Goal: Information Seeking & Learning: Learn about a topic

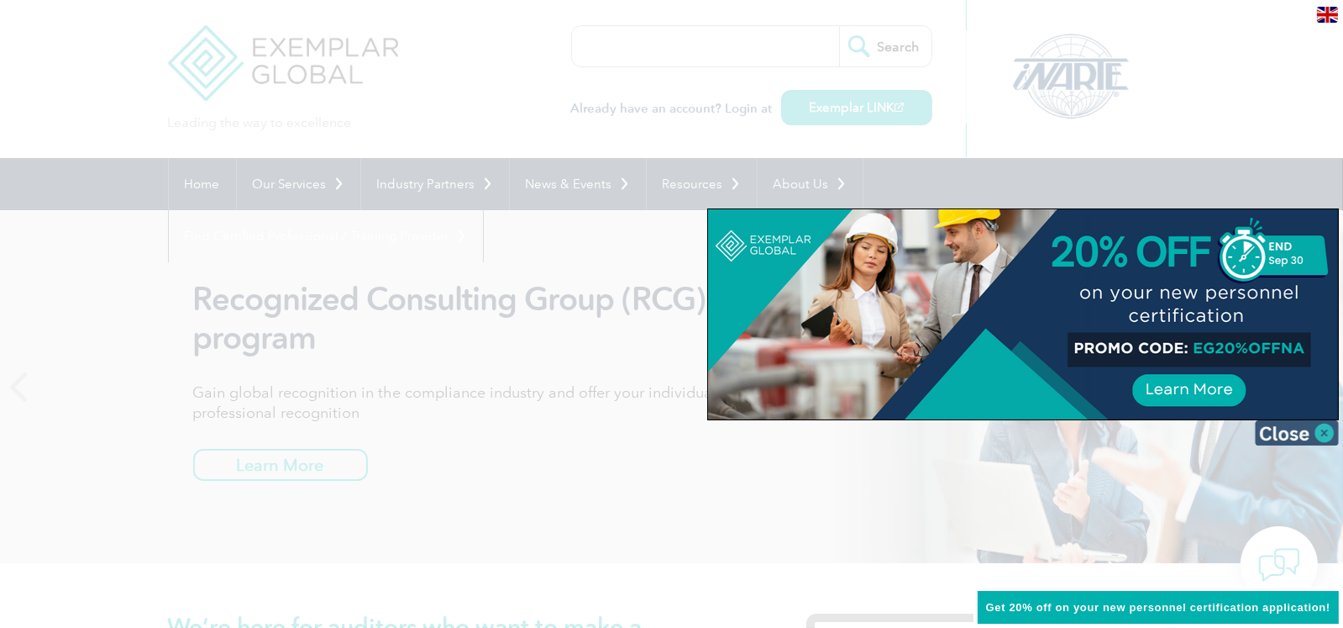
click at [1303, 433] on img at bounding box center [1297, 432] width 84 height 25
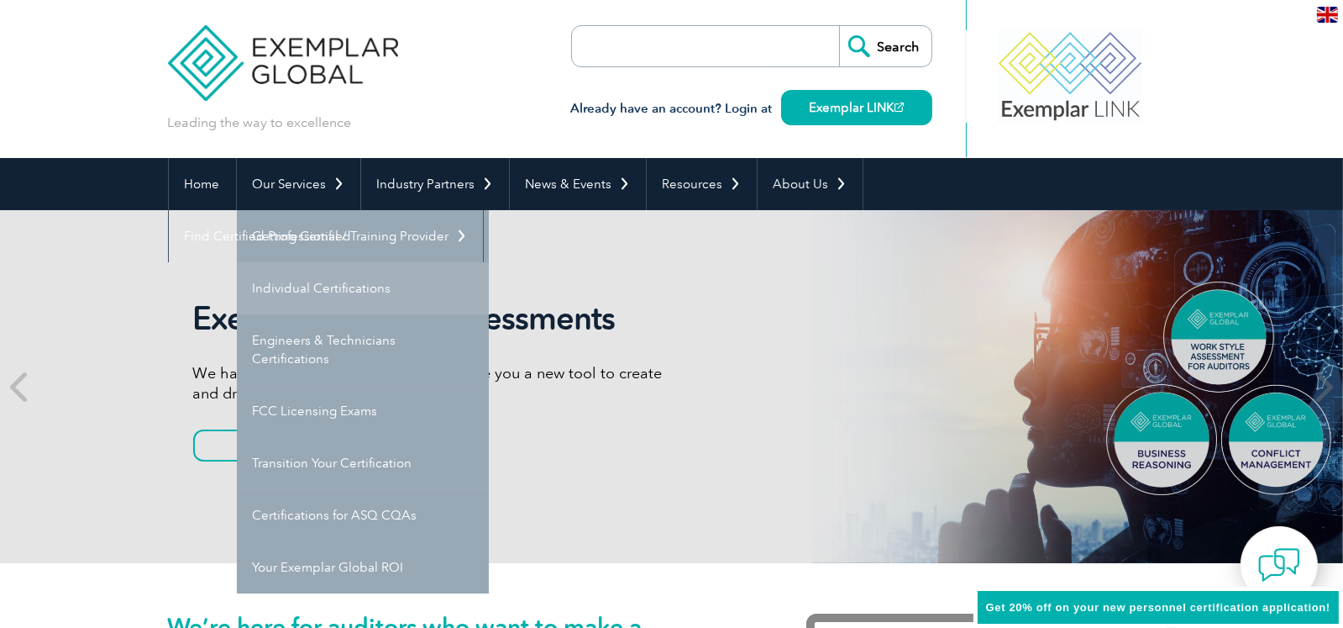
click at [380, 296] on link "Individual Certifications" at bounding box center [363, 288] width 252 height 52
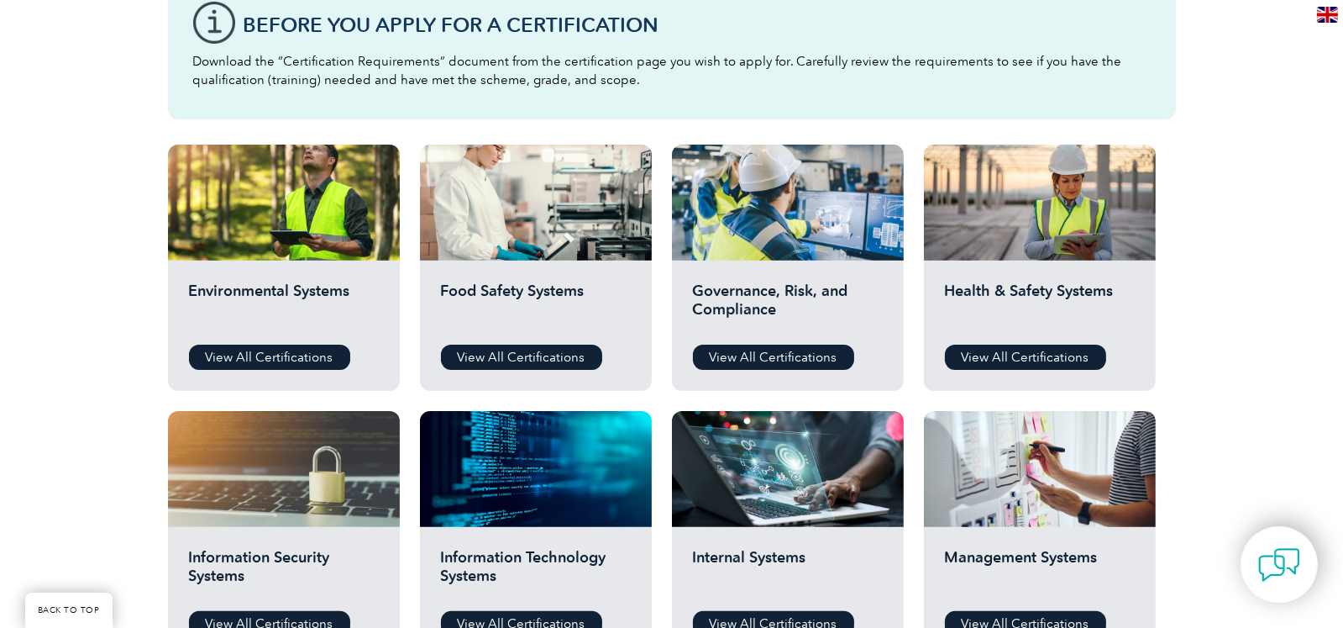
scroll to position [504, 0]
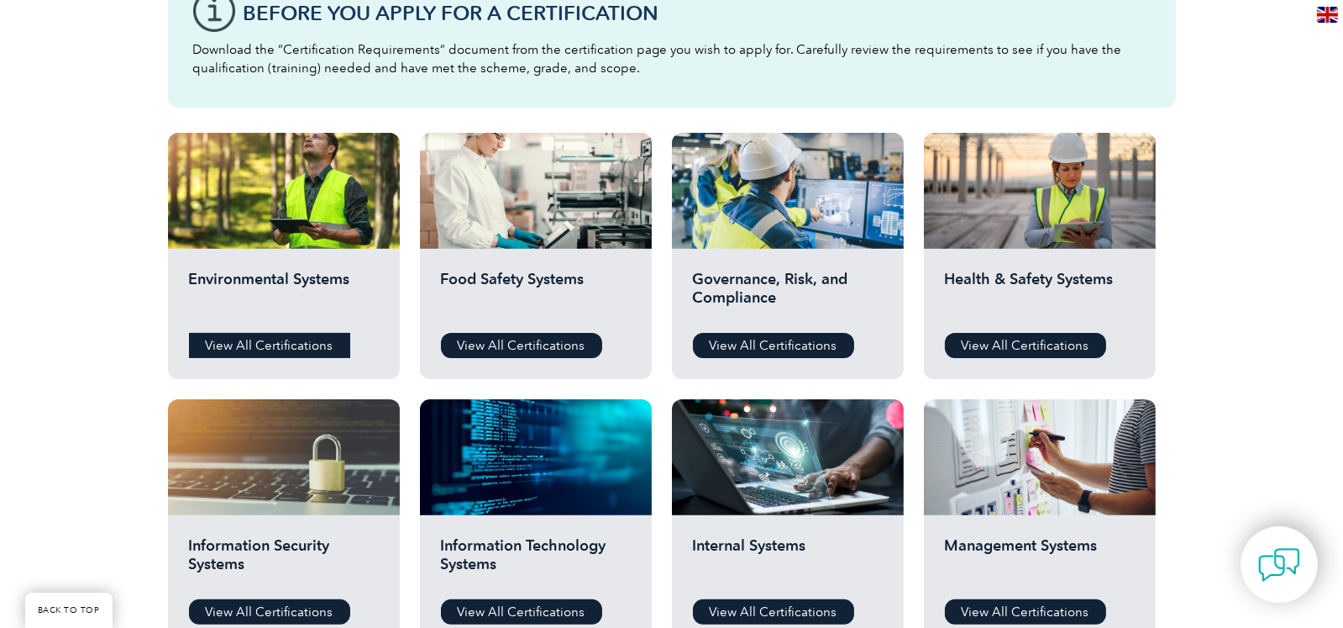
click at [285, 344] on link "View All Certifications" at bounding box center [269, 345] width 161 height 25
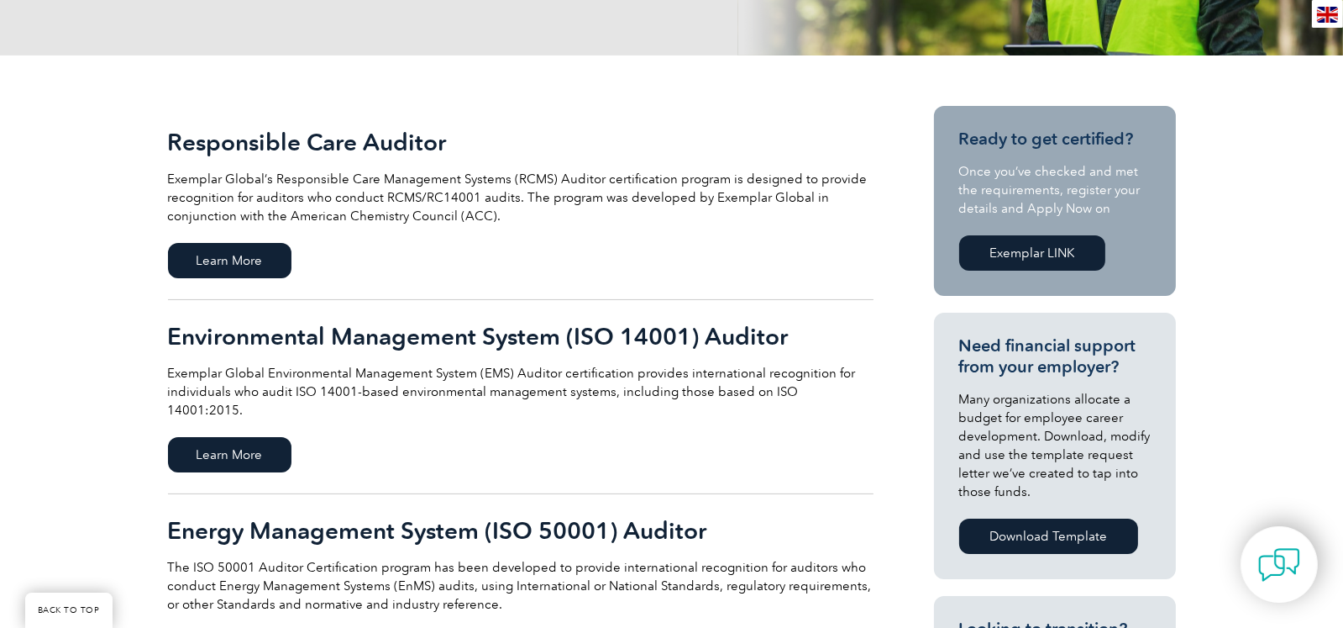
scroll to position [335, 0]
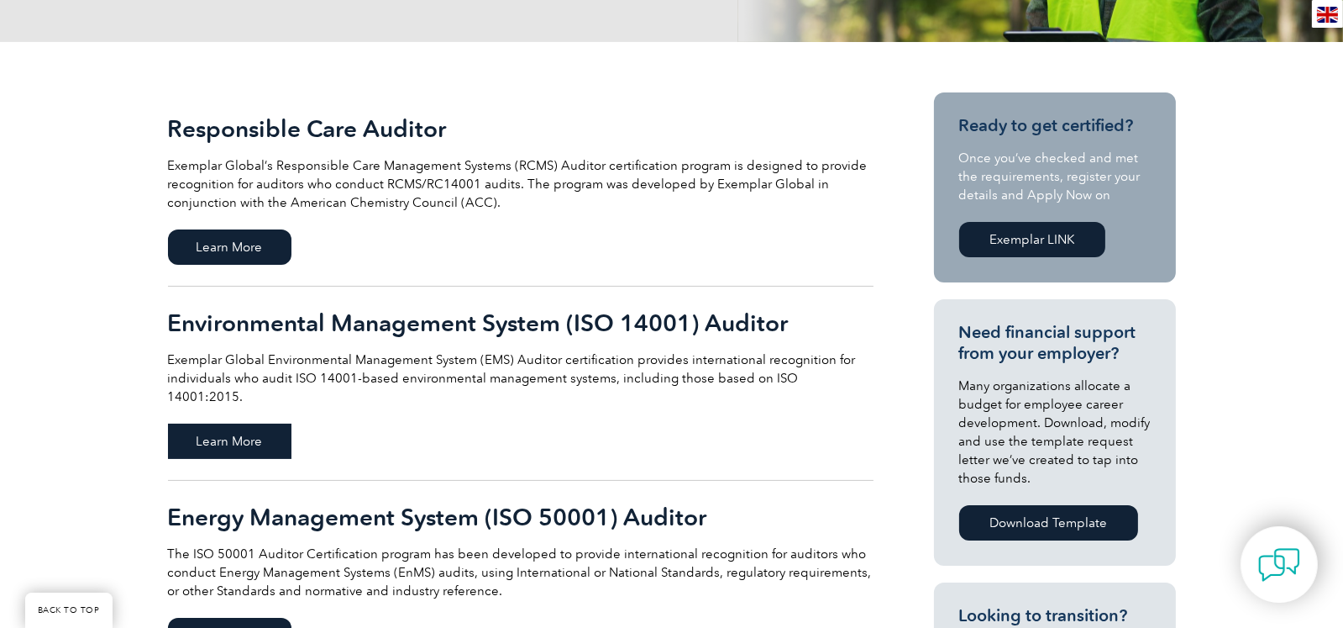
click at [204, 423] on span "Learn More" at bounding box center [230, 440] width 124 height 35
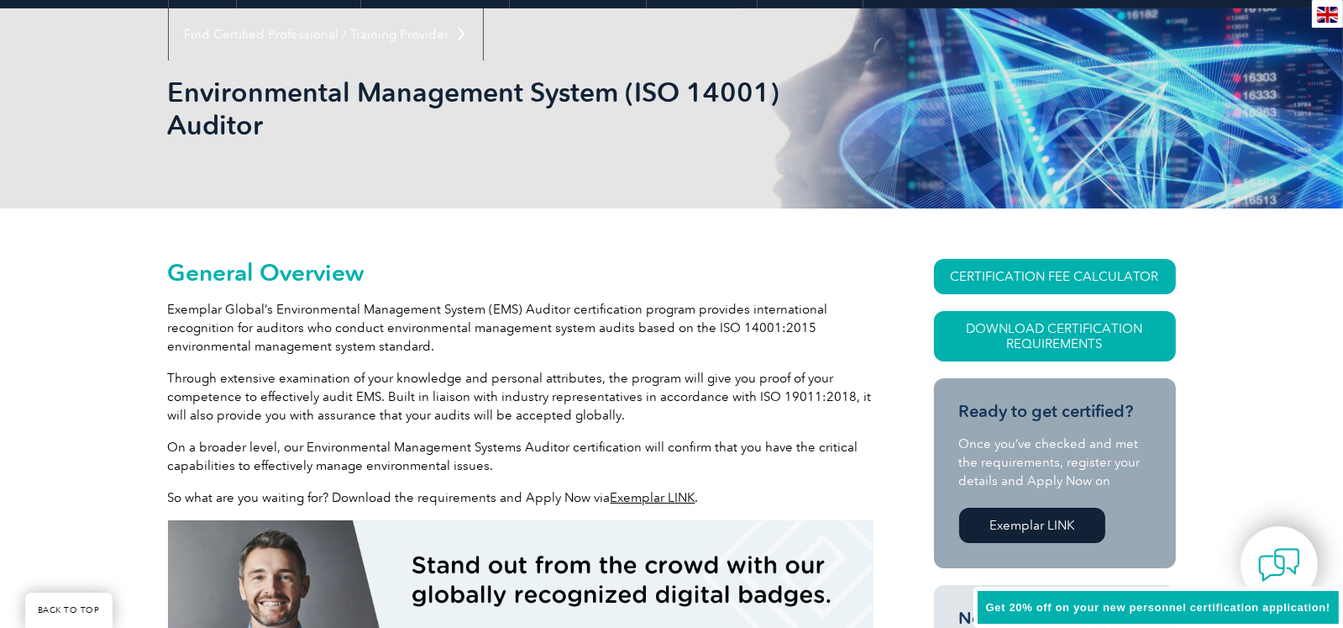
scroll to position [252, 0]
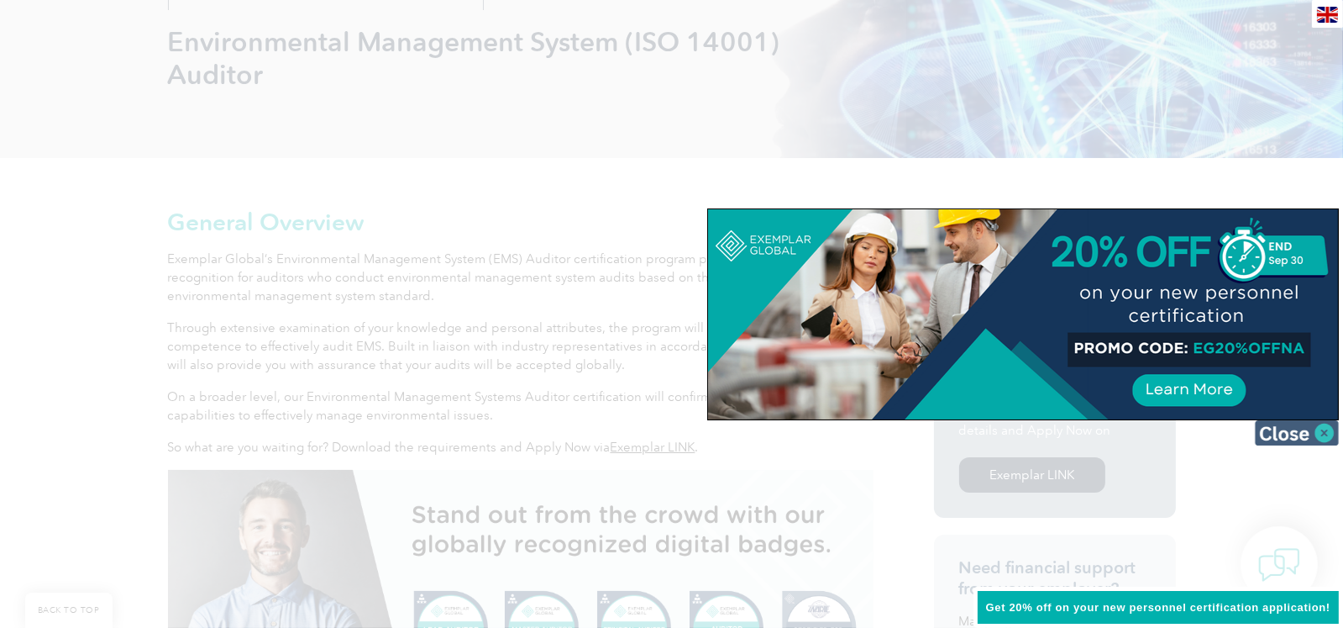
click at [1296, 428] on img at bounding box center [1297, 432] width 84 height 25
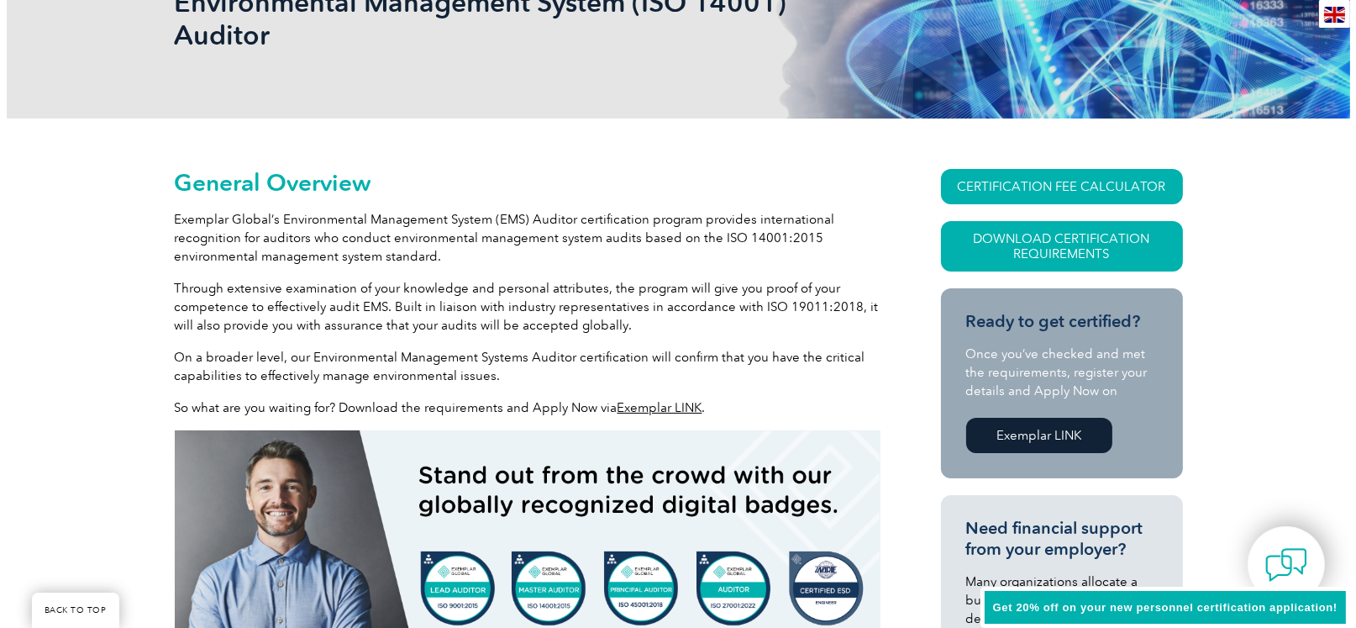
scroll to position [335, 0]
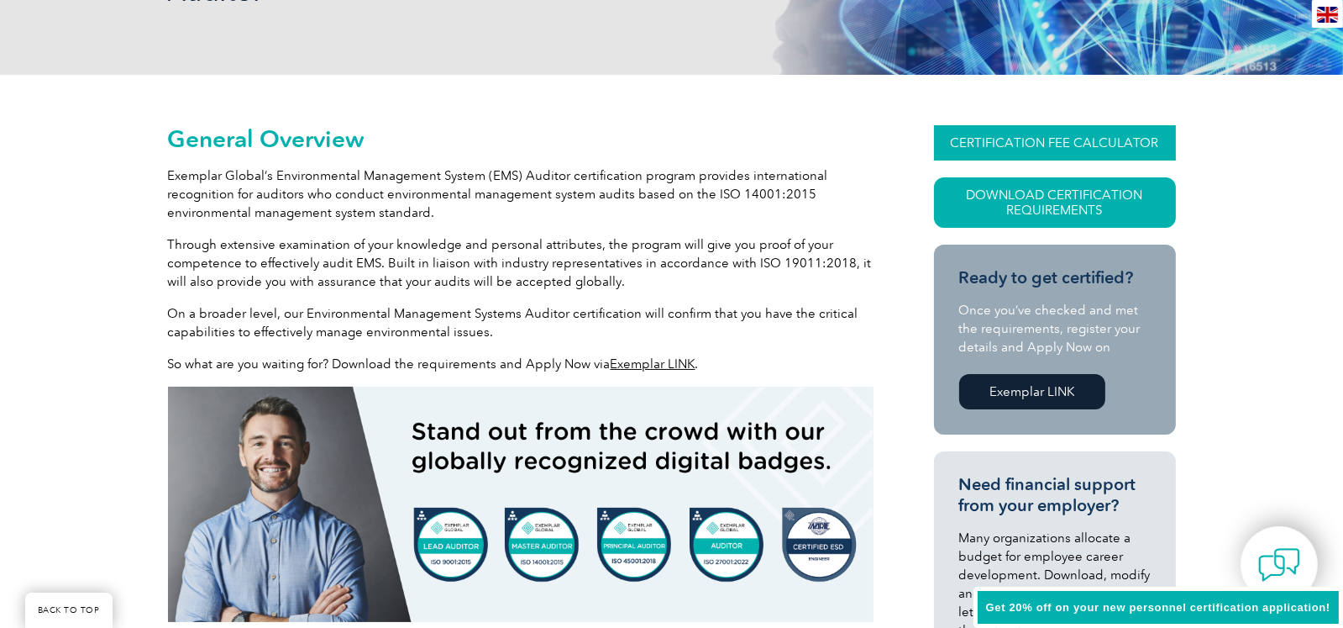
click at [1022, 137] on link "CERTIFICATION FEE CALCULATOR" at bounding box center [1055, 142] width 242 height 35
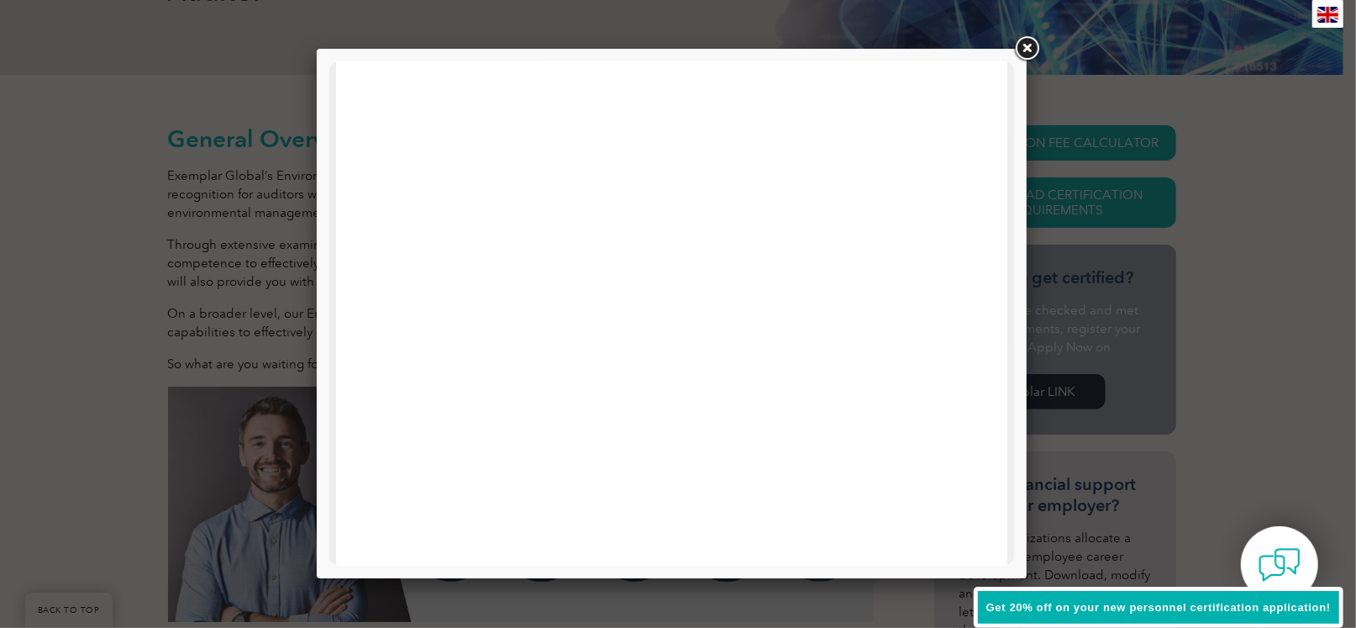
scroll to position [802, 0]
click at [1033, 45] on link at bounding box center [1027, 49] width 30 height 30
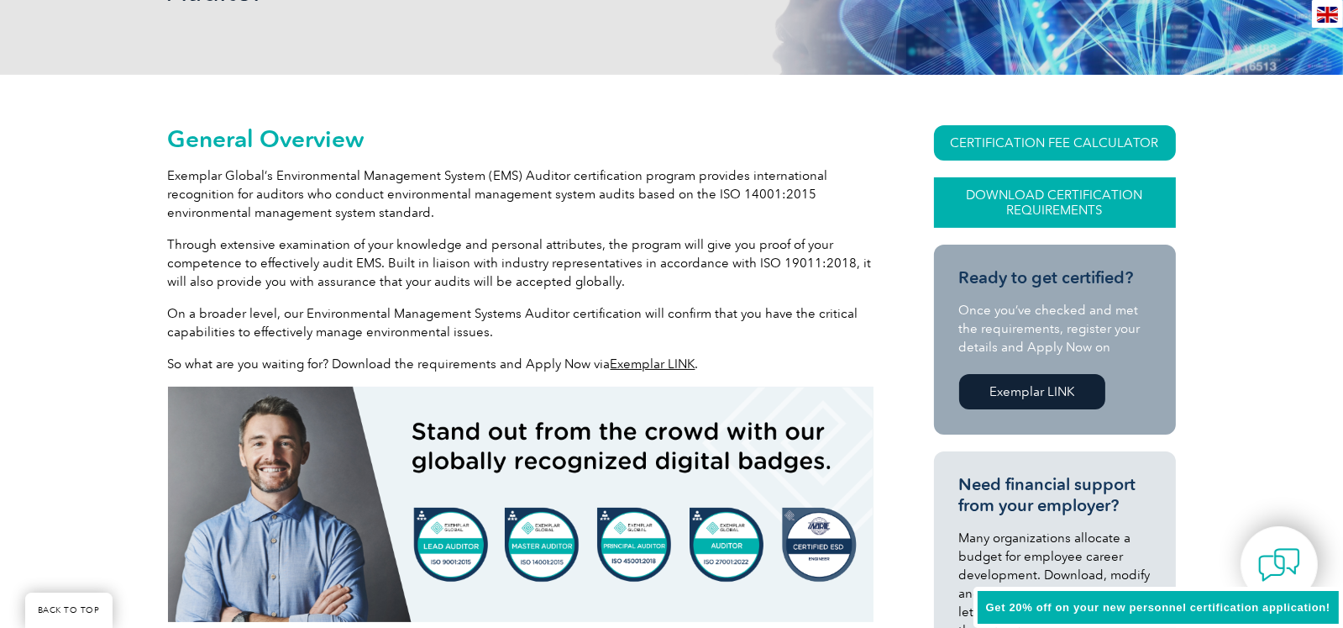
click at [1026, 188] on link "Download Certification Requirements" at bounding box center [1055, 202] width 242 height 50
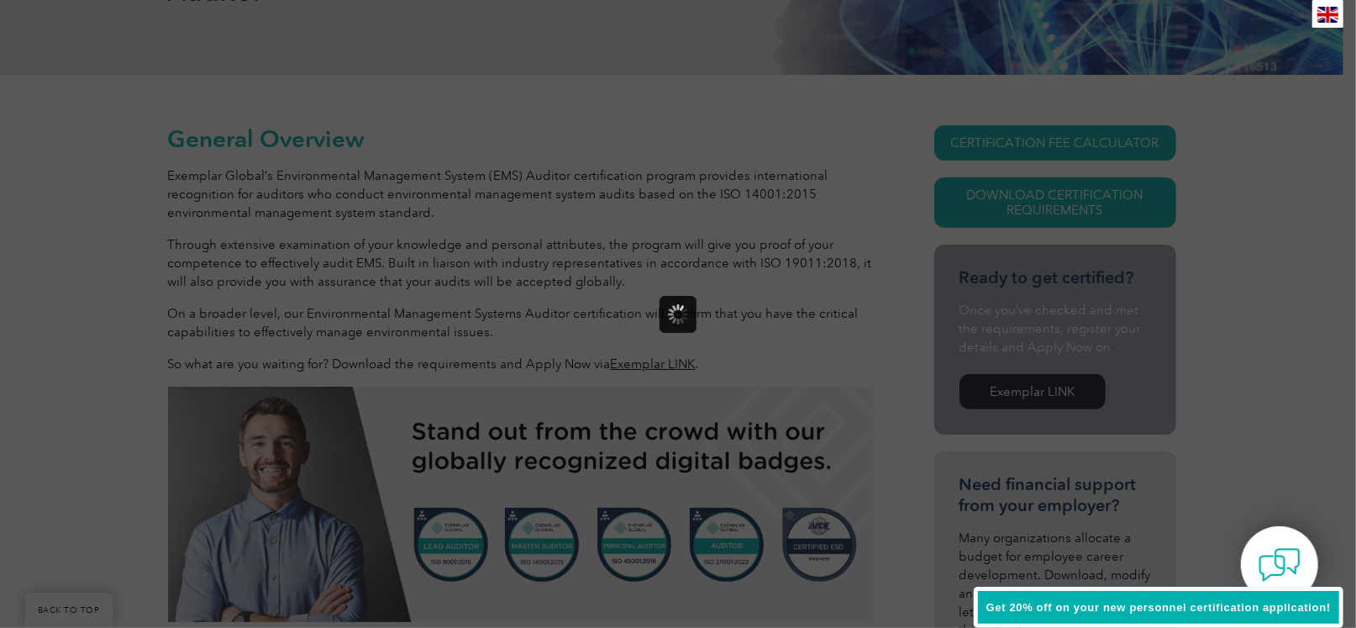
scroll to position [0, 0]
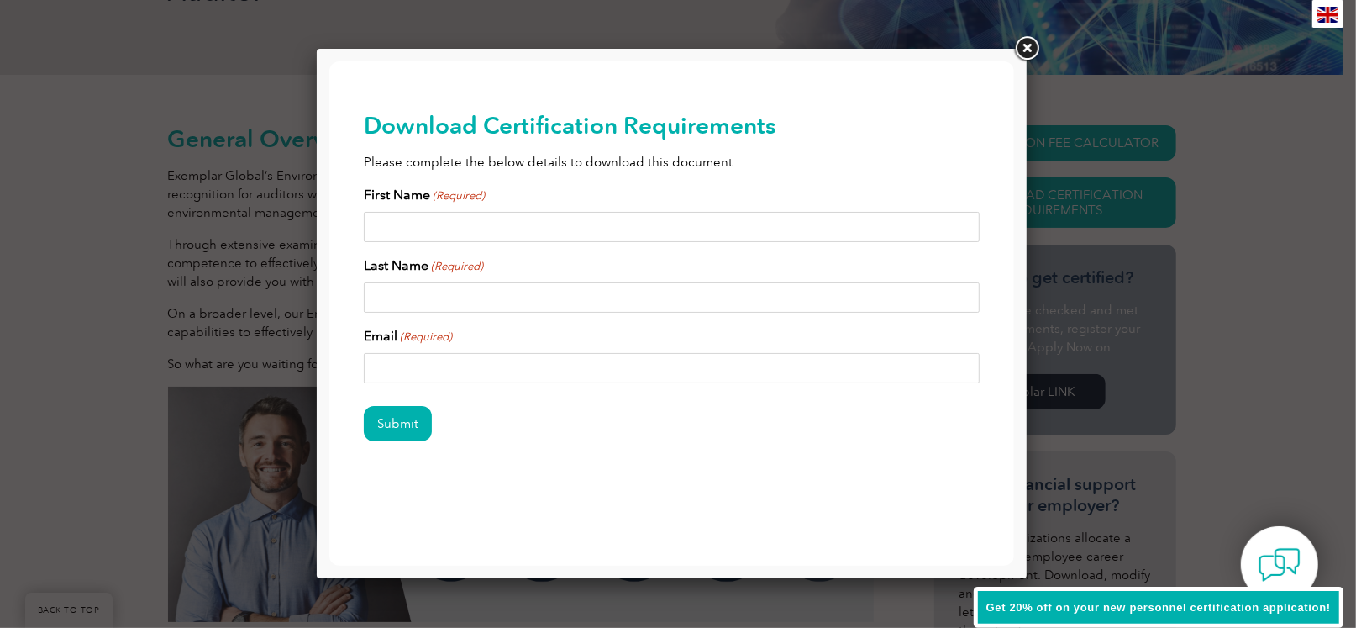
click at [596, 230] on input "First Name (Required)" at bounding box center [671, 226] width 617 height 30
type input "Abigail"
type input "Madewell"
type input "madewell@mayco-mi.com"
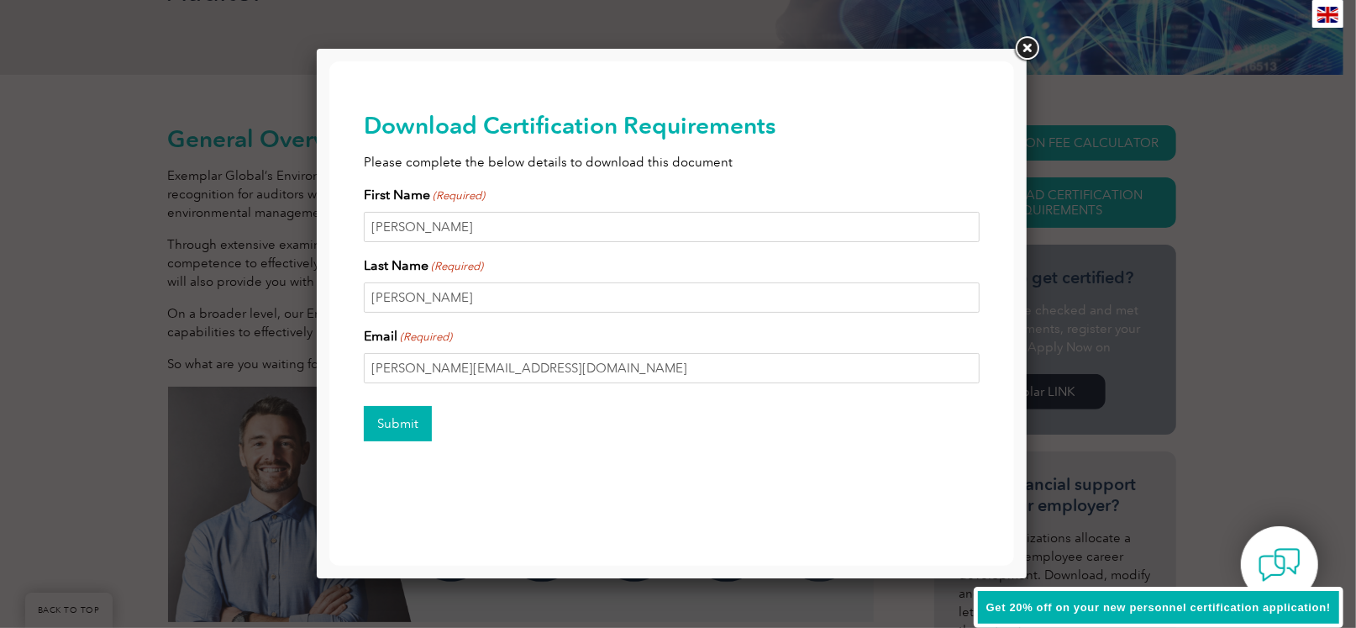
click at [383, 419] on input "Submit" at bounding box center [397, 422] width 68 height 35
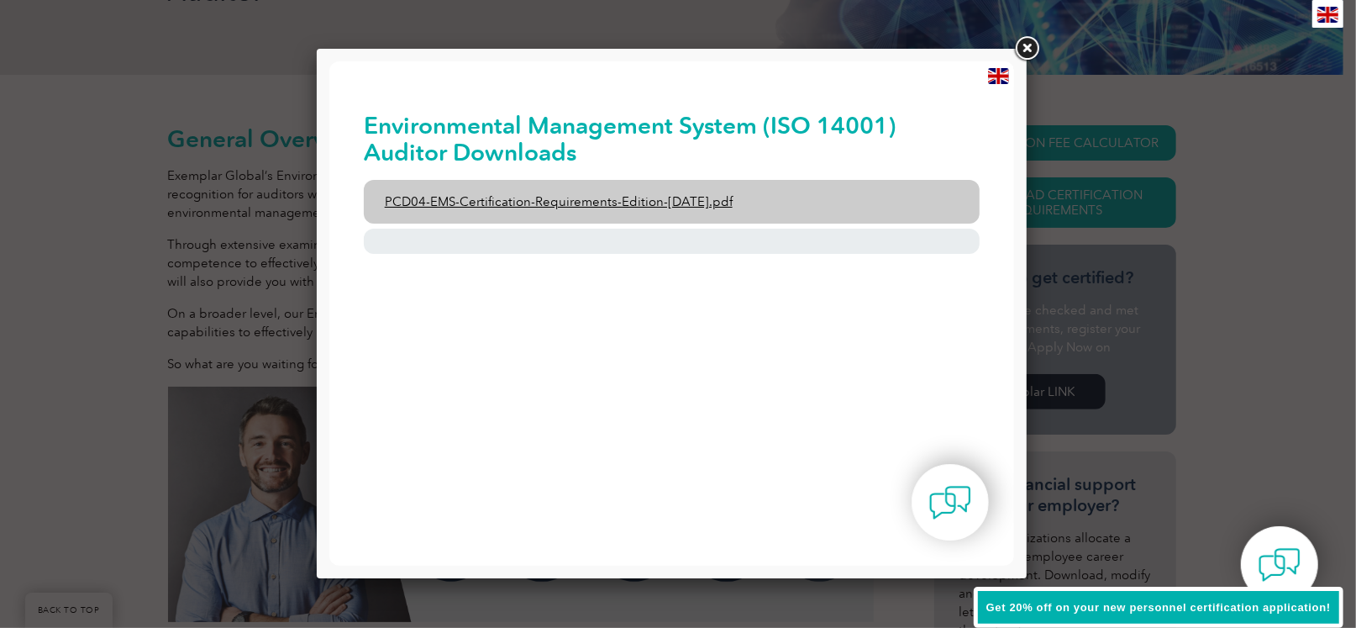
click at [565, 208] on link "PCD04-EMS-Certification-Requirements-Edition-2-April-2022.pdf" at bounding box center [671, 201] width 617 height 44
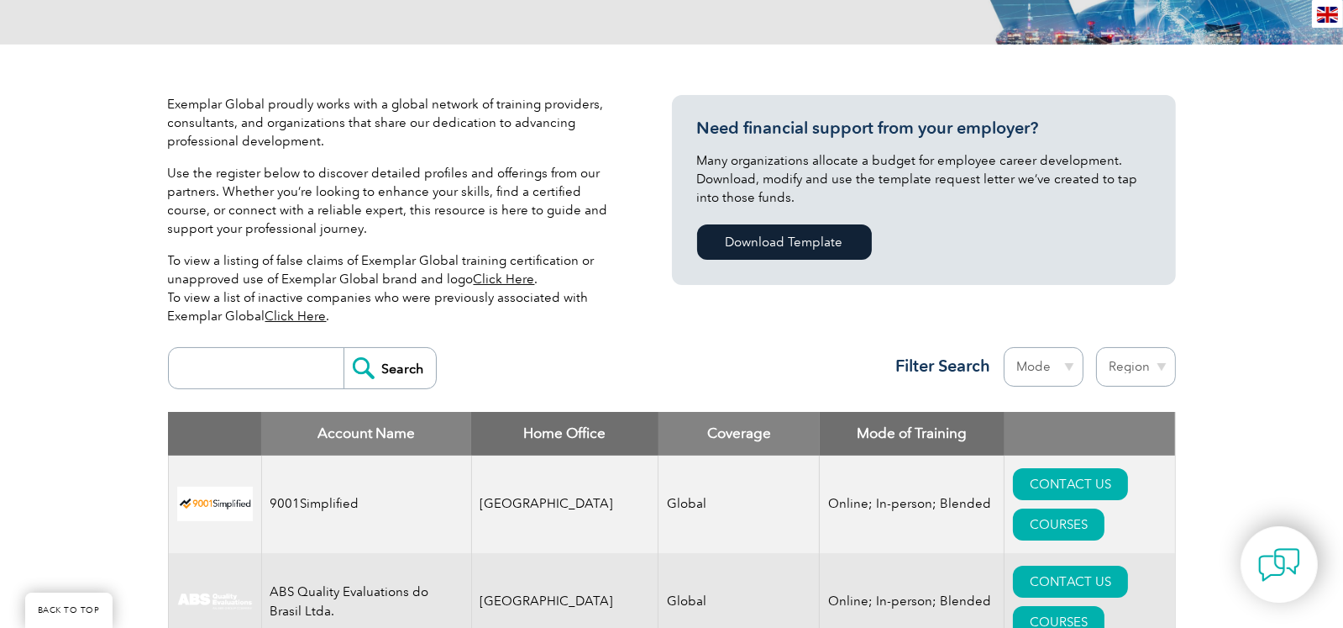
scroll to position [335, 0]
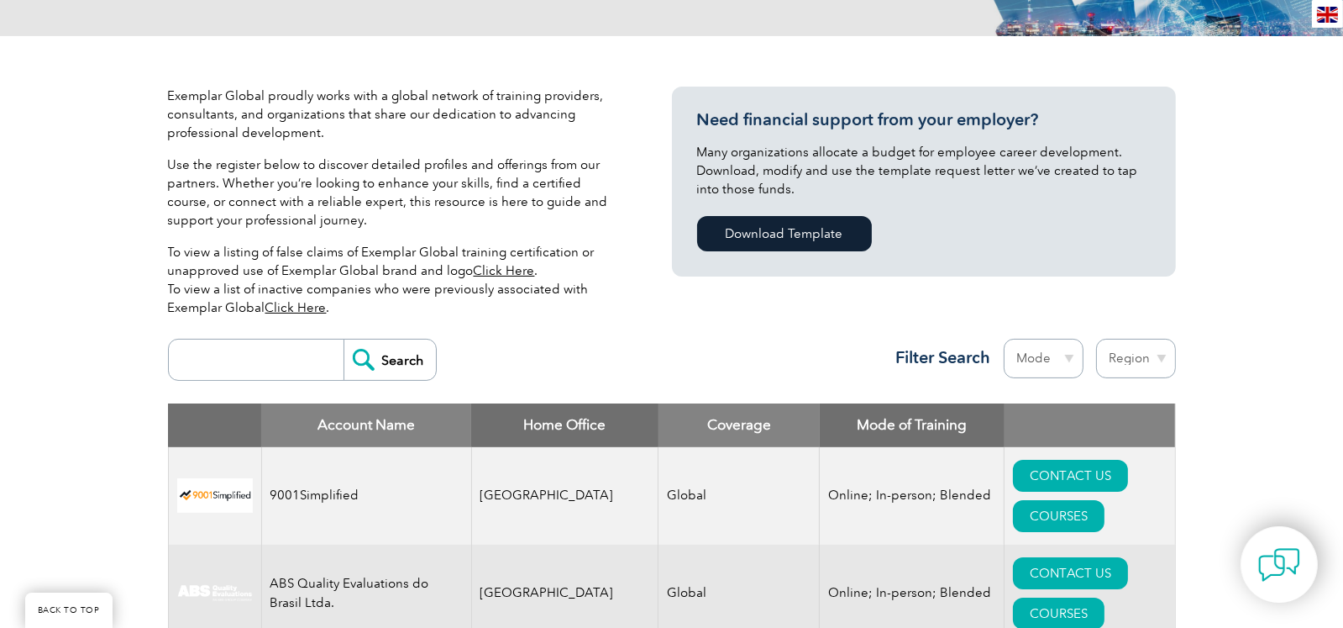
click at [269, 356] on input "search" at bounding box center [260, 359] width 166 height 40
type input "14001"
click at [389, 373] on input "Search" at bounding box center [390, 359] width 92 height 40
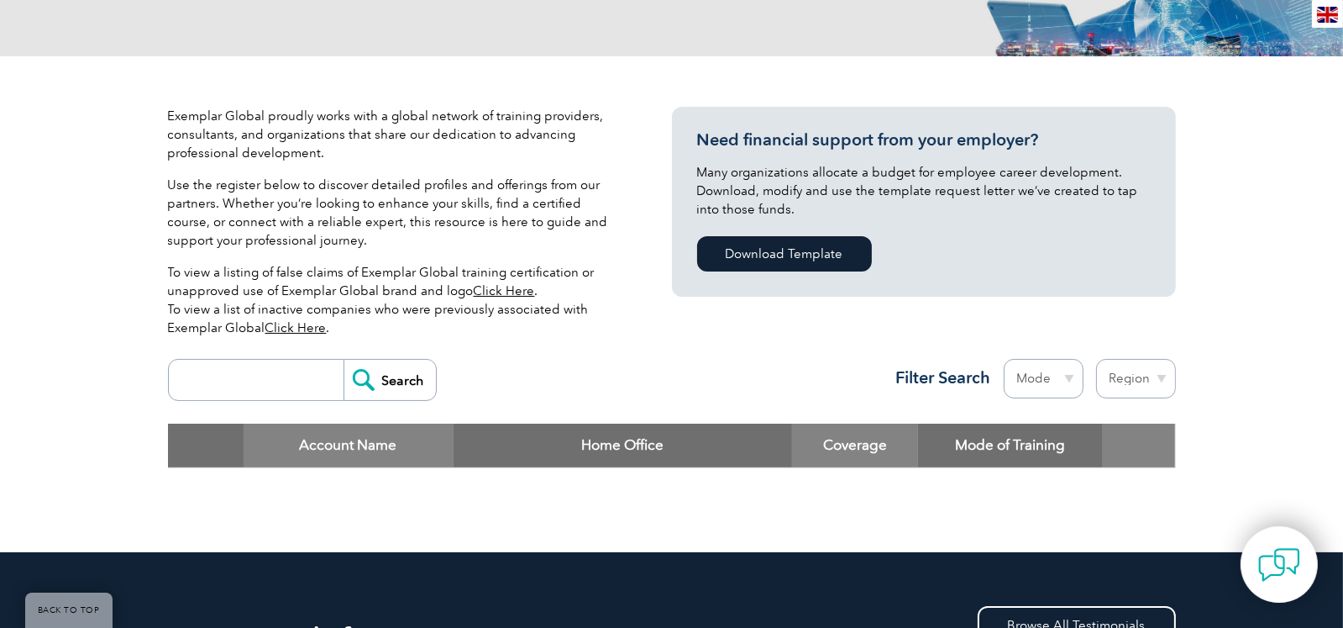
scroll to position [335, 0]
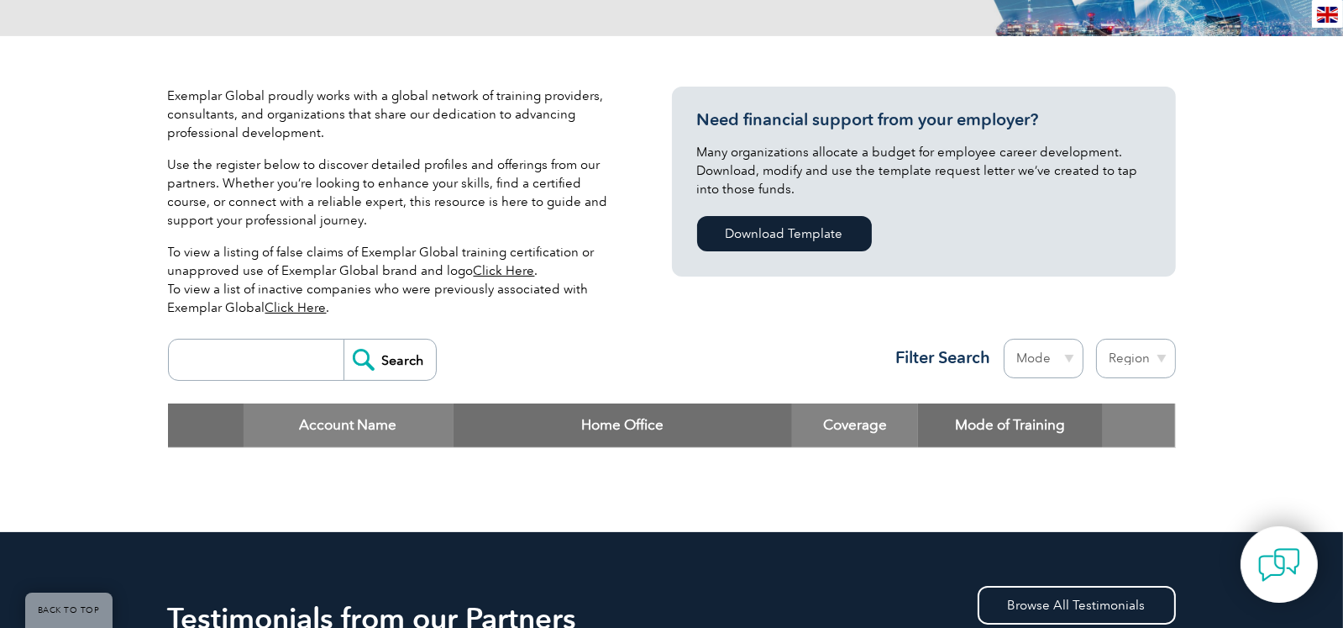
click at [232, 368] on input "search" at bounding box center [260, 359] width 166 height 40
click at [242, 348] on input "search" at bounding box center [260, 359] width 166 height 40
click at [389, 363] on input "Search" at bounding box center [390, 359] width 92 height 40
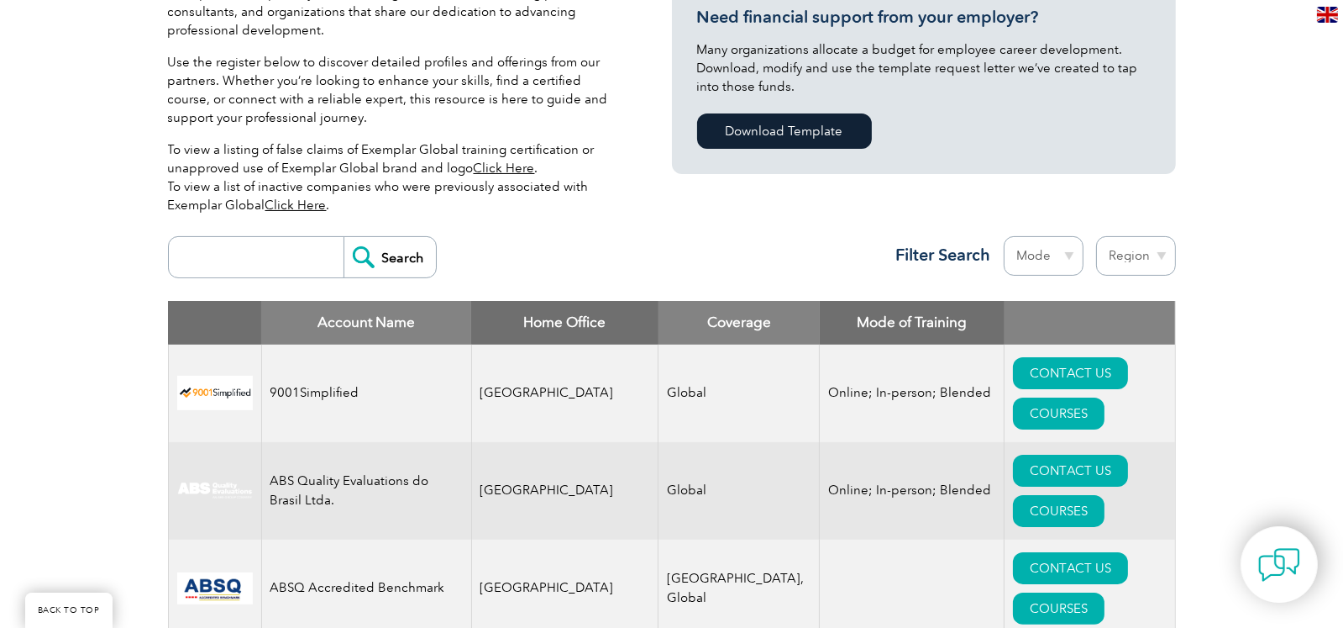
scroll to position [335, 0]
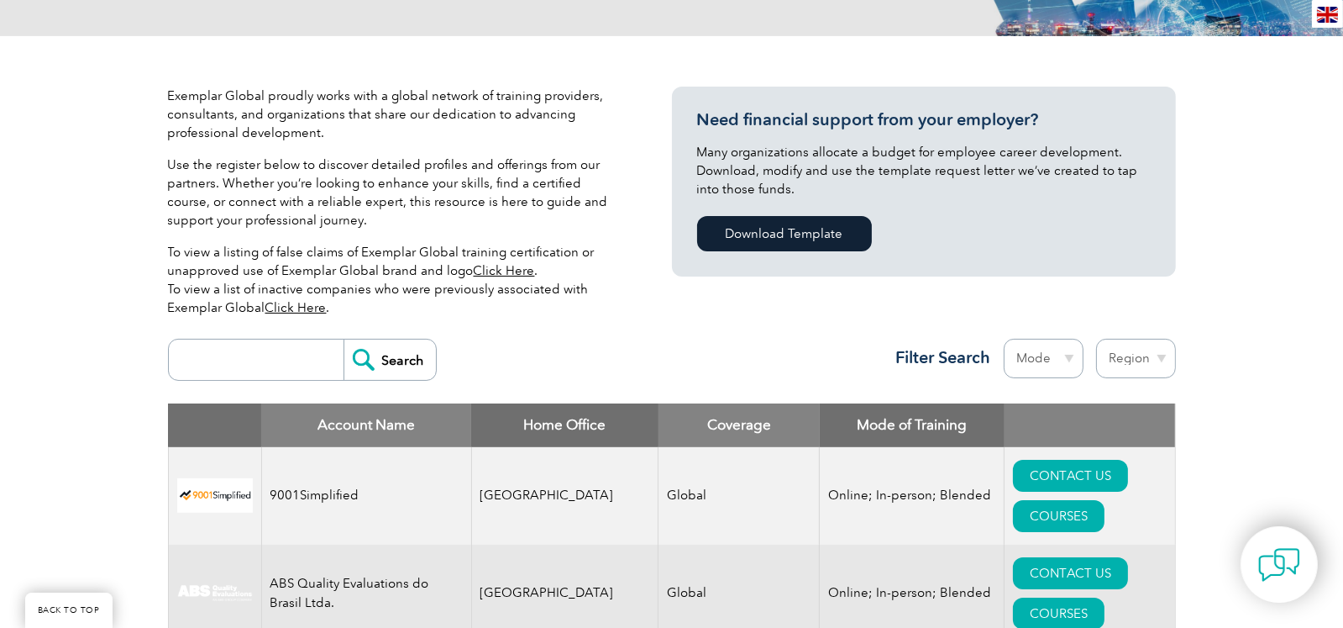
click at [311, 362] on input "search" at bounding box center [260, 359] width 166 height 40
click at [516, 270] on link "Click Here" at bounding box center [504, 270] width 61 height 15
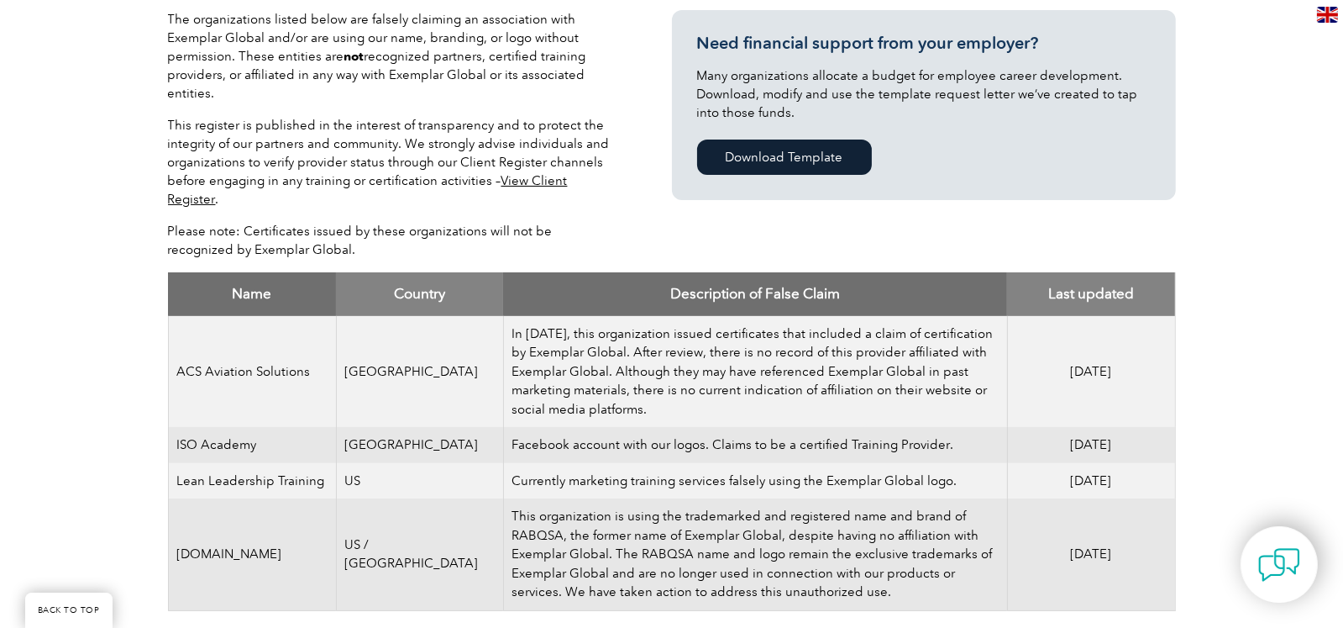
scroll to position [419, 0]
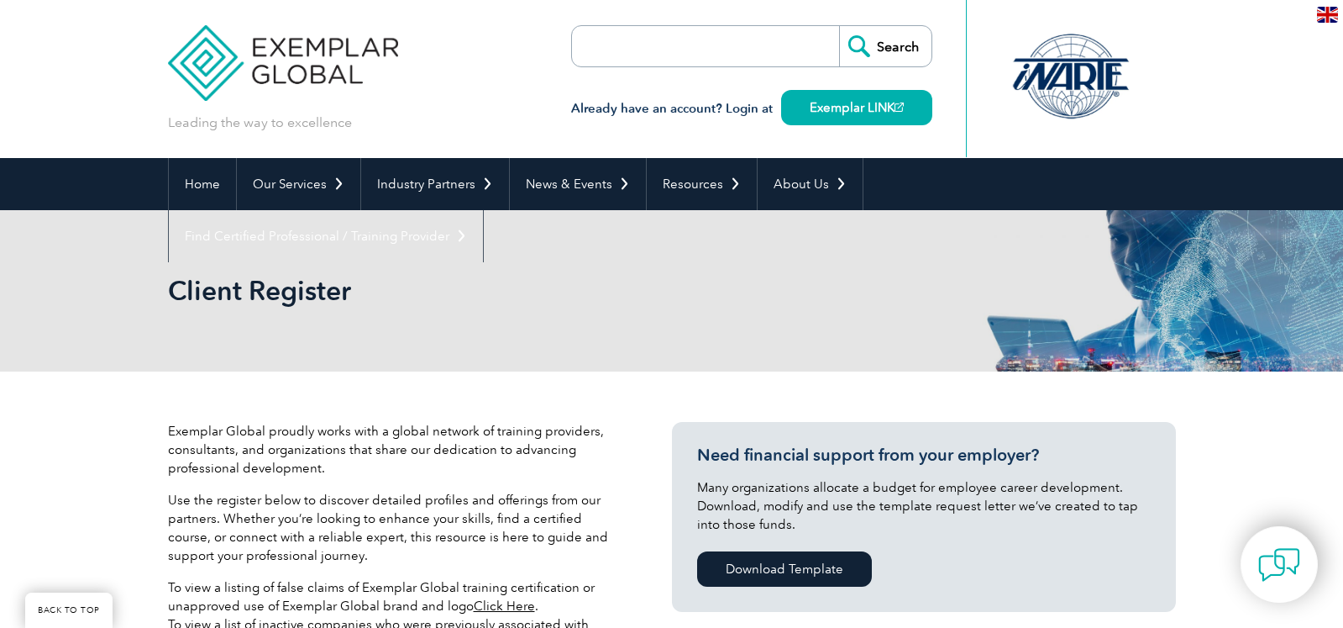
scroll to position [335, 0]
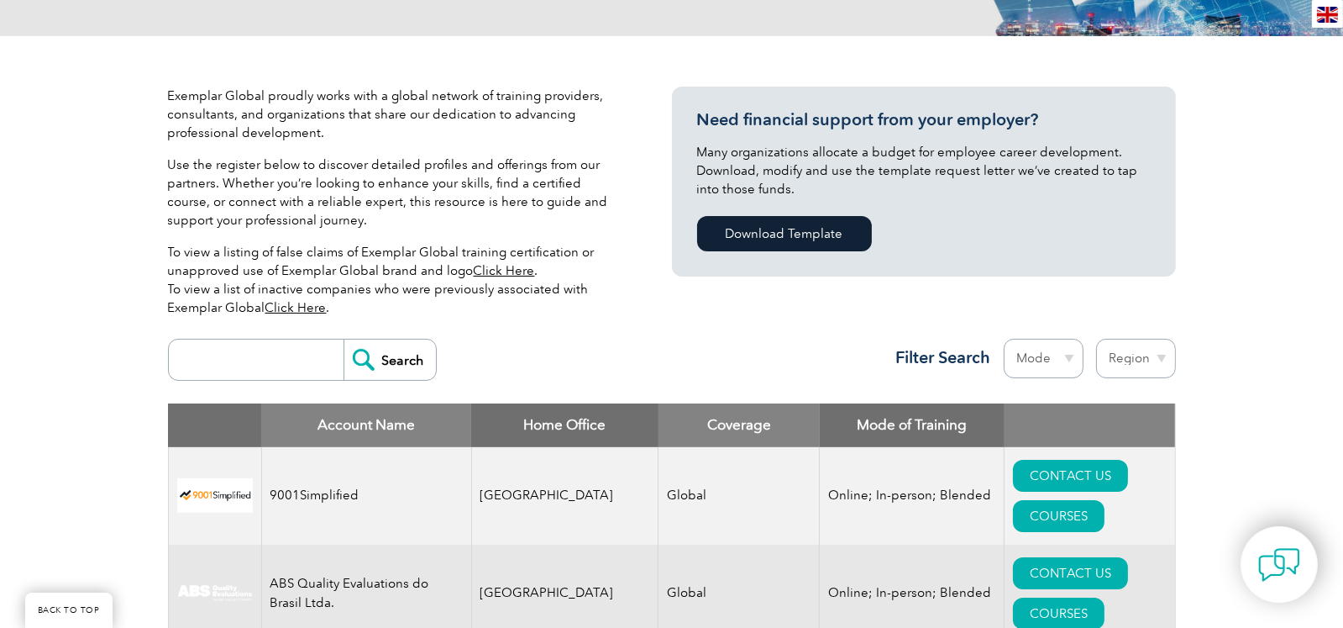
click at [299, 308] on link "Click Here" at bounding box center [295, 307] width 61 height 15
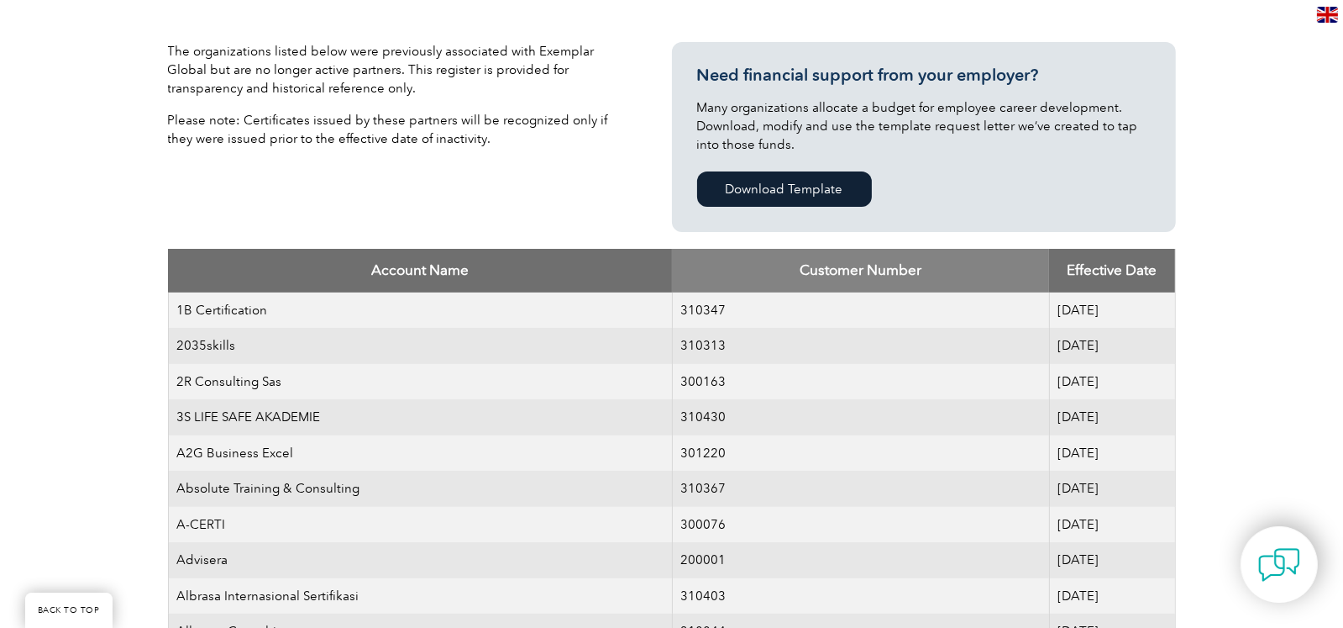
scroll to position [335, 0]
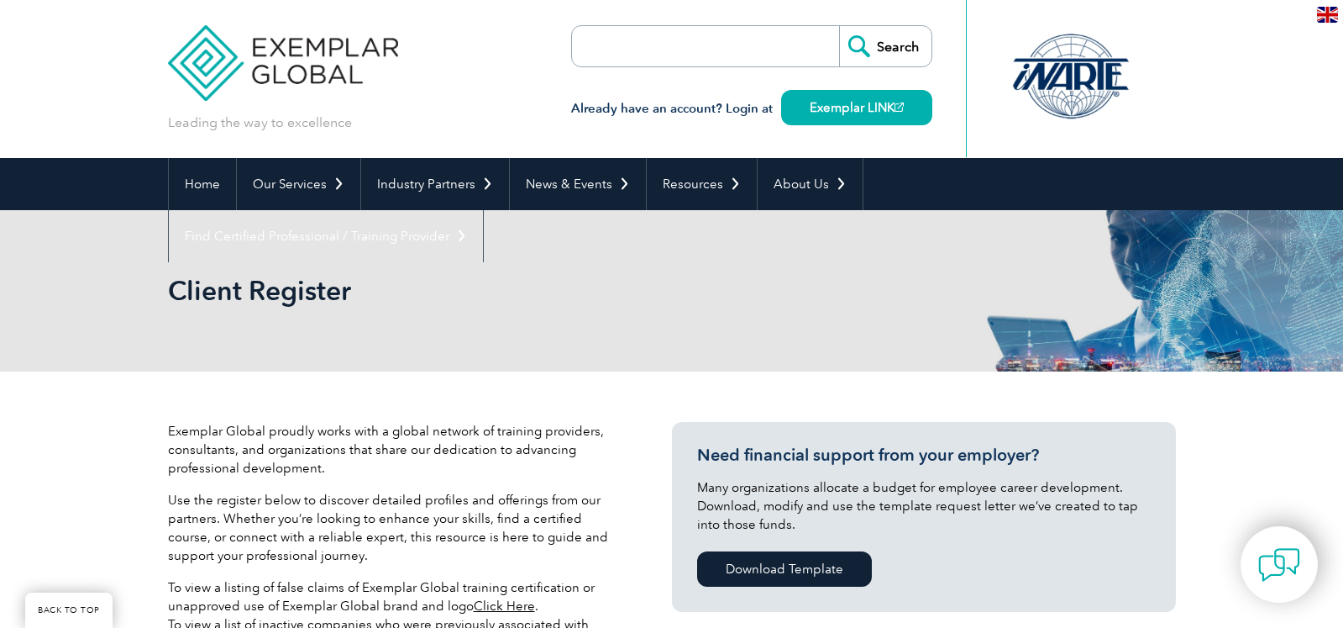
scroll to position [335, 0]
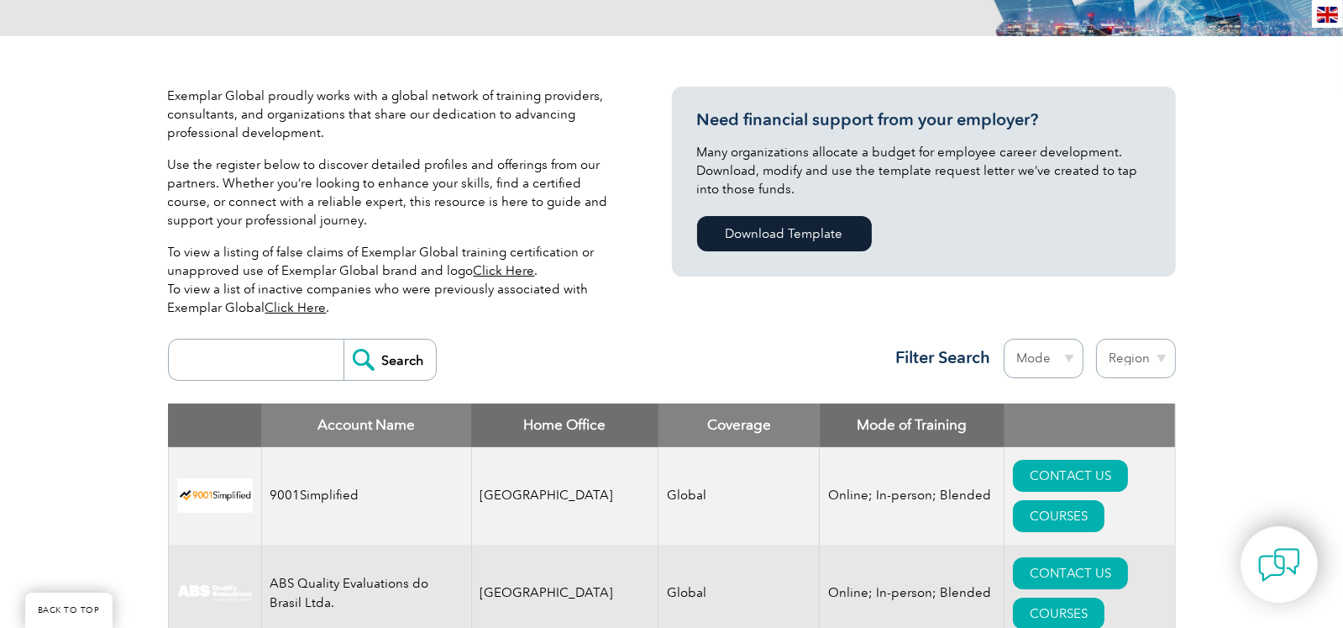
click at [1059, 361] on select "Mode Online In-person Blended" at bounding box center [1044, 358] width 80 height 39
select select "Online"
click at [1004, 339] on select "Mode Online In-person Blended" at bounding box center [1044, 358] width 80 height 39
click at [1109, 358] on select "Region [GEOGRAPHIC_DATA] [GEOGRAPHIC_DATA] [GEOGRAPHIC_DATA] [GEOGRAPHIC_DATA] …" at bounding box center [1136, 358] width 80 height 39
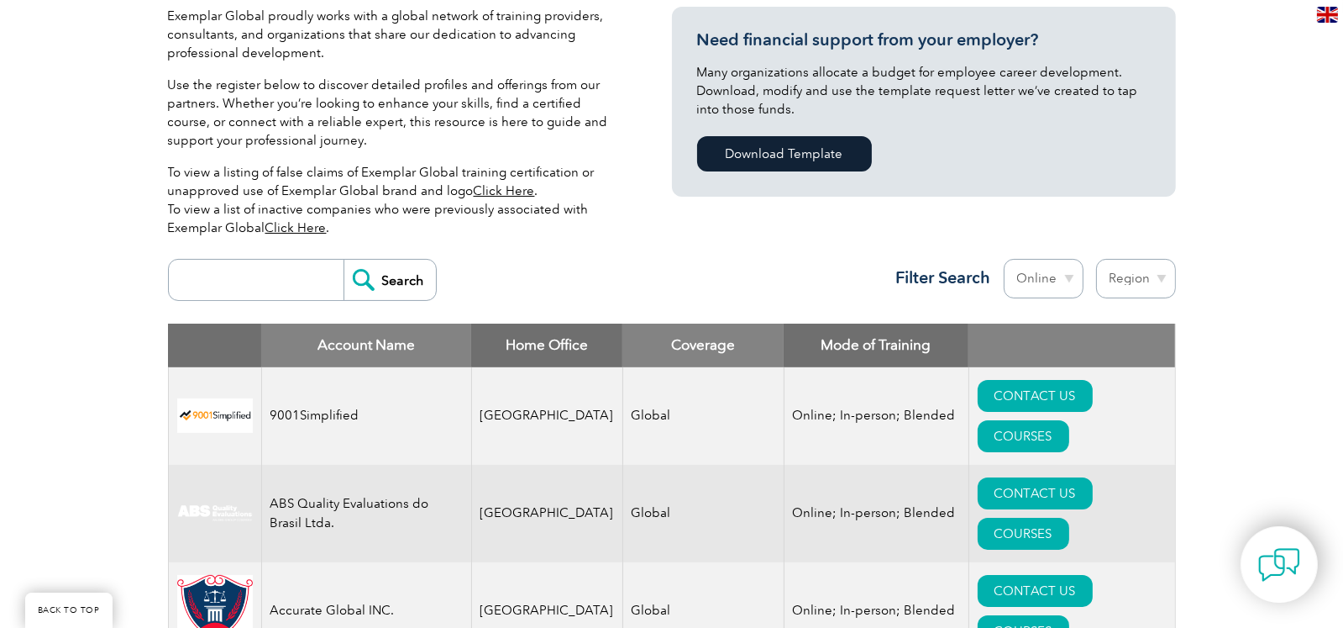
scroll to position [419, 0]
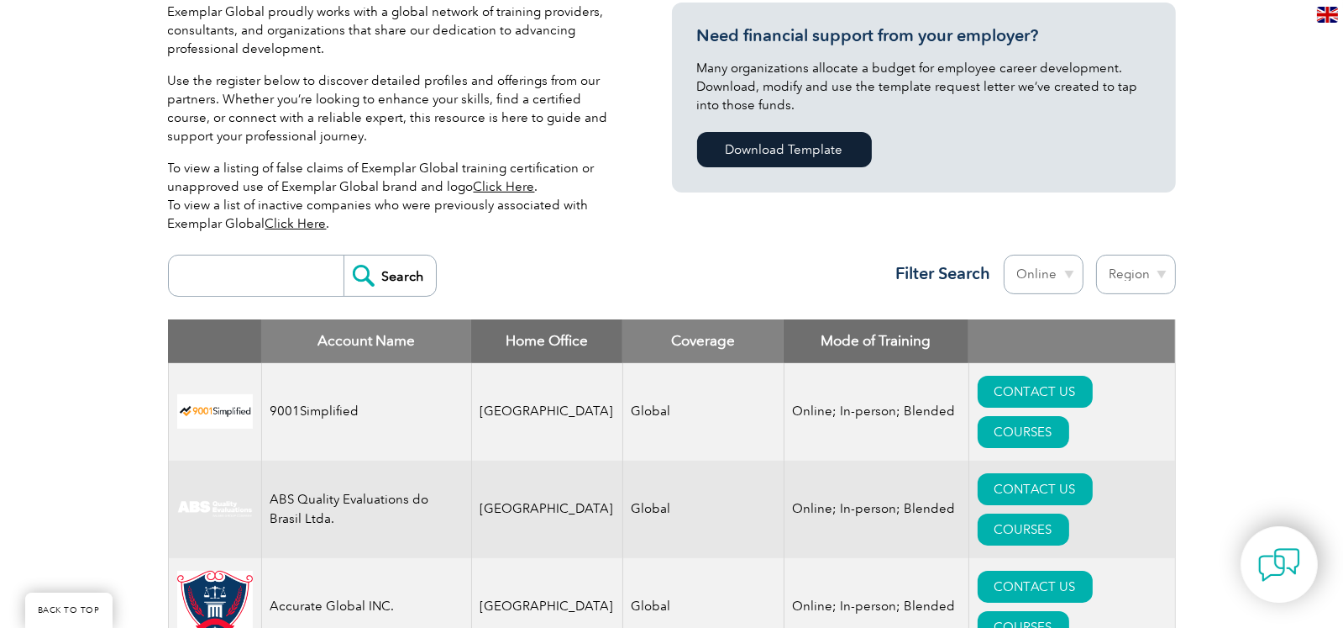
click at [1144, 274] on select "Region [GEOGRAPHIC_DATA] [GEOGRAPHIC_DATA] [GEOGRAPHIC_DATA] [GEOGRAPHIC_DATA] …" at bounding box center [1136, 274] width 80 height 39
select select "[GEOGRAPHIC_DATA]"
click at [1096, 255] on select "Region [GEOGRAPHIC_DATA] [GEOGRAPHIC_DATA] [GEOGRAPHIC_DATA] [GEOGRAPHIC_DATA] …" at bounding box center [1136, 274] width 80 height 39
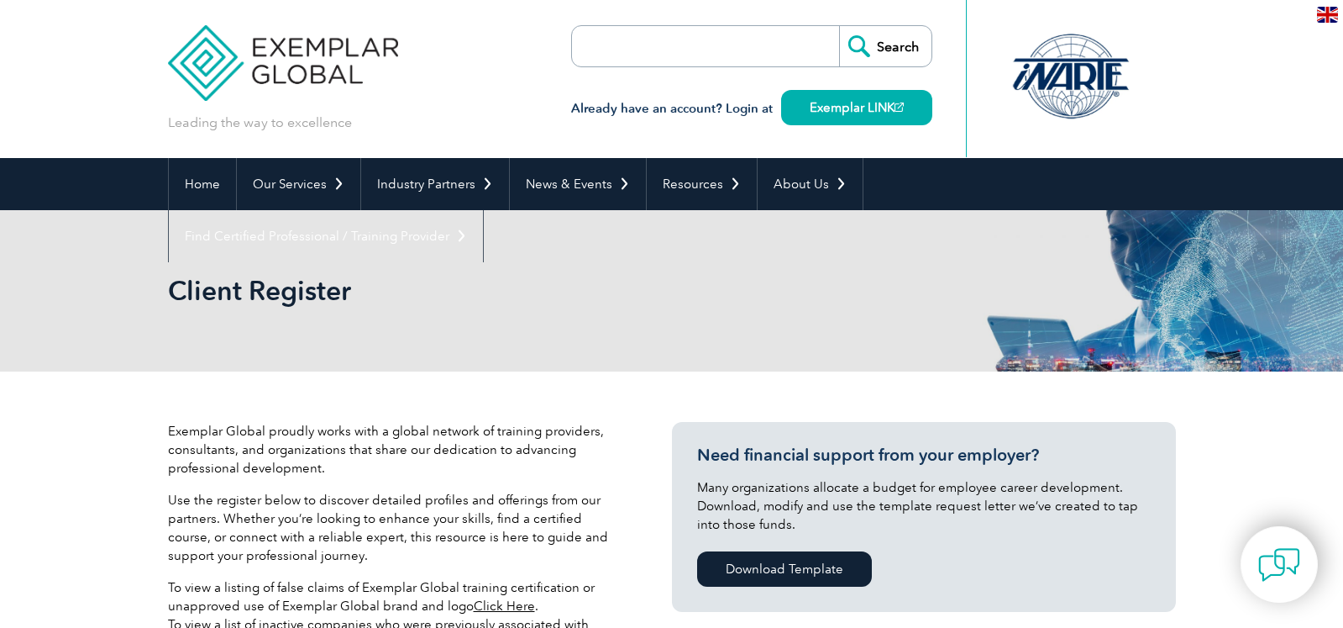
select select "[GEOGRAPHIC_DATA]"
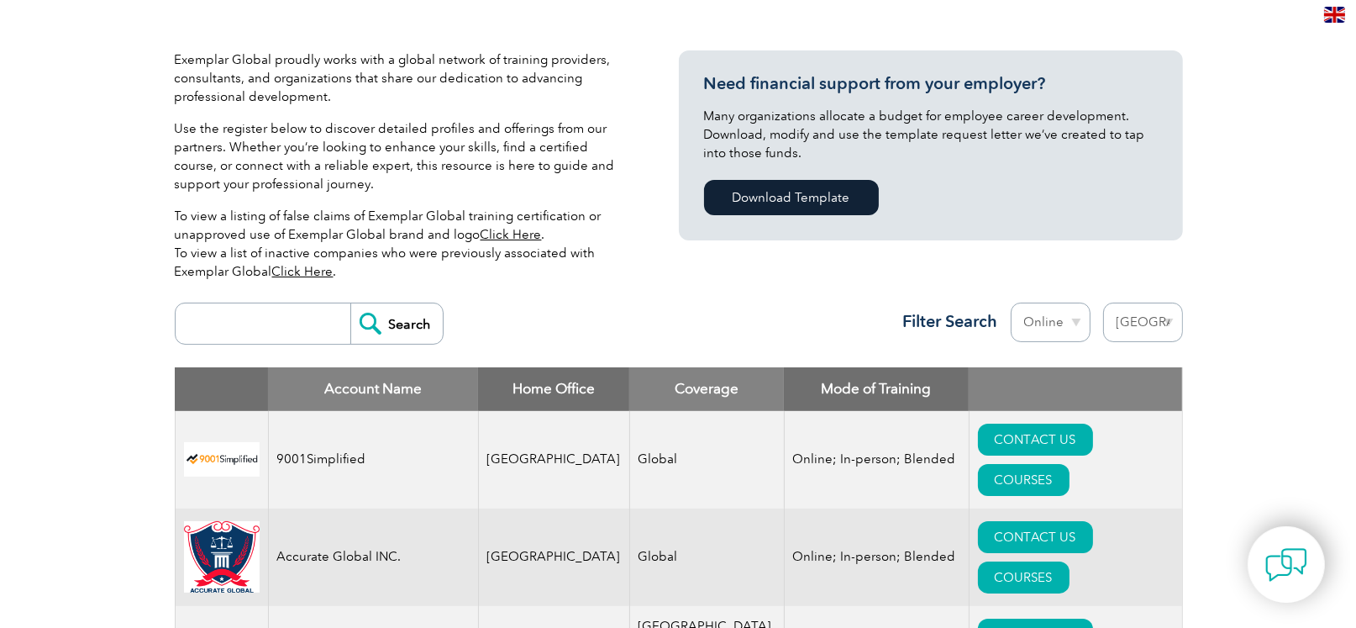
scroll to position [380, 0]
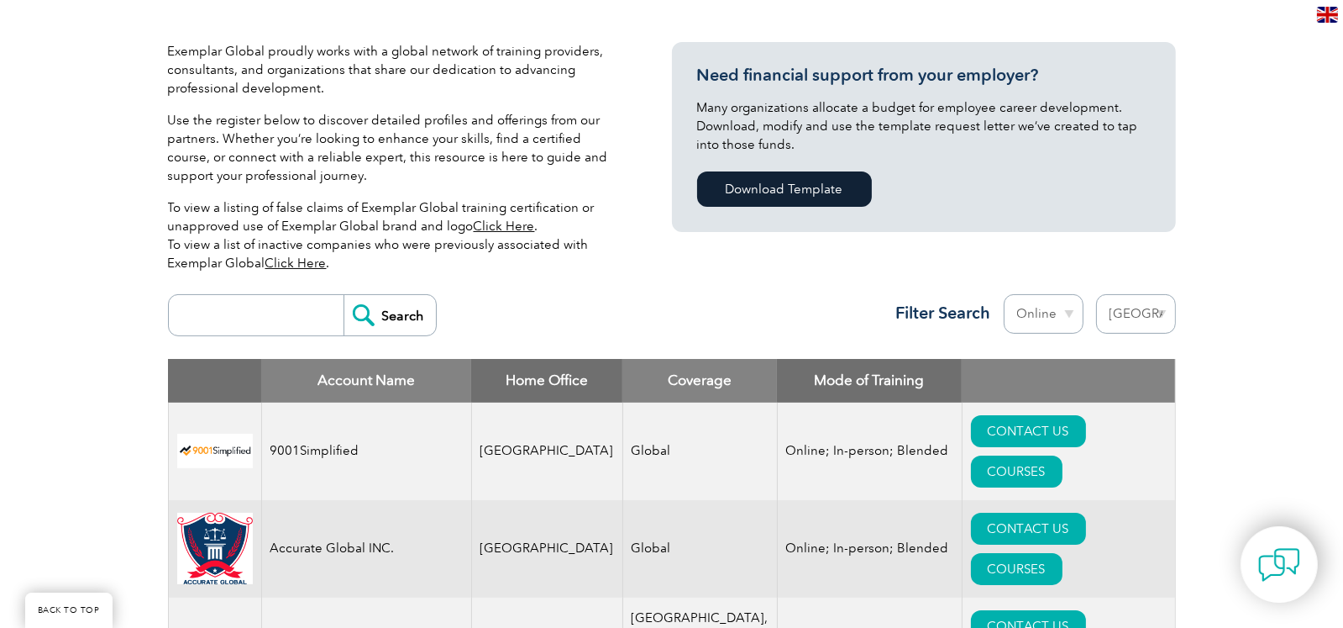
click at [225, 434] on img at bounding box center [215, 451] width 76 height 34
click at [1063, 455] on link "COURSES" at bounding box center [1017, 471] width 92 height 32
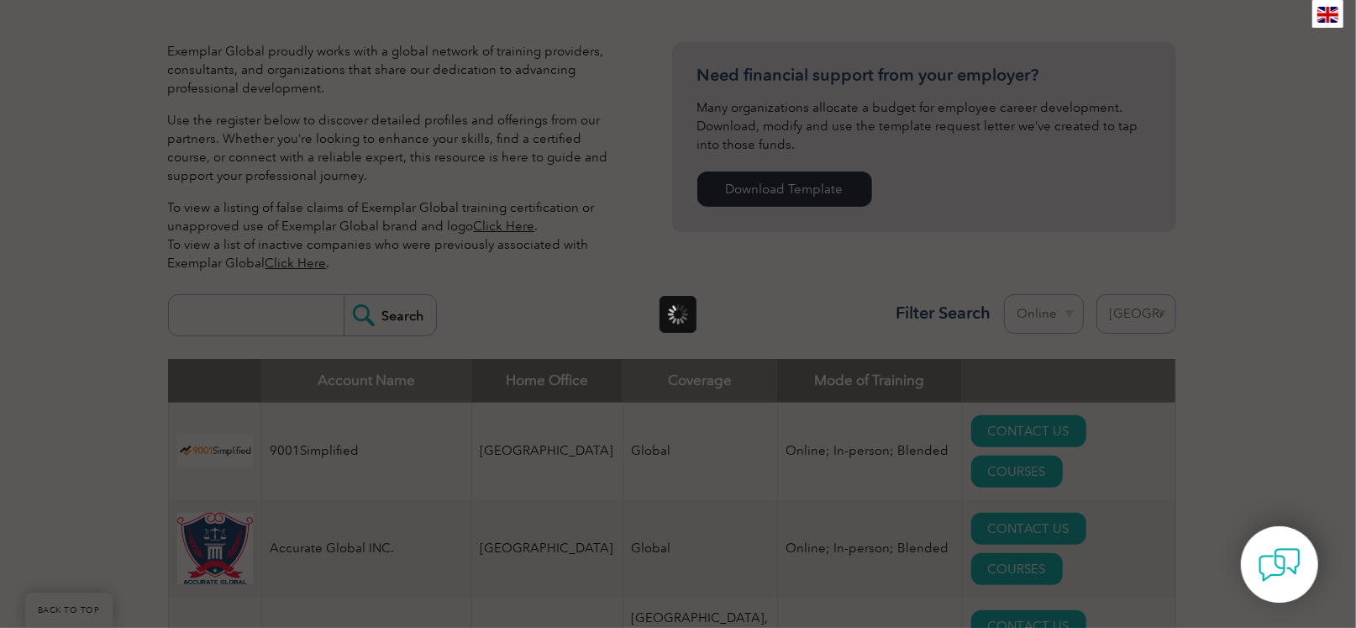
scroll to position [0, 0]
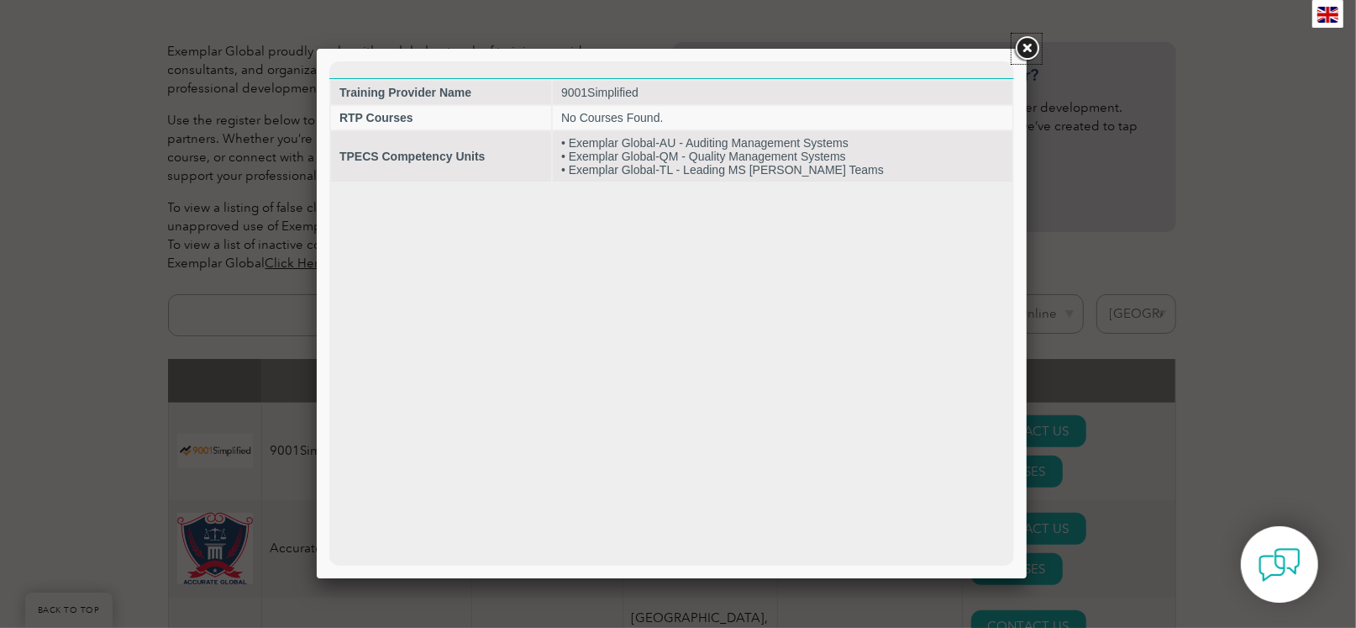
click at [1028, 48] on link at bounding box center [1027, 49] width 30 height 30
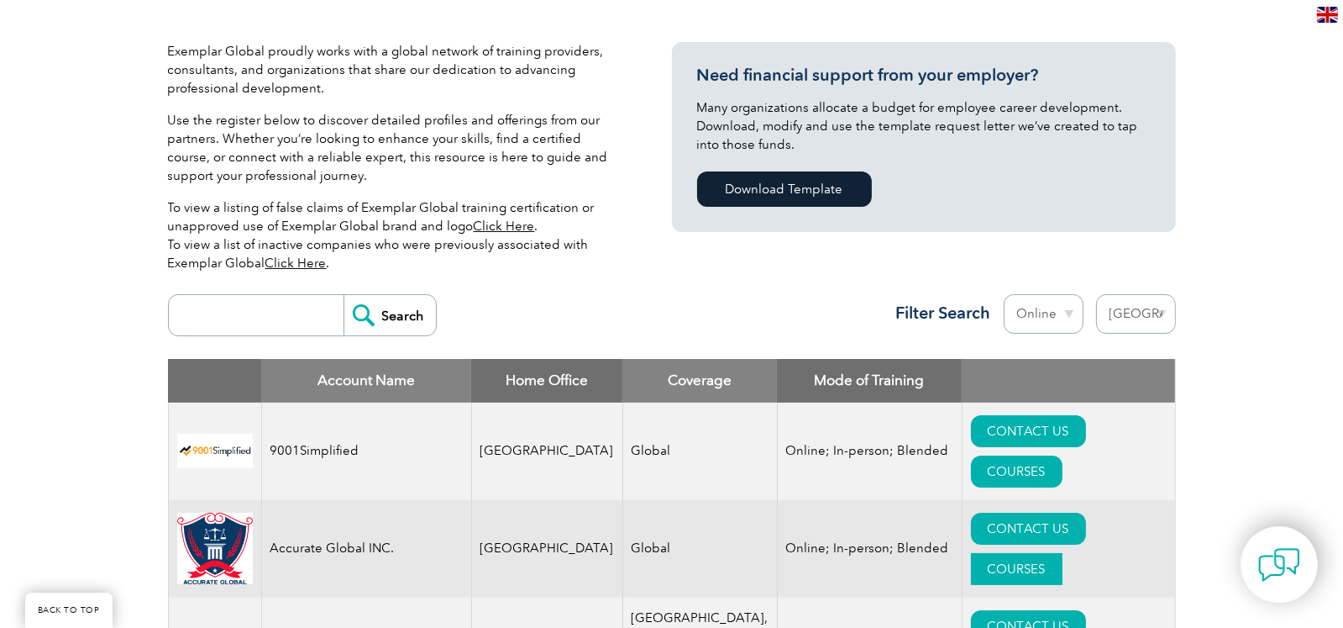
click at [1063, 553] on link "COURSES" at bounding box center [1017, 569] width 92 height 32
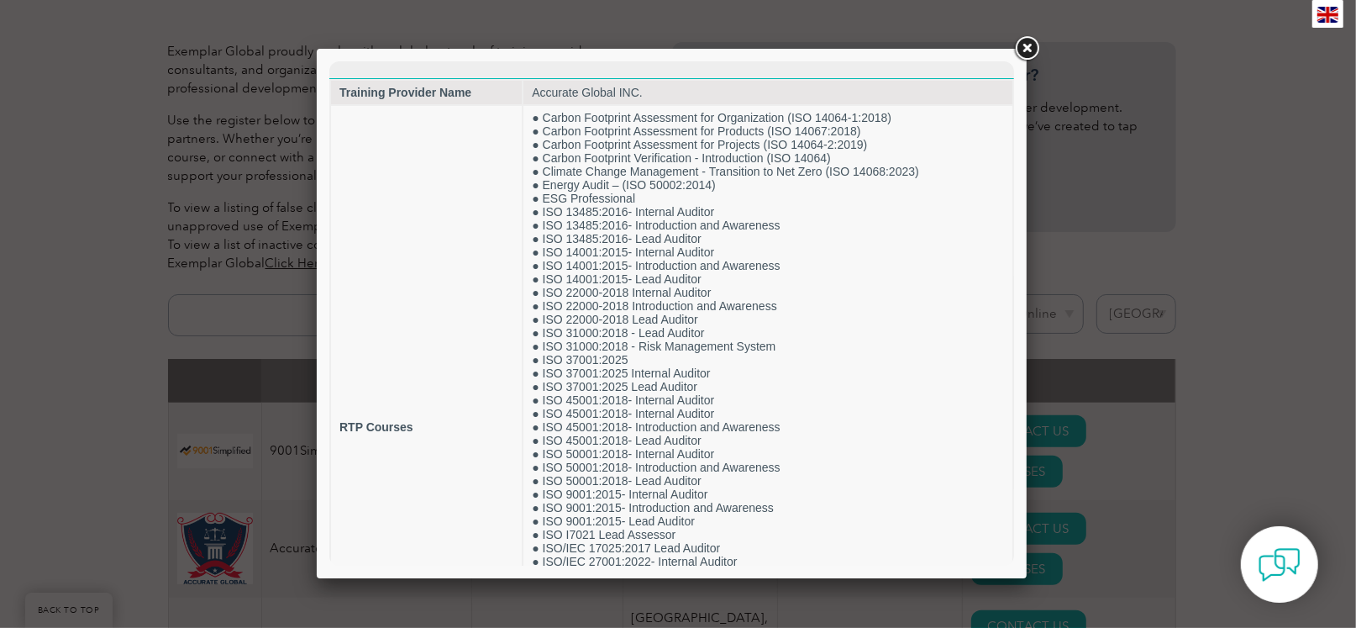
click at [1024, 52] on link at bounding box center [1027, 49] width 30 height 30
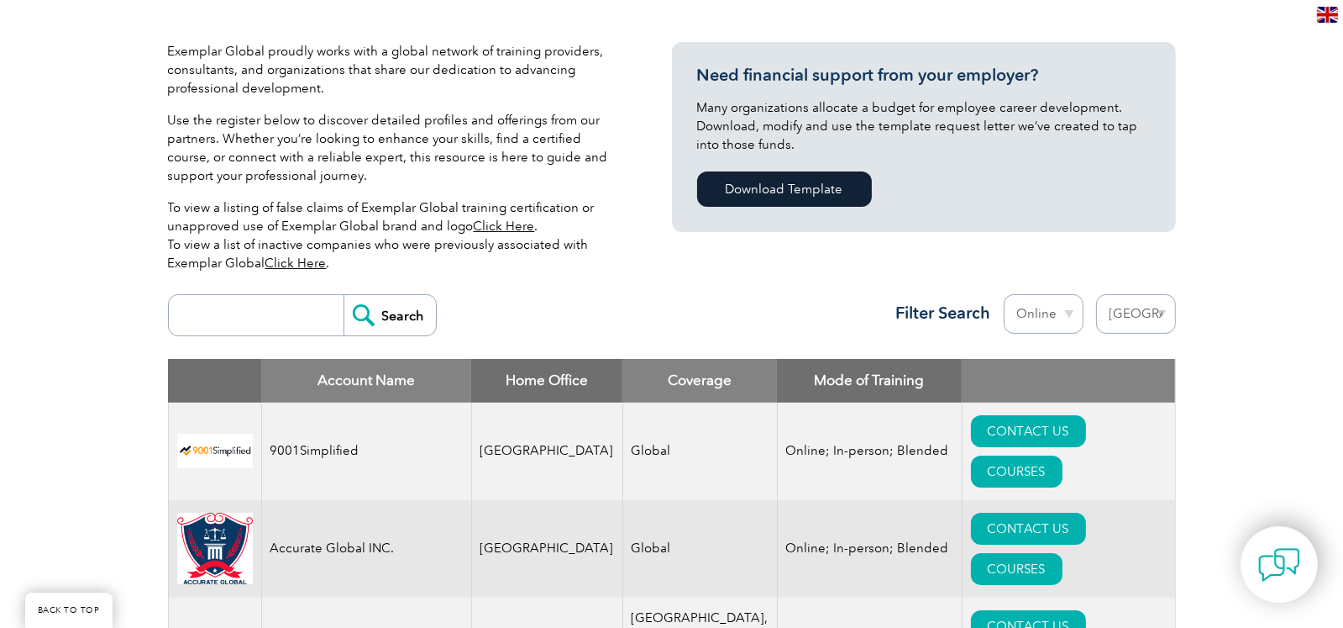
click at [202, 512] on img at bounding box center [215, 548] width 76 height 72
click at [313, 500] on td "Accurate Global INC." at bounding box center [366, 548] width 210 height 97
click at [454, 506] on td "Accurate Global INC." at bounding box center [366, 548] width 210 height 97
click at [624, 507] on td "Global" at bounding box center [700, 548] width 155 height 97
click at [791, 500] on td "Online; In-person; Blended" at bounding box center [869, 548] width 185 height 97
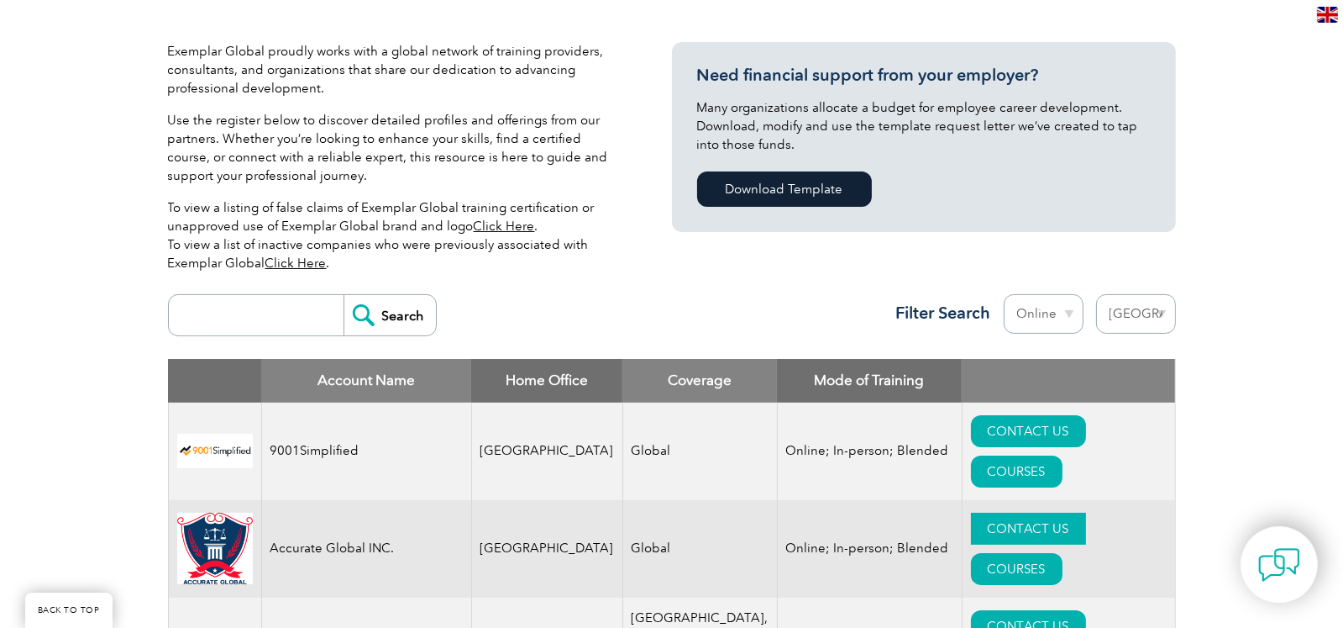
click at [974, 512] on link "CONTACT US" at bounding box center [1028, 528] width 115 height 32
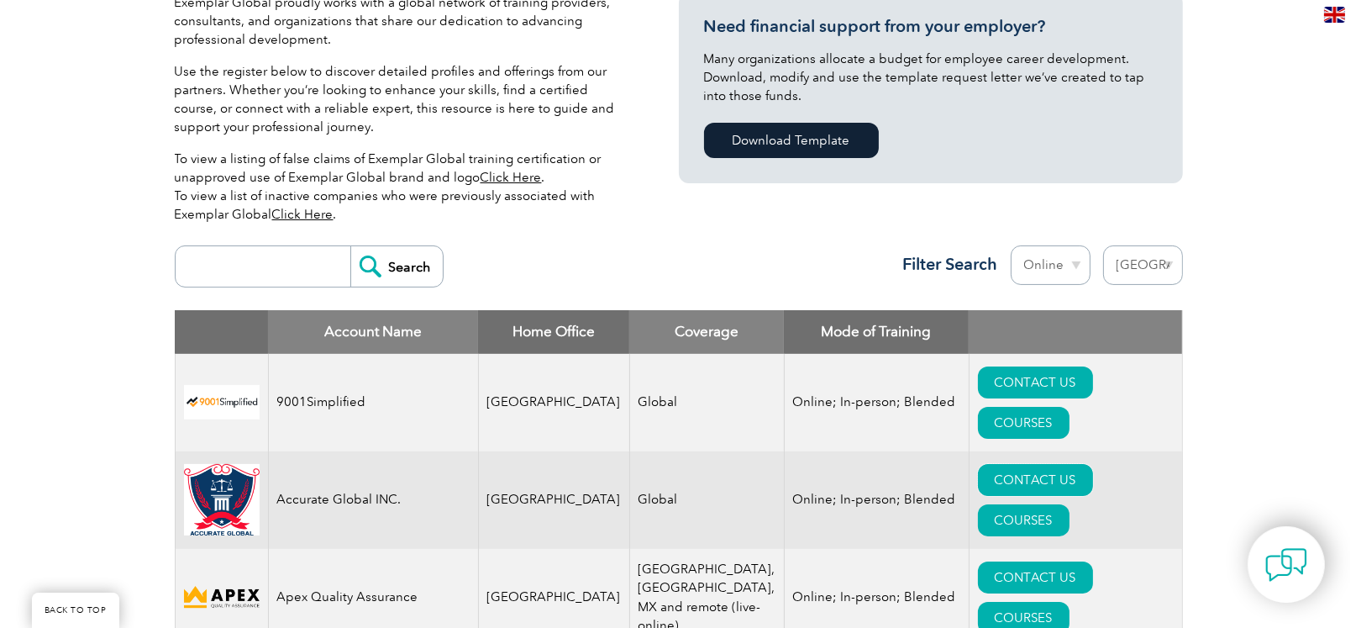
scroll to position [464, 0]
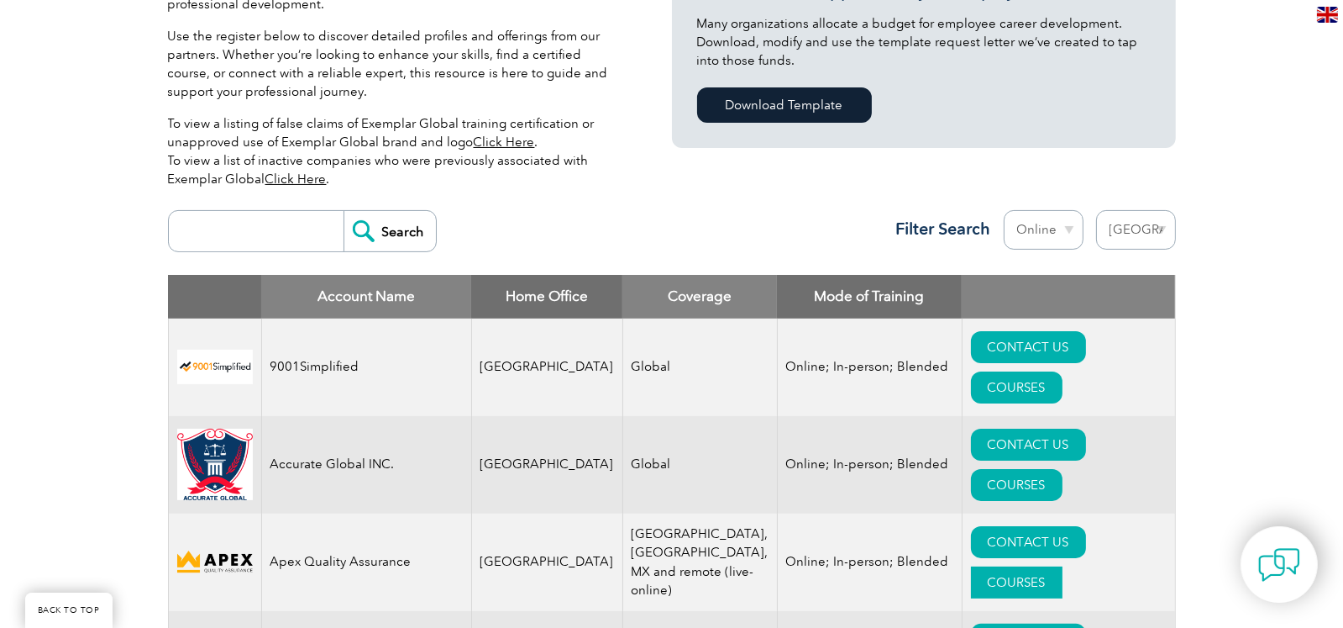
click at [1063, 566] on link "COURSES" at bounding box center [1017, 582] width 92 height 32
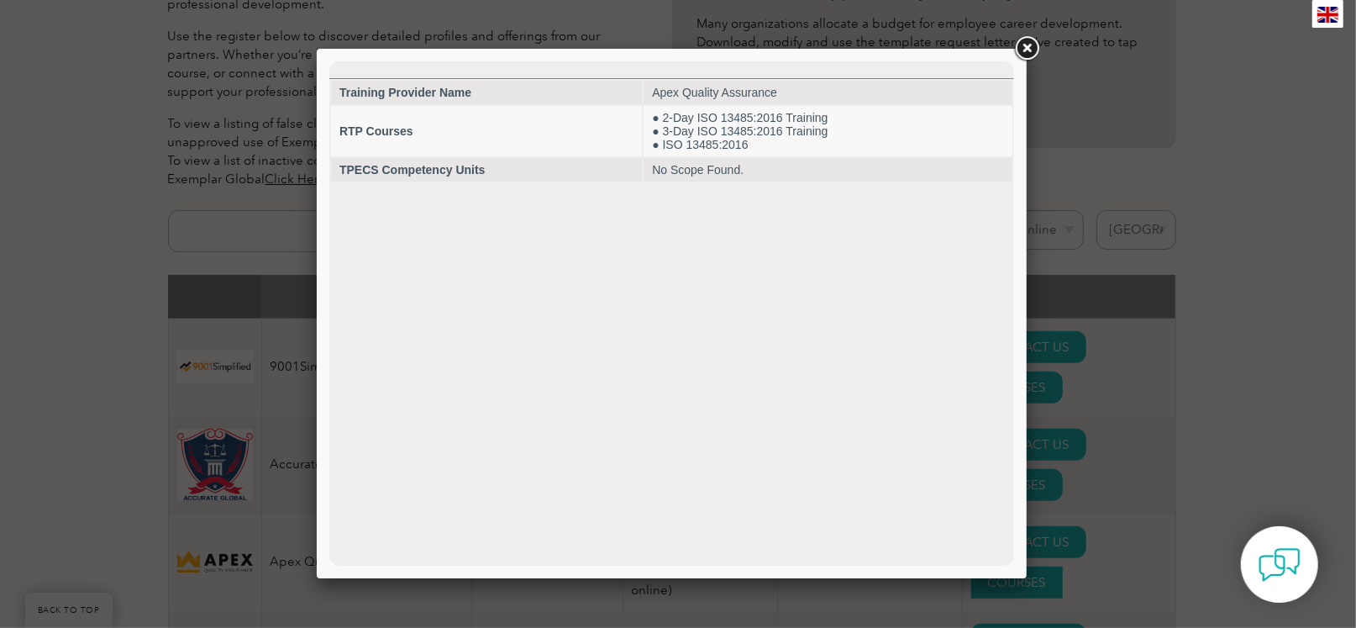
scroll to position [0, 0]
click at [1161, 508] on div at bounding box center [678, 314] width 1356 height 628
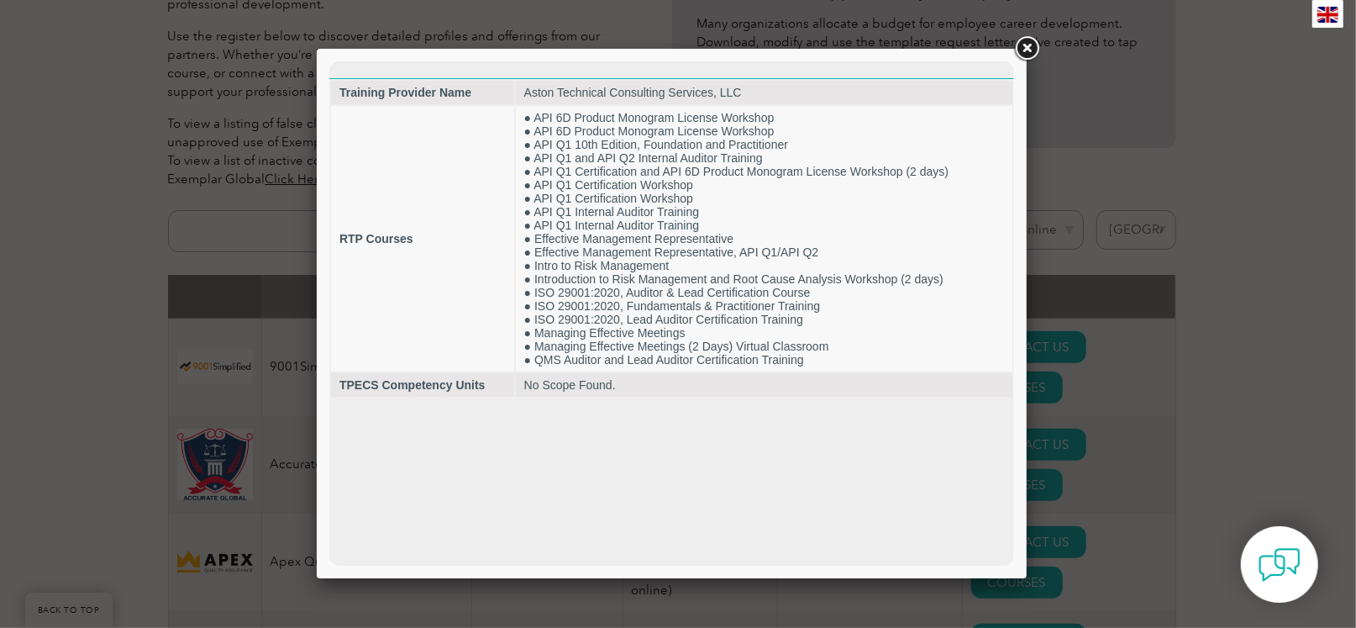
click at [1091, 557] on div at bounding box center [678, 314] width 1356 height 628
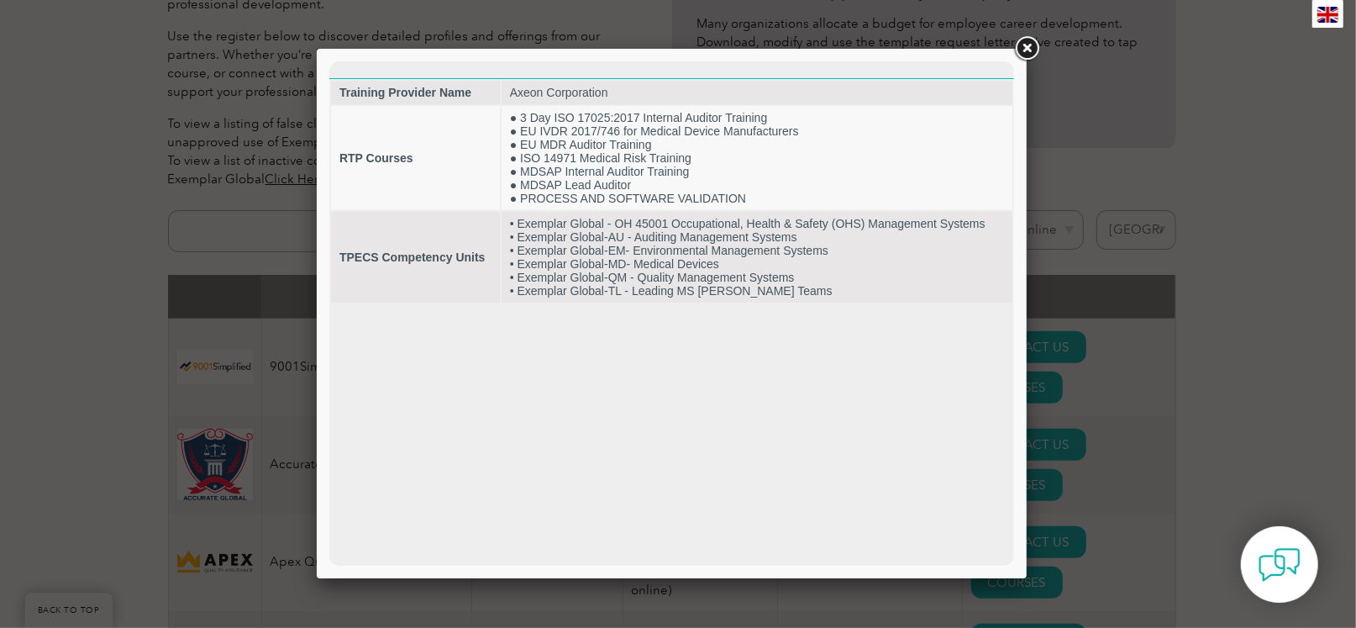
click at [1098, 611] on div at bounding box center [678, 314] width 1356 height 628
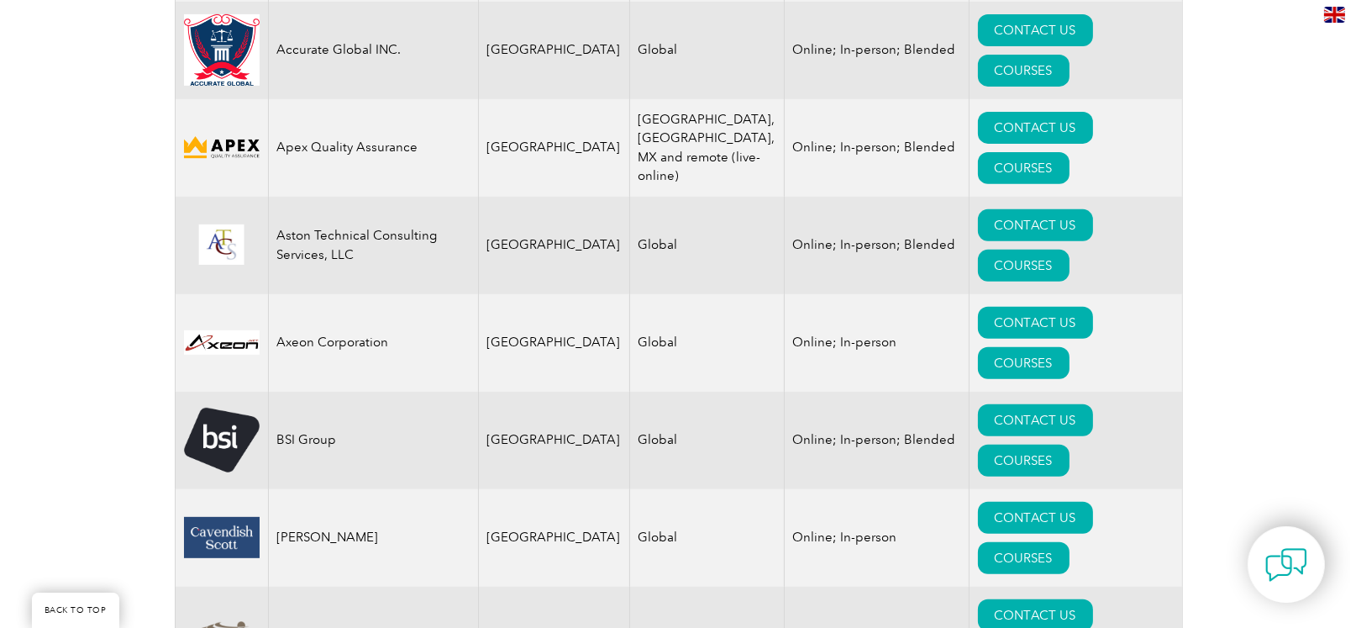
scroll to position [884, 0]
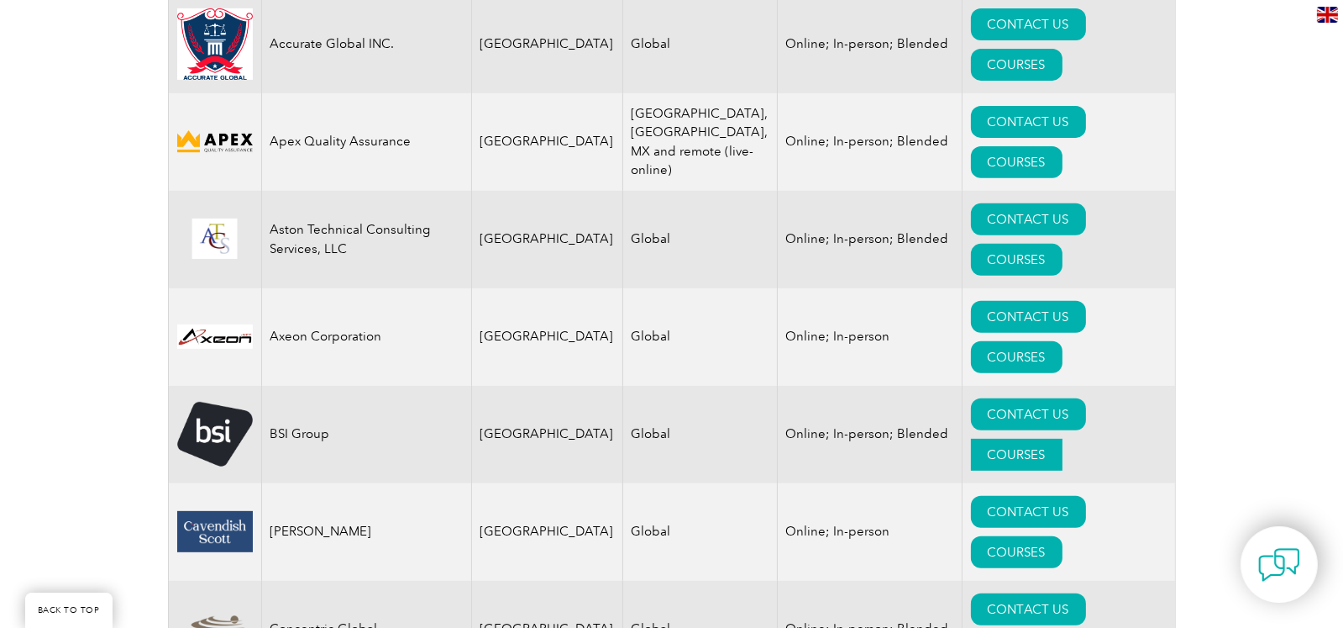
click at [1056, 439] on link "COURSES" at bounding box center [1017, 455] width 92 height 32
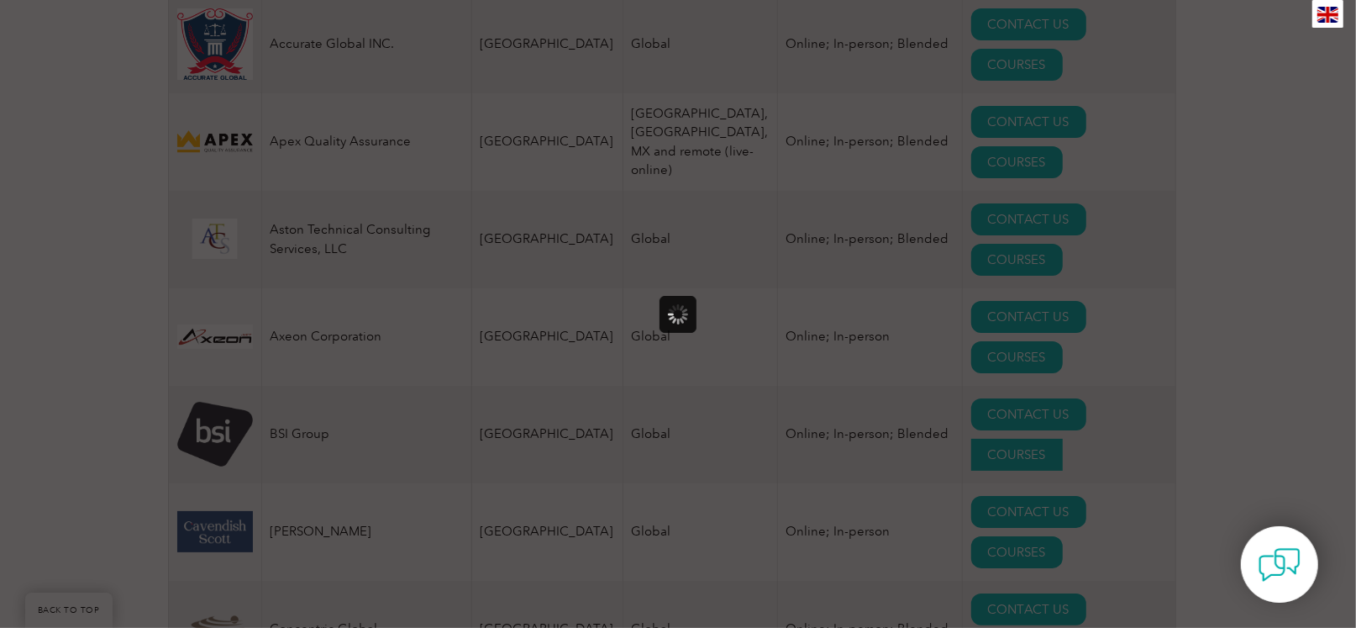
scroll to position [0, 0]
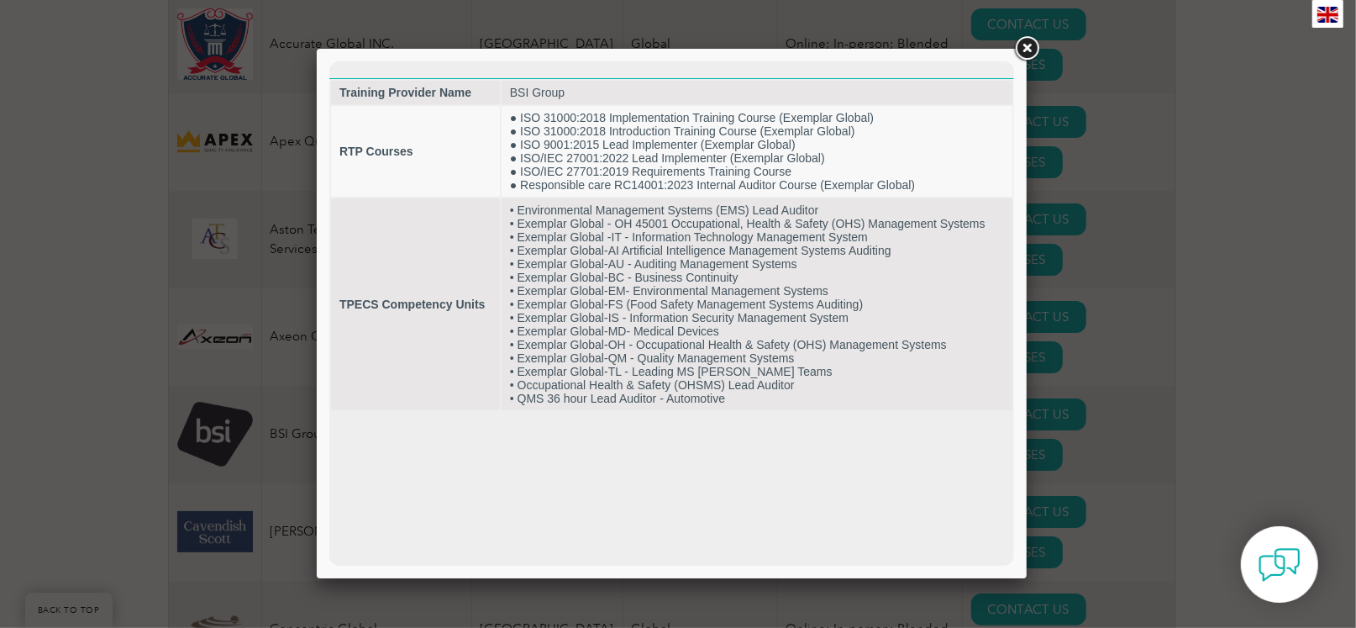
click at [1156, 355] on div at bounding box center [678, 314] width 1356 height 628
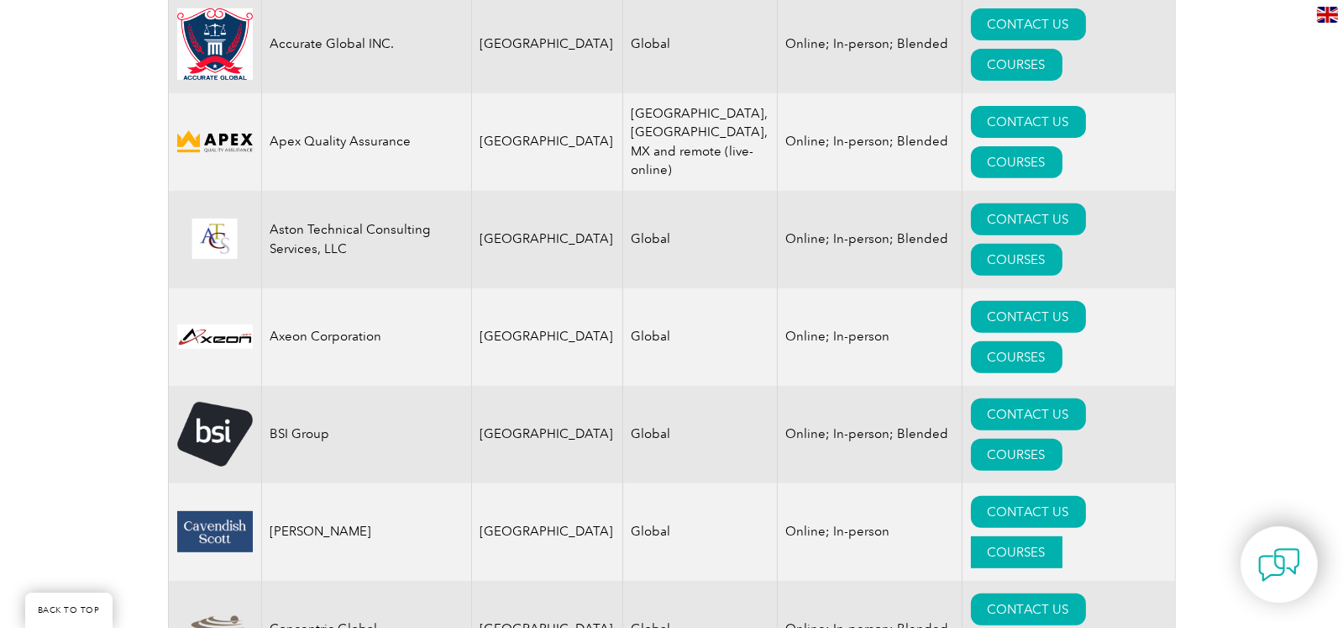
click at [1063, 536] on link "COURSES" at bounding box center [1017, 552] width 92 height 32
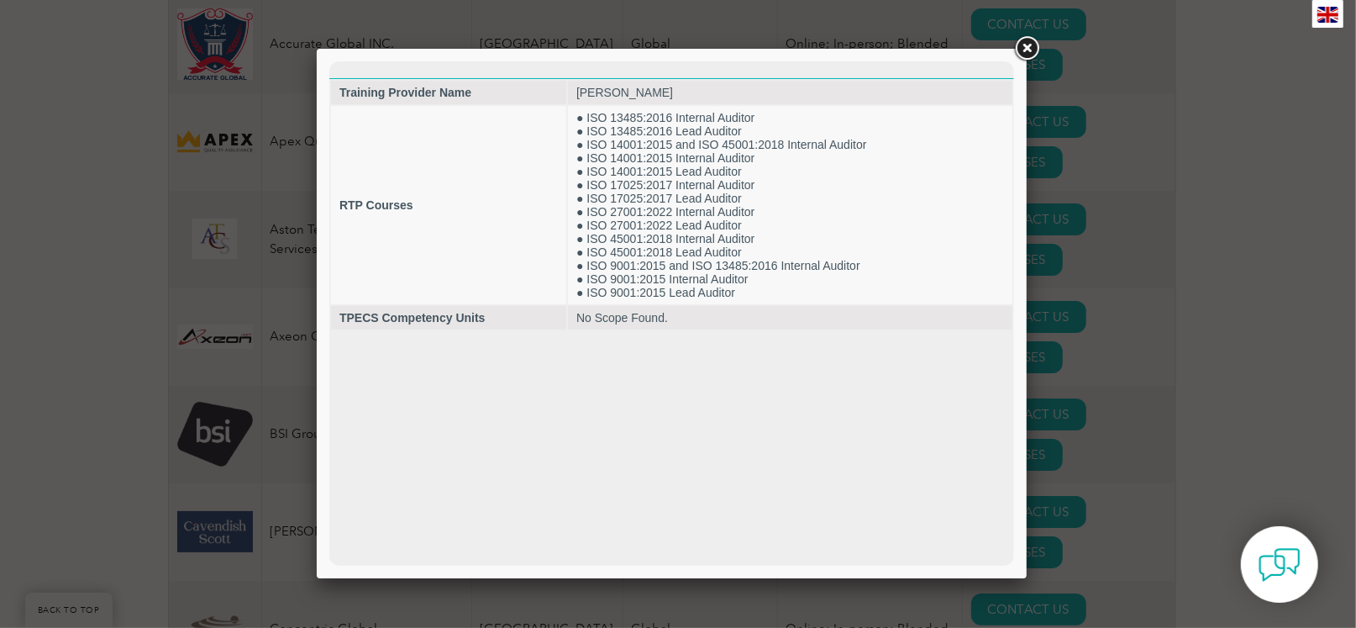
click at [1073, 337] on div at bounding box center [678, 314] width 1356 height 628
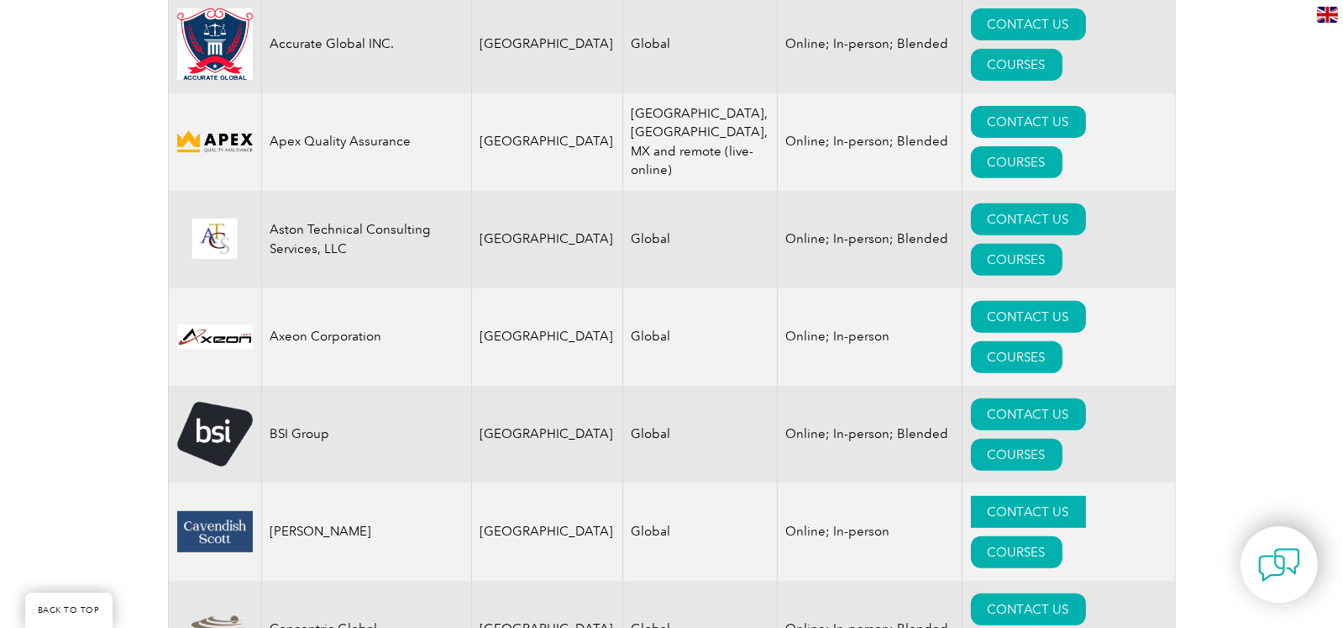
click at [1007, 496] on link "CONTACT US" at bounding box center [1028, 512] width 115 height 32
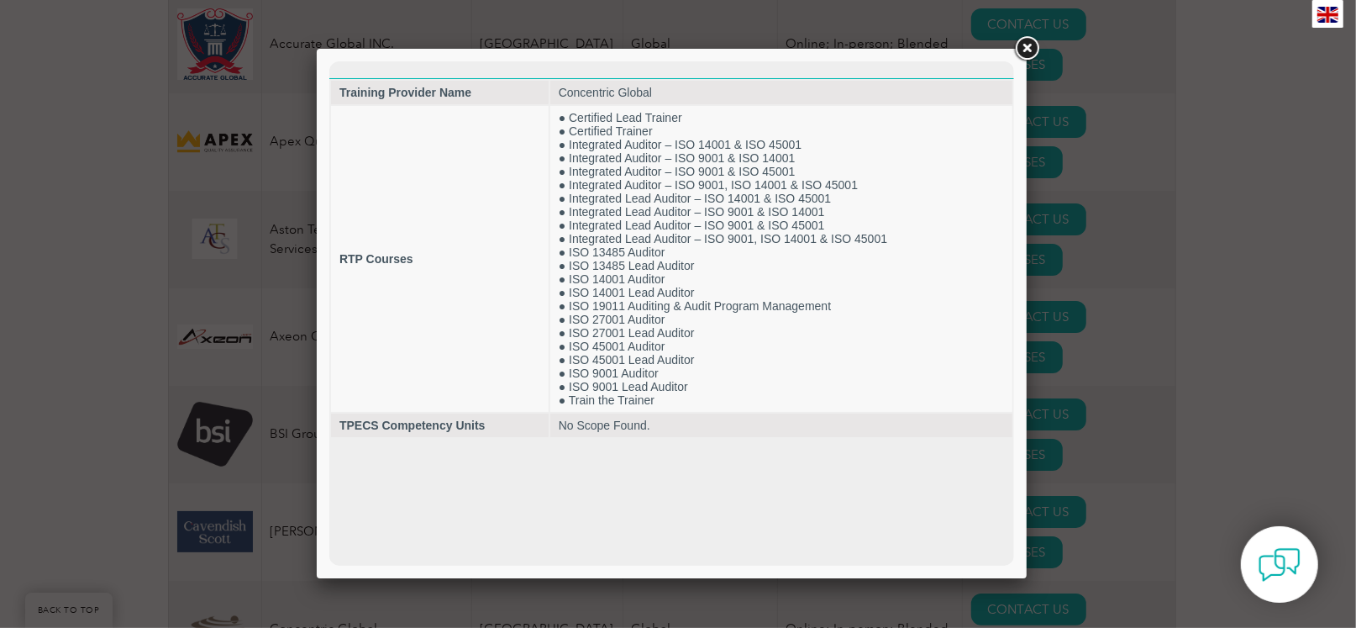
click at [1087, 402] on div at bounding box center [678, 314] width 1356 height 628
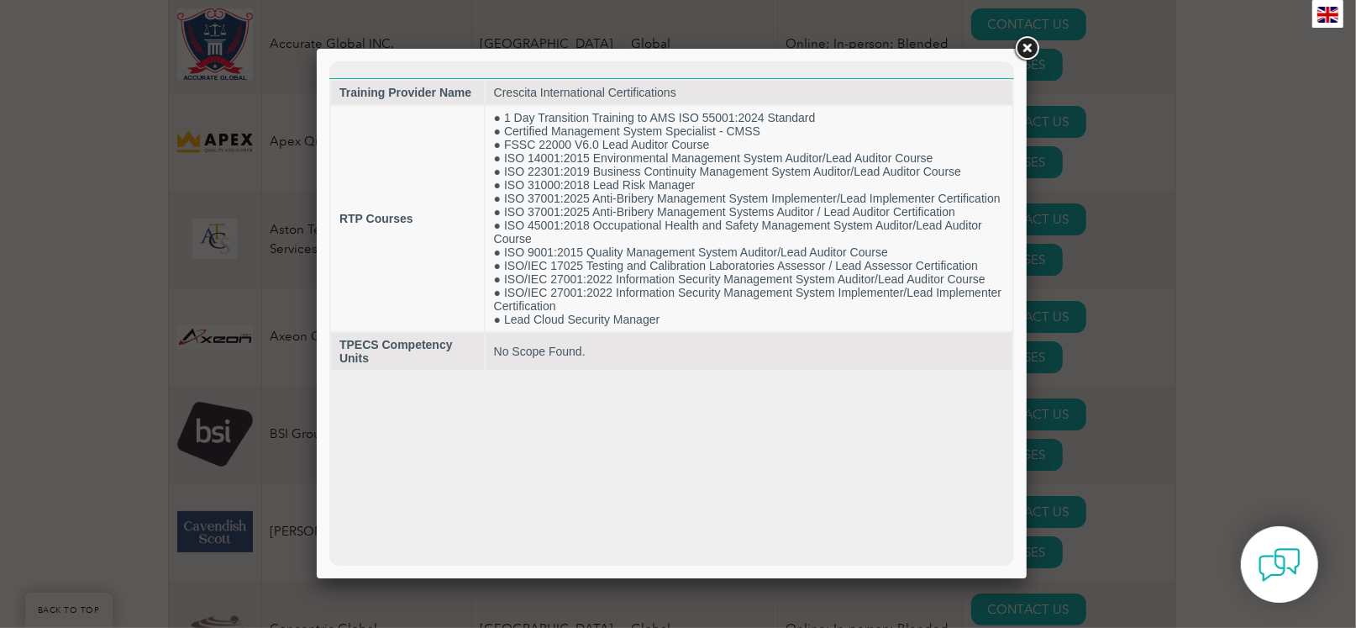
click at [1081, 454] on div at bounding box center [678, 314] width 1356 height 628
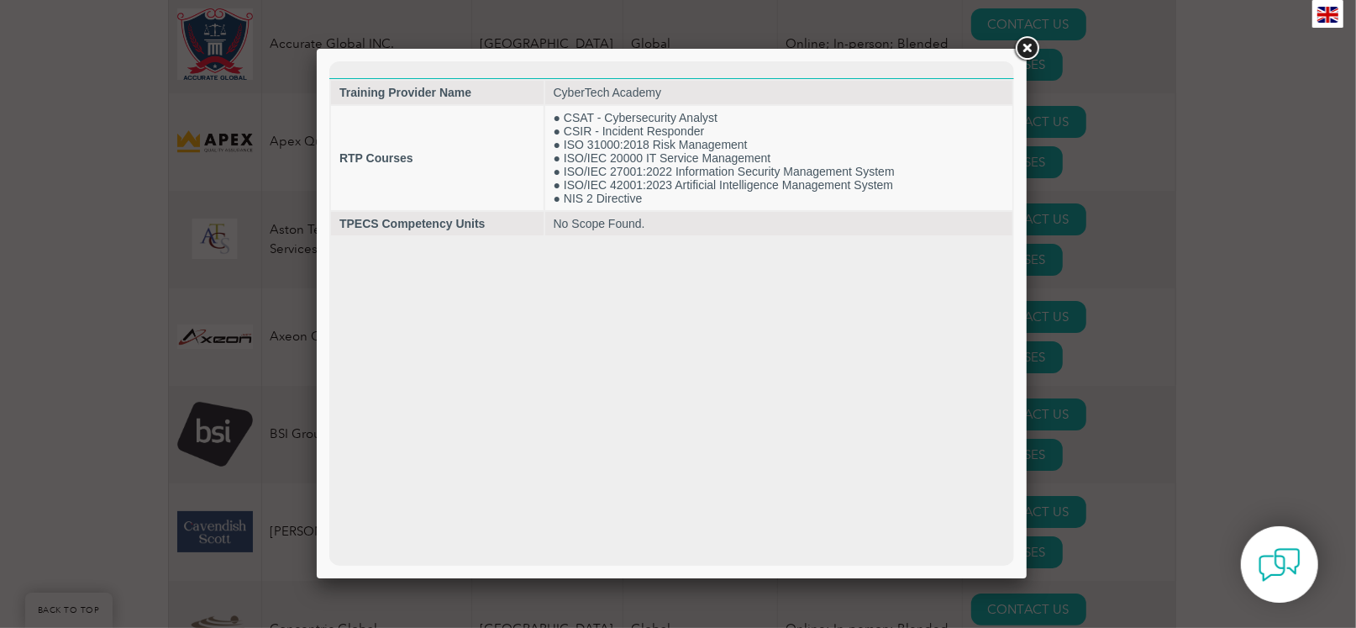
click at [1083, 509] on div at bounding box center [678, 314] width 1356 height 628
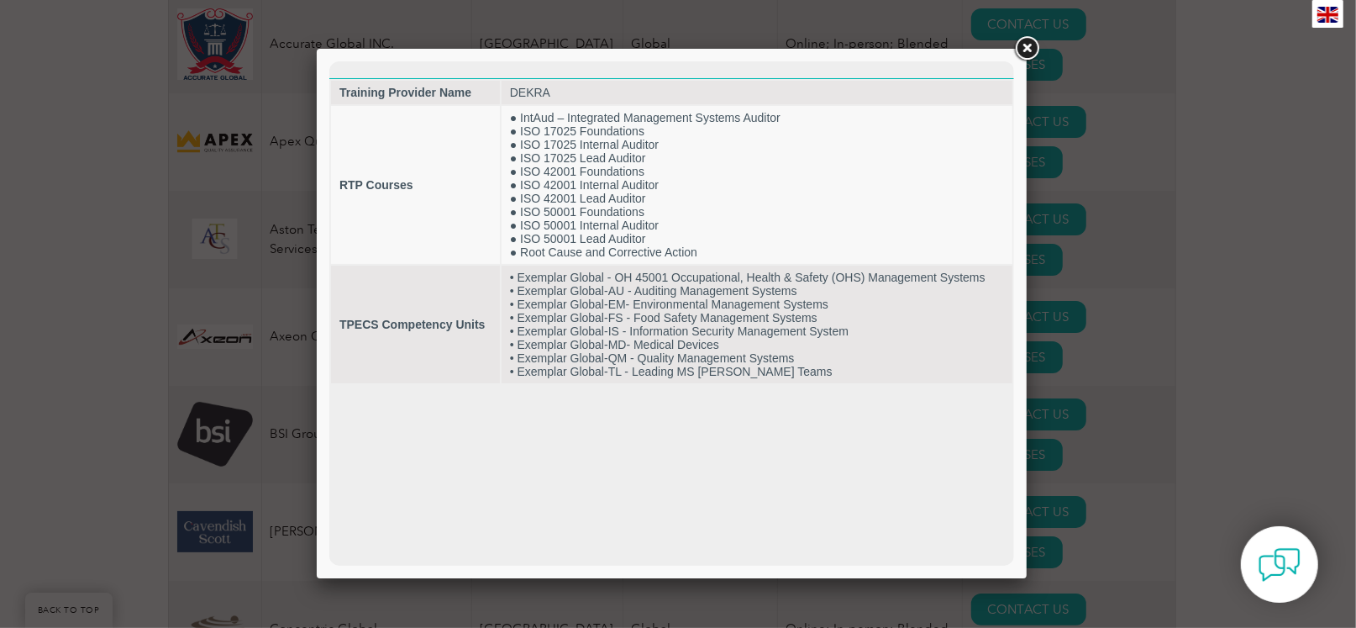
click at [1264, 386] on div at bounding box center [678, 314] width 1356 height 628
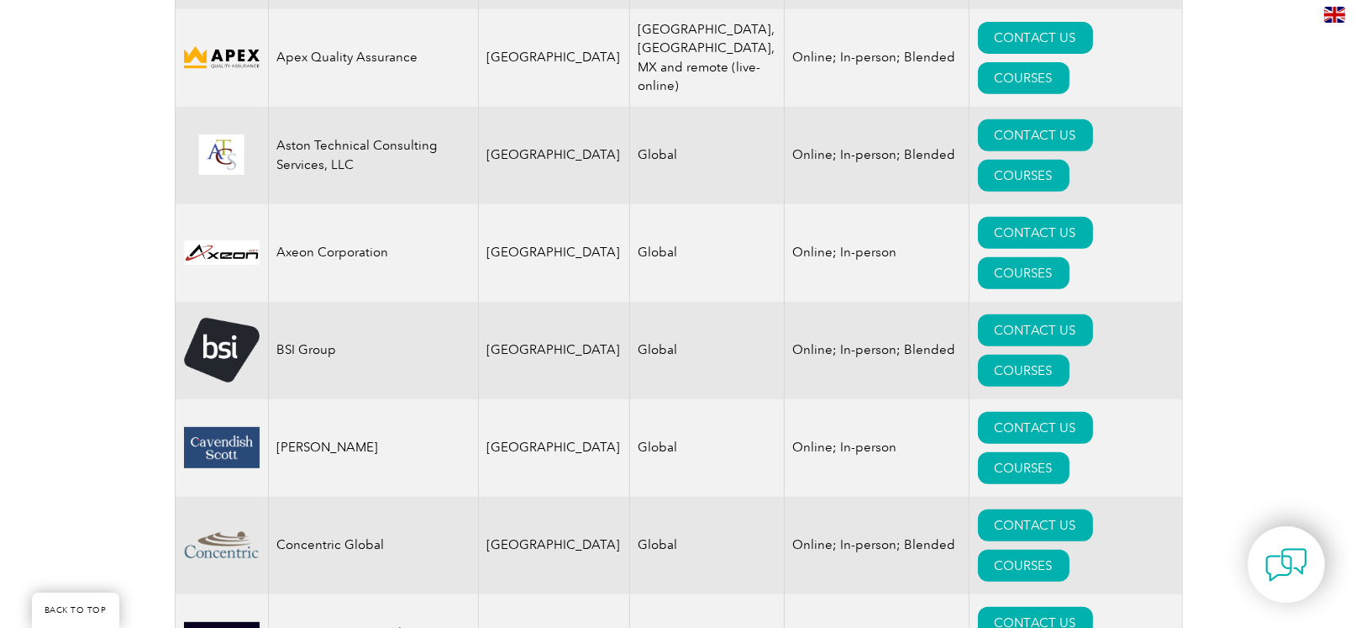
scroll to position [1052, 0]
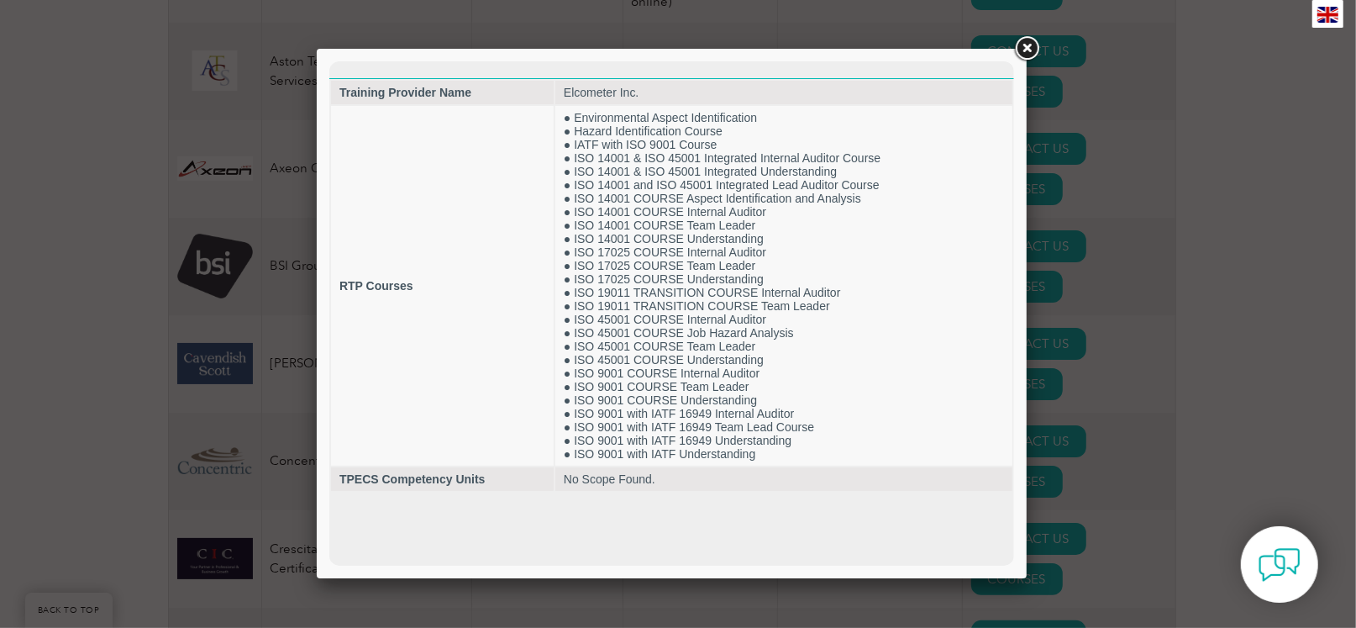
scroll to position [0, 0]
click at [1184, 473] on div at bounding box center [678, 314] width 1356 height 628
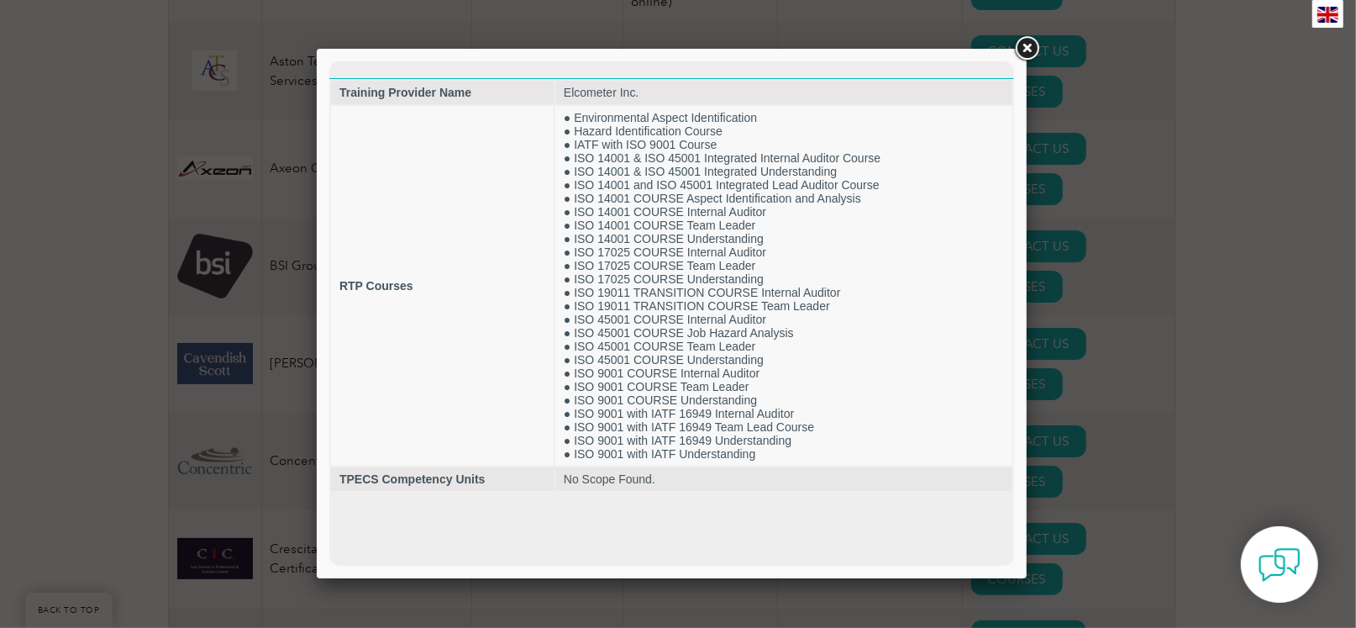
click at [1092, 465] on div at bounding box center [678, 314] width 1356 height 628
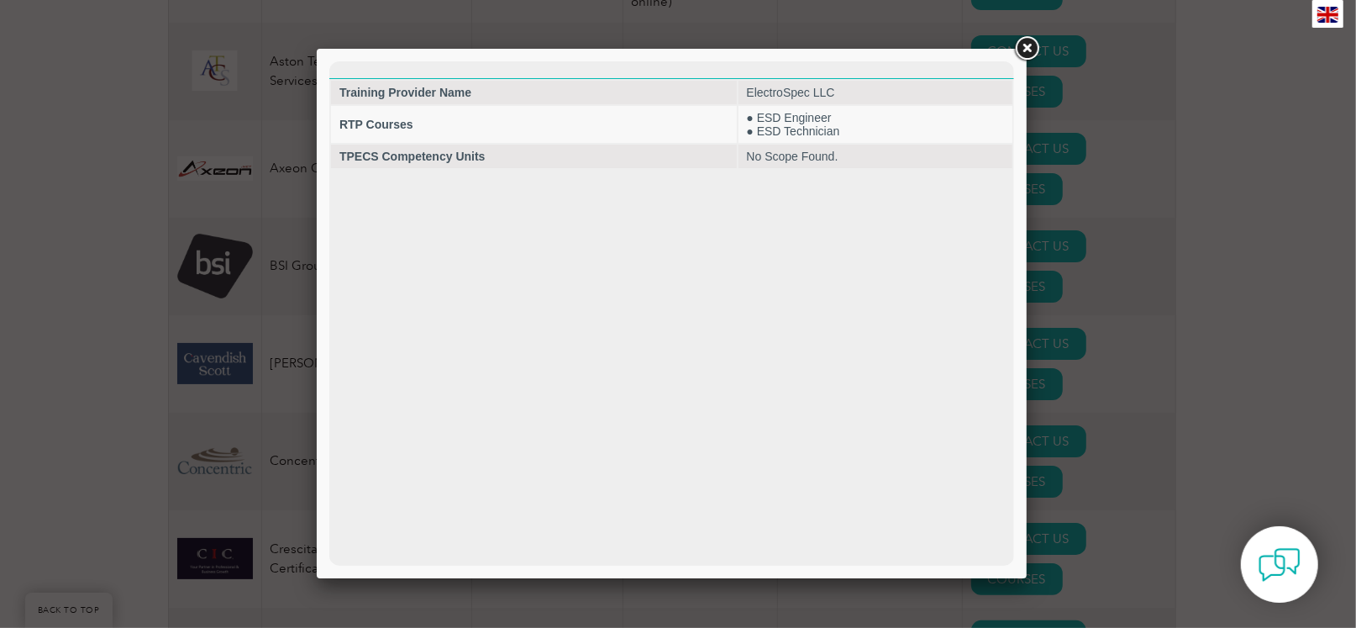
click at [1055, 531] on div at bounding box center [678, 314] width 1356 height 628
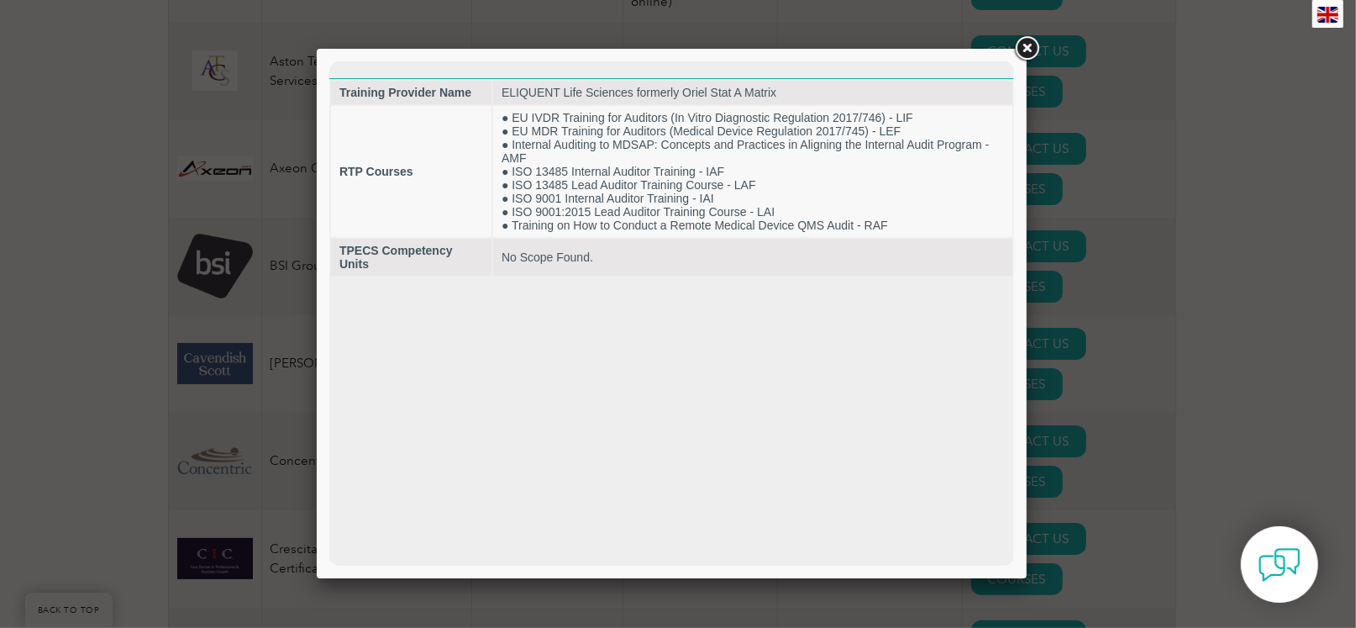
click at [1056, 579] on div at bounding box center [678, 314] width 1356 height 628
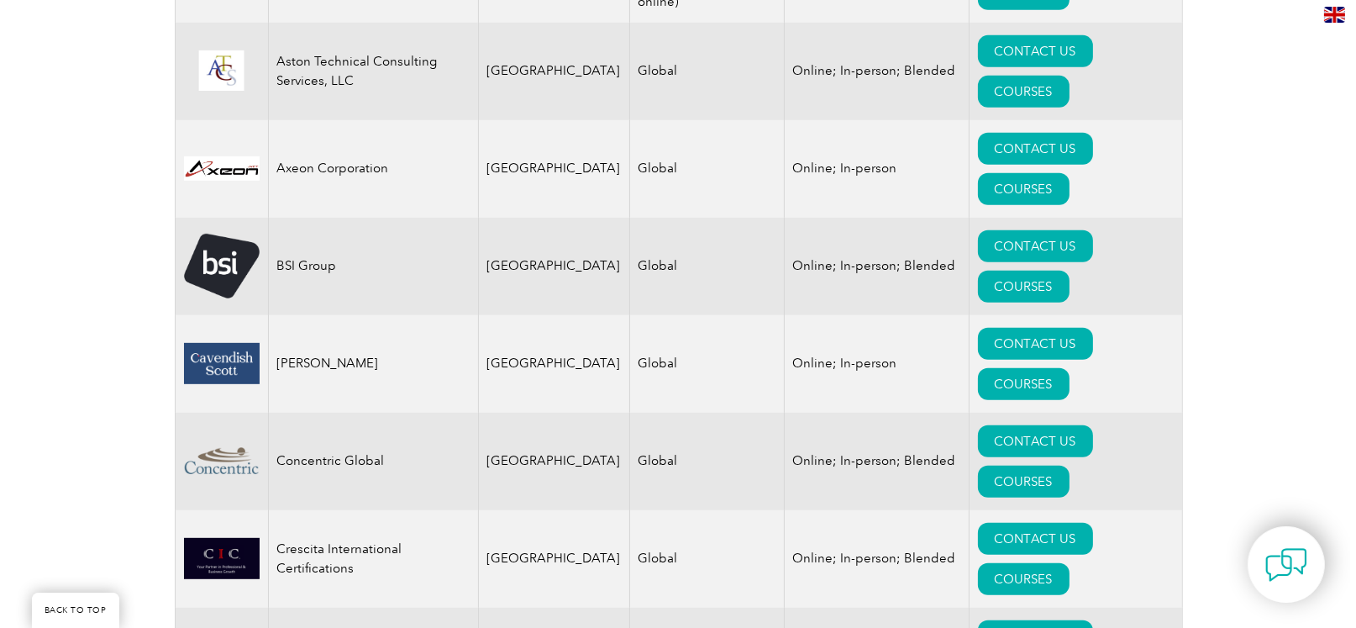
scroll to position [1136, 0]
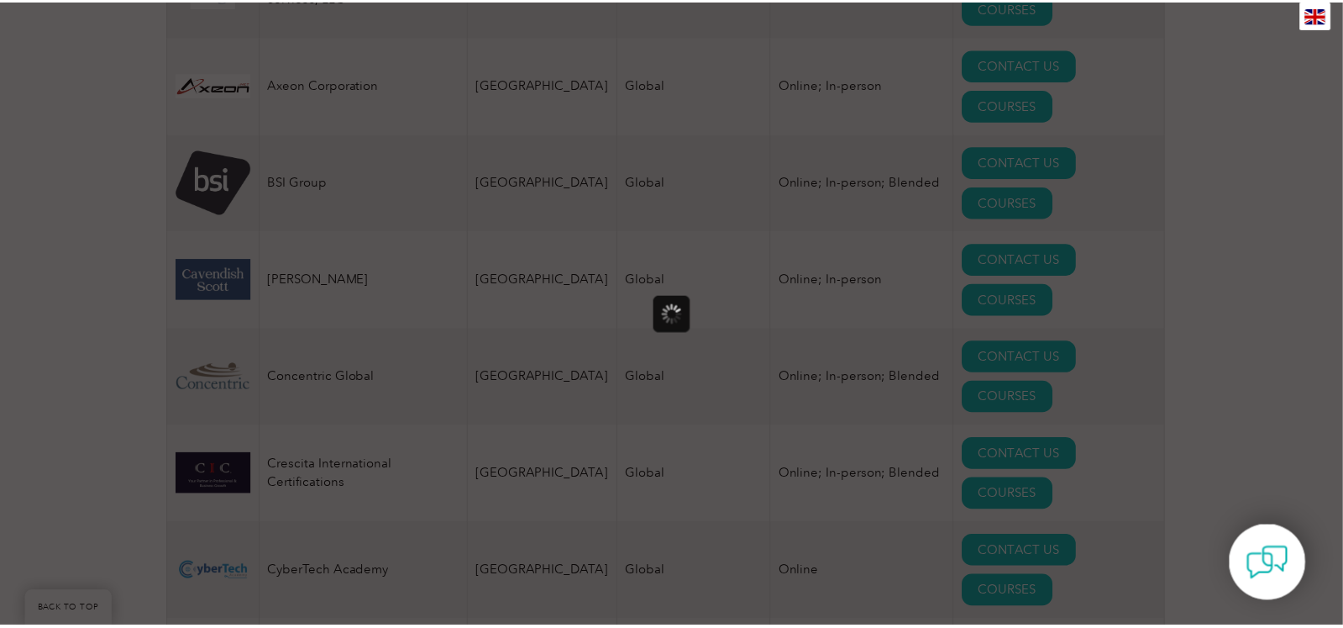
scroll to position [0, 0]
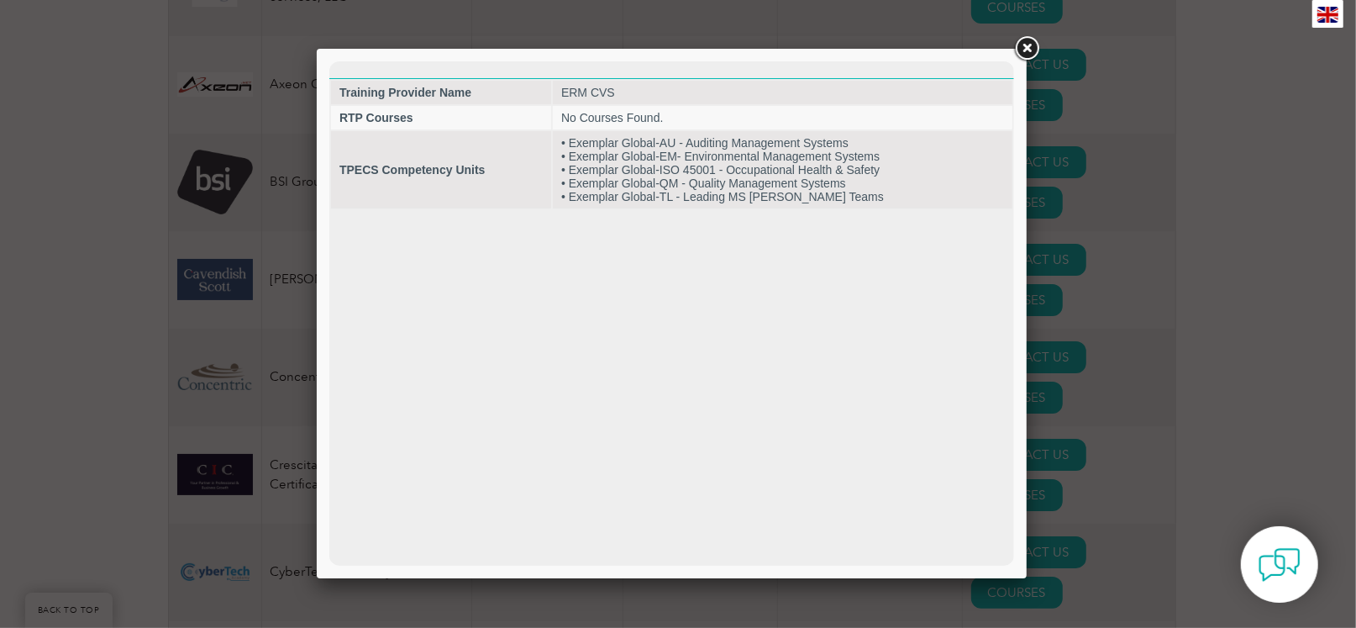
click at [1058, 559] on div at bounding box center [678, 314] width 1356 height 628
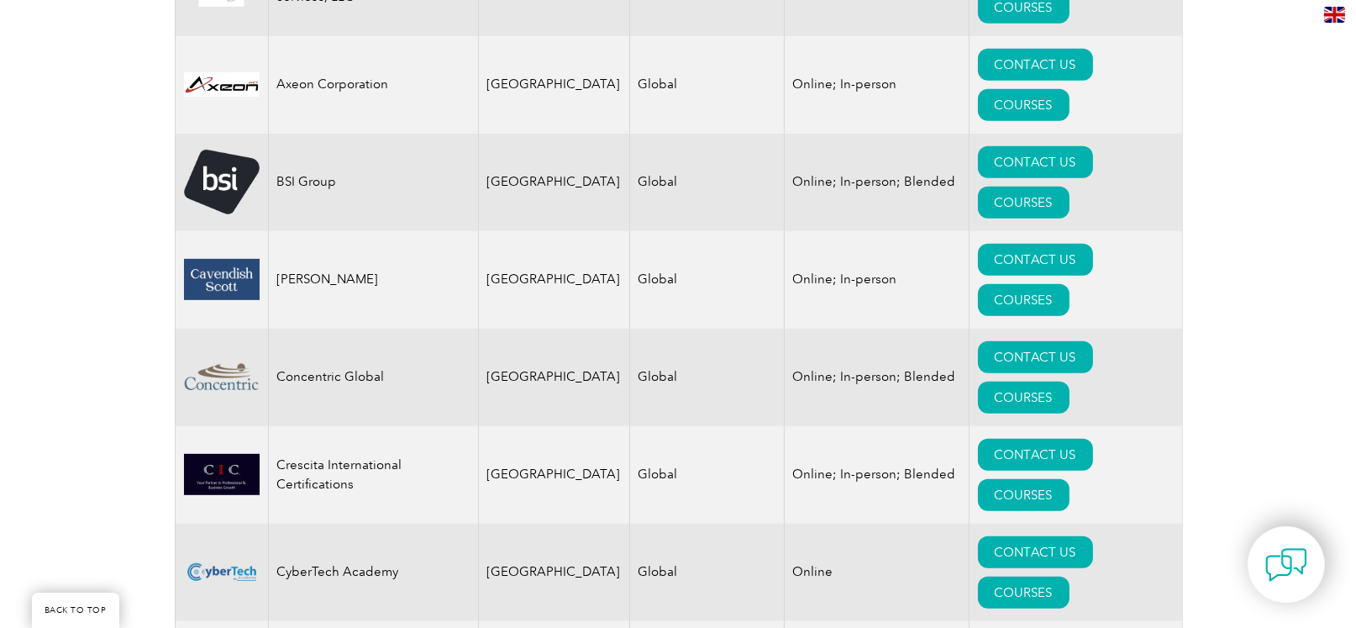
scroll to position [1220, 0]
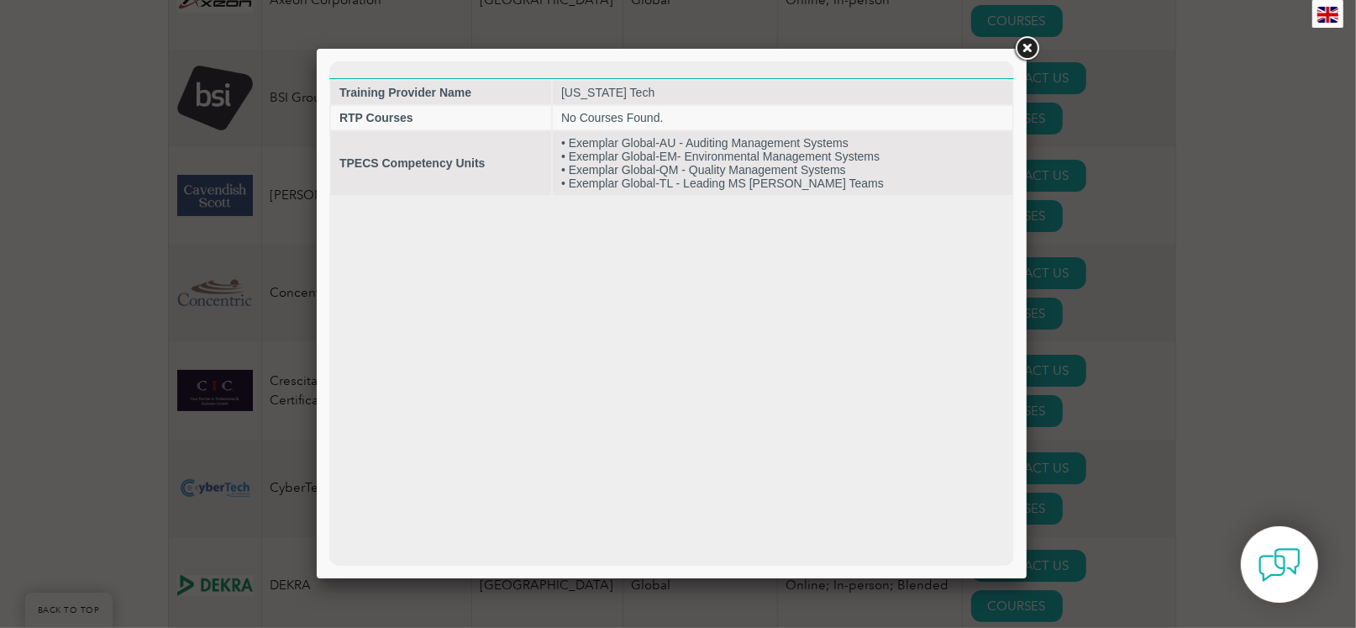
scroll to position [0, 0]
click at [1047, 530] on div at bounding box center [678, 314] width 1356 height 628
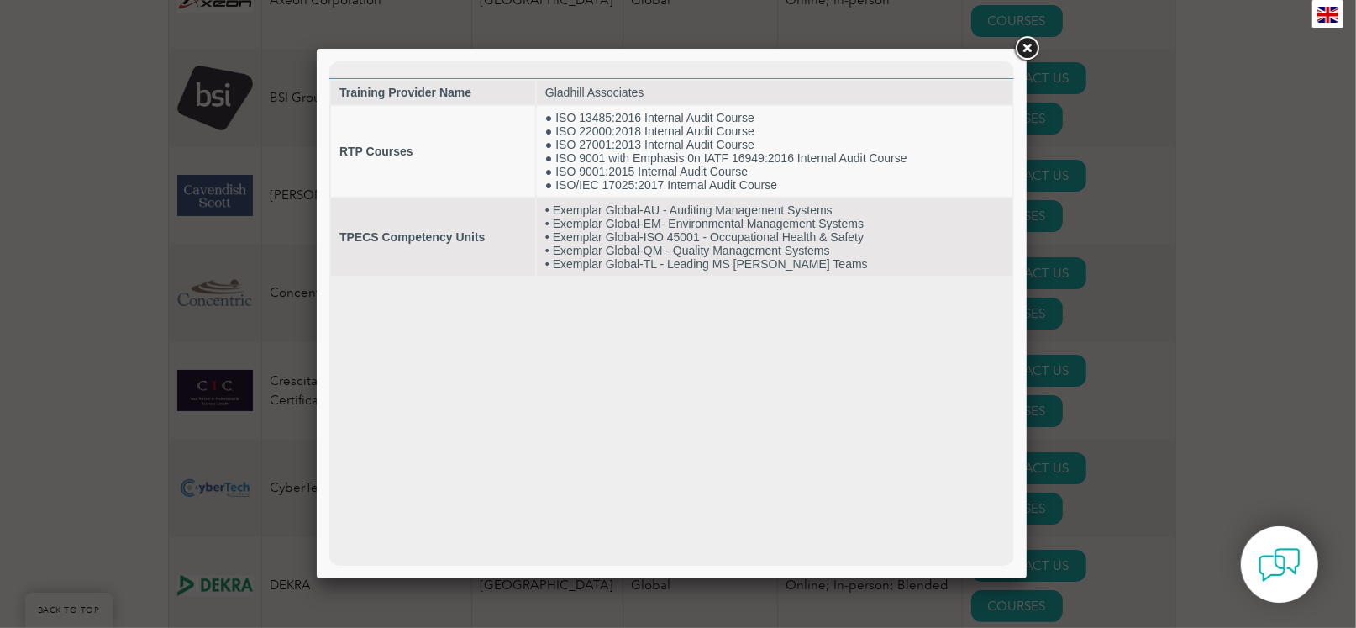
click at [1051, 596] on div at bounding box center [678, 314] width 1356 height 628
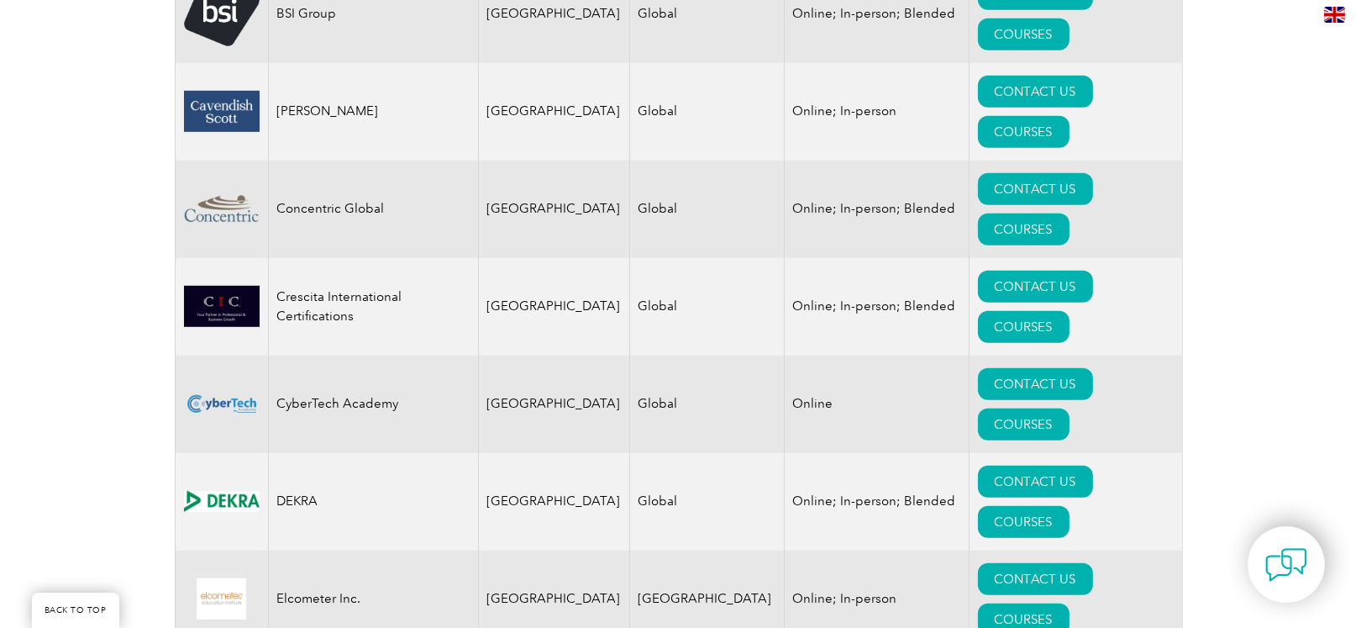
scroll to position [1304, 0]
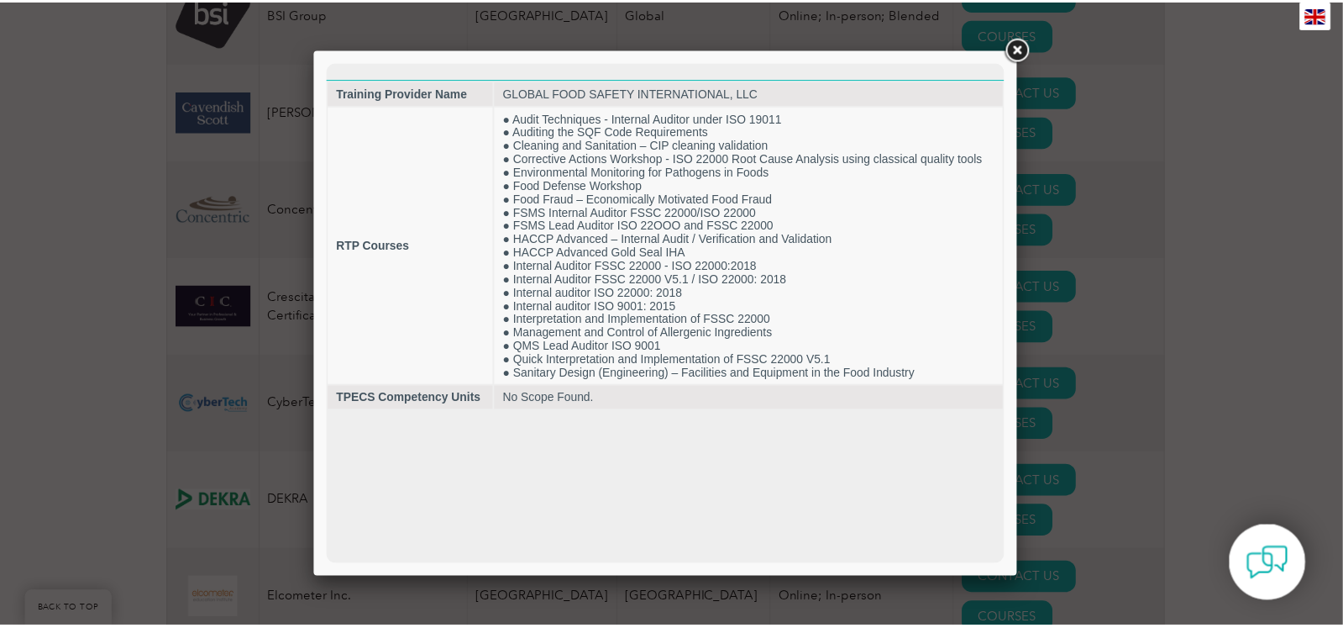
scroll to position [0, 0]
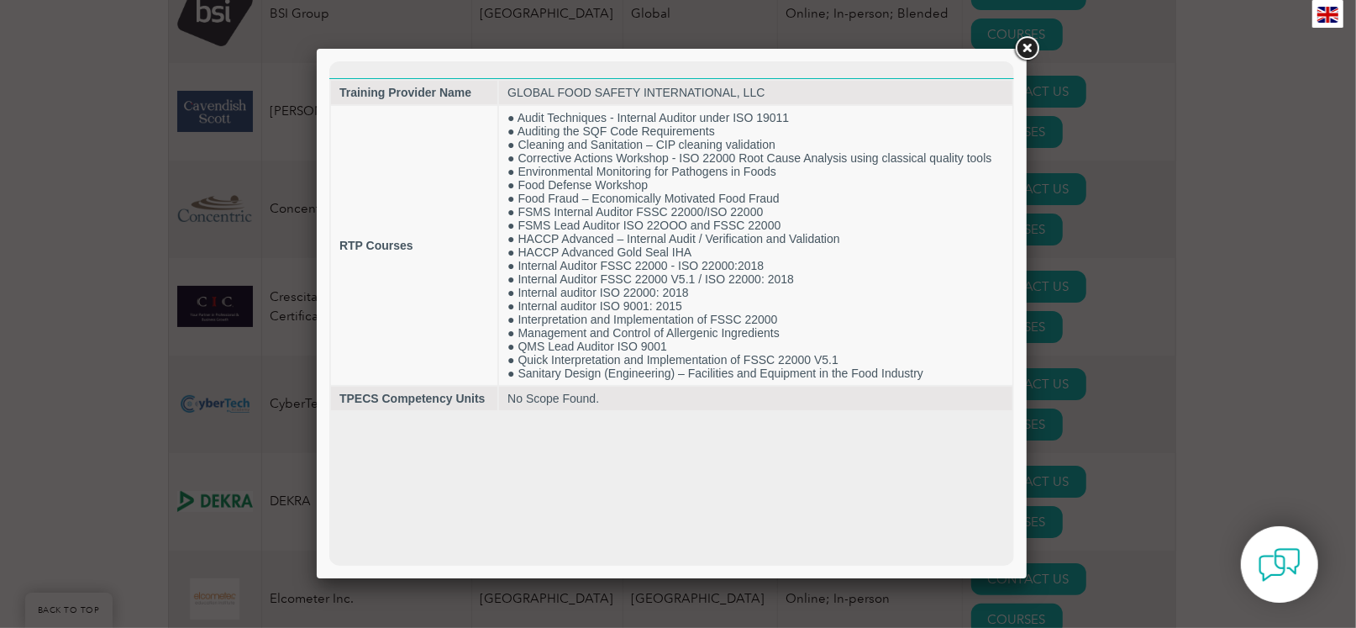
click at [1048, 586] on div at bounding box center [678, 314] width 1356 height 628
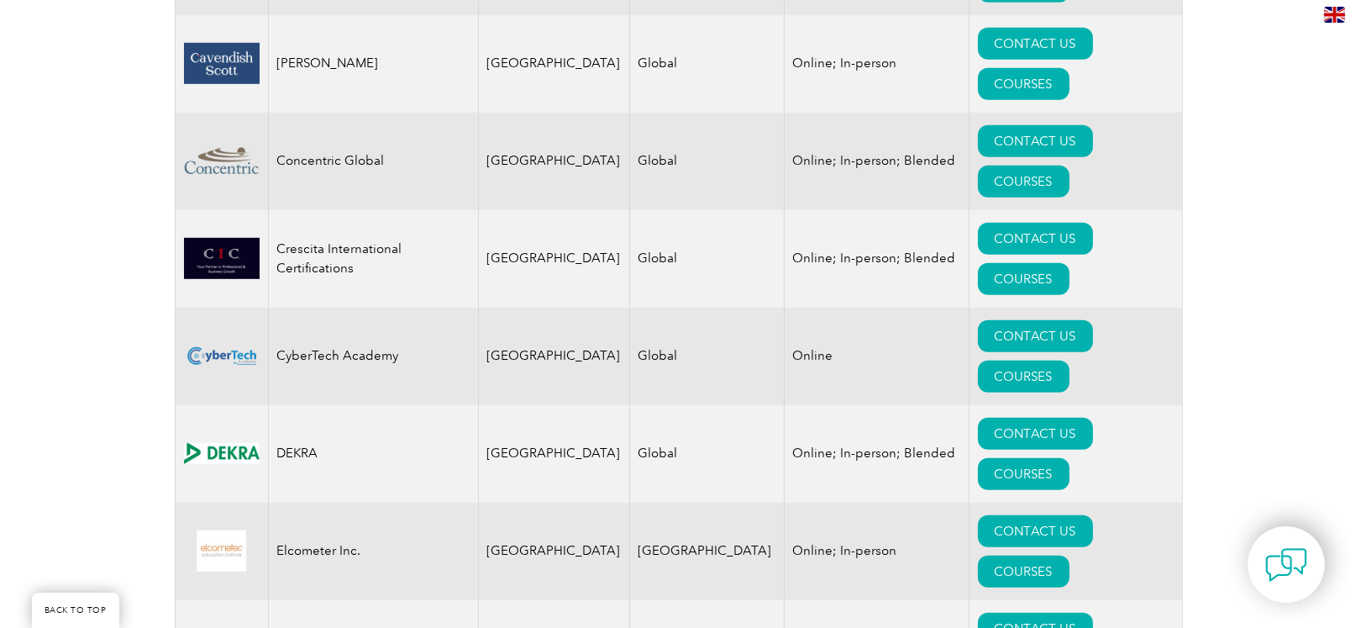
scroll to position [1388, 0]
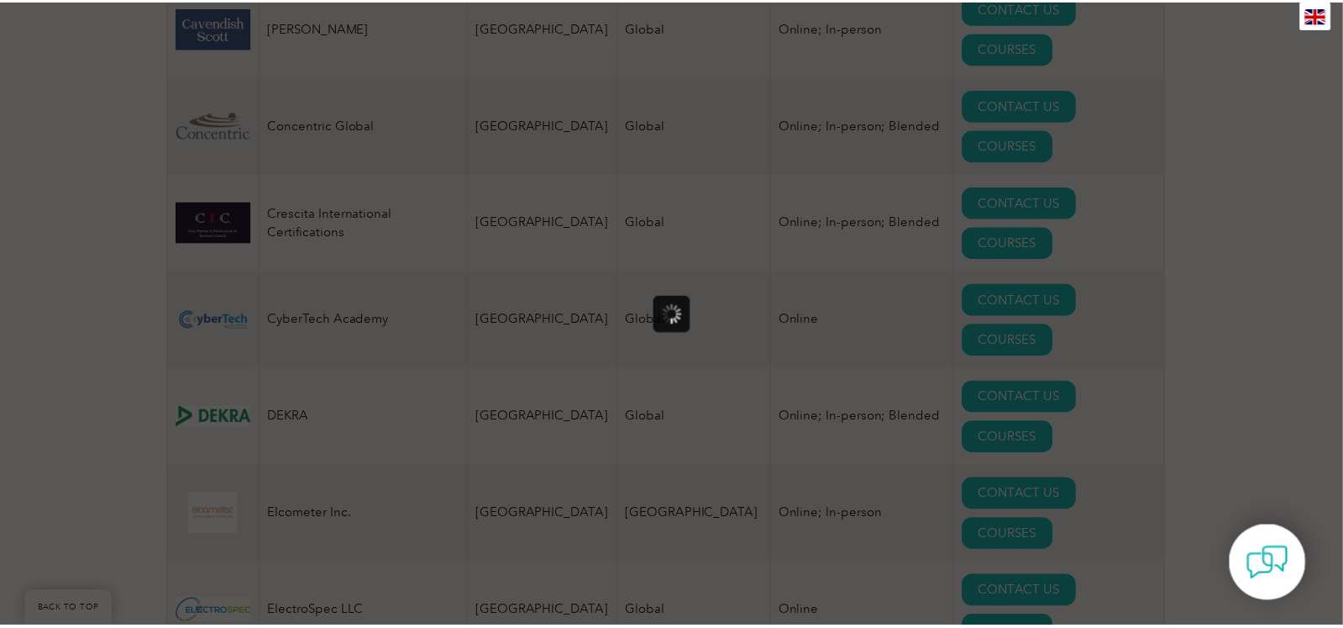
scroll to position [0, 0]
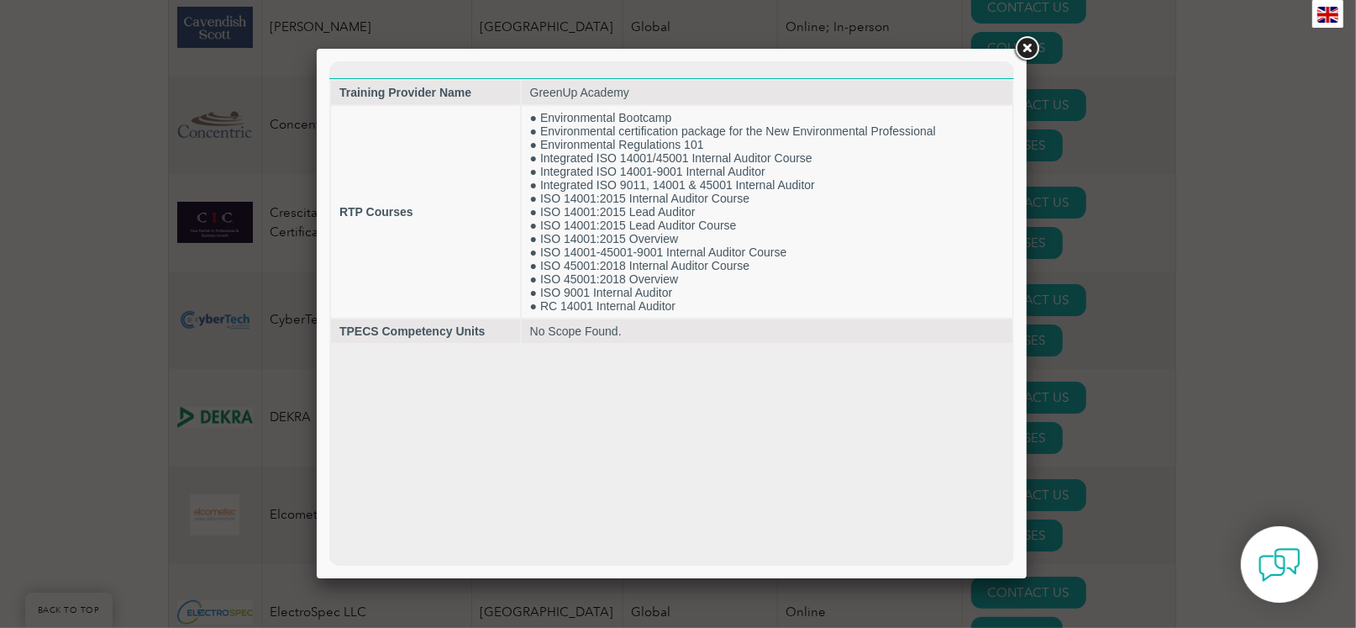
click at [1052, 562] on div at bounding box center [678, 314] width 1356 height 628
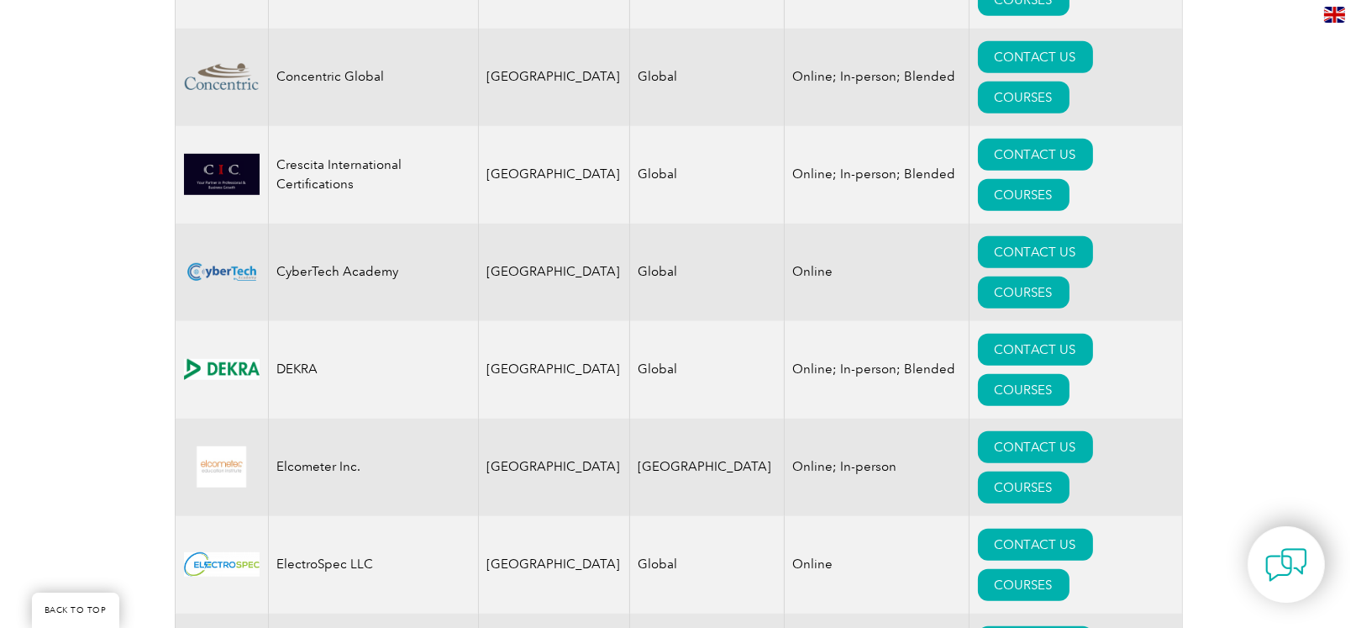
scroll to position [1472, 0]
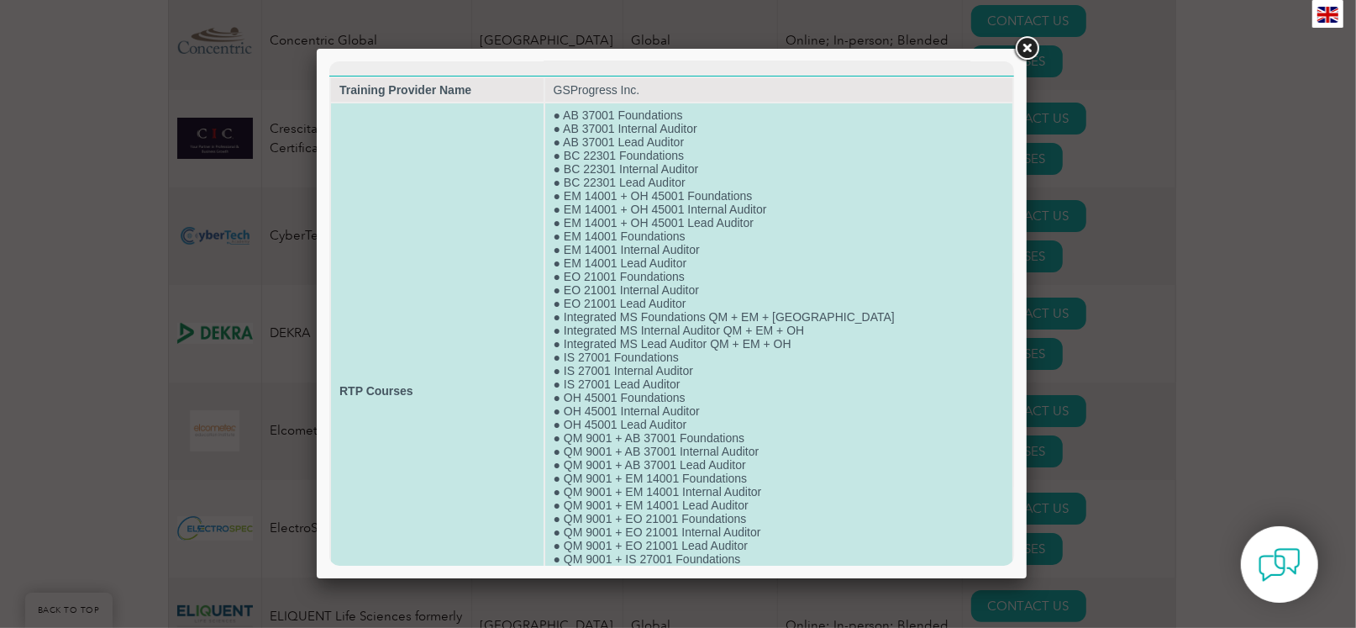
scroll to position [0, 0]
drag, startPoint x: 666, startPoint y: 224, endPoint x: 723, endPoint y: 234, distance: 57.0
click at [723, 234] on td "● AB 37001 Foundations ● AB 37001 Internal Auditor ● AB 37001 Lead Auditor ● BC…" at bounding box center [777, 392] width 467 height 575
click at [705, 232] on td "● AB 37001 Foundations ● AB 37001 Internal Auditor ● AB 37001 Lead Auditor ● BC…" at bounding box center [777, 392] width 467 height 575
click at [700, 229] on td "● AB 37001 Foundations ● AB 37001 Internal Auditor ● AB 37001 Lead Auditor ● BC…" at bounding box center [777, 392] width 467 height 575
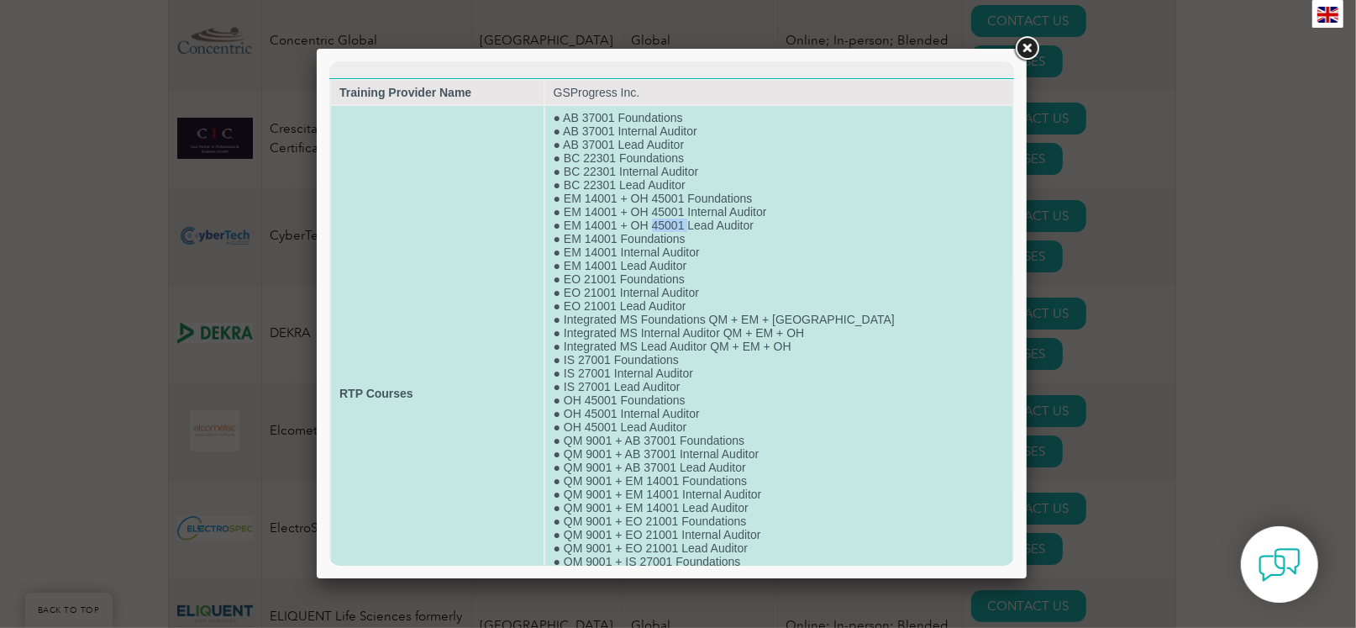
click at [700, 229] on td "● AB 37001 Foundations ● AB 37001 Internal Auditor ● AB 37001 Lead Auditor ● BC…" at bounding box center [777, 392] width 467 height 575
copy td "45001"
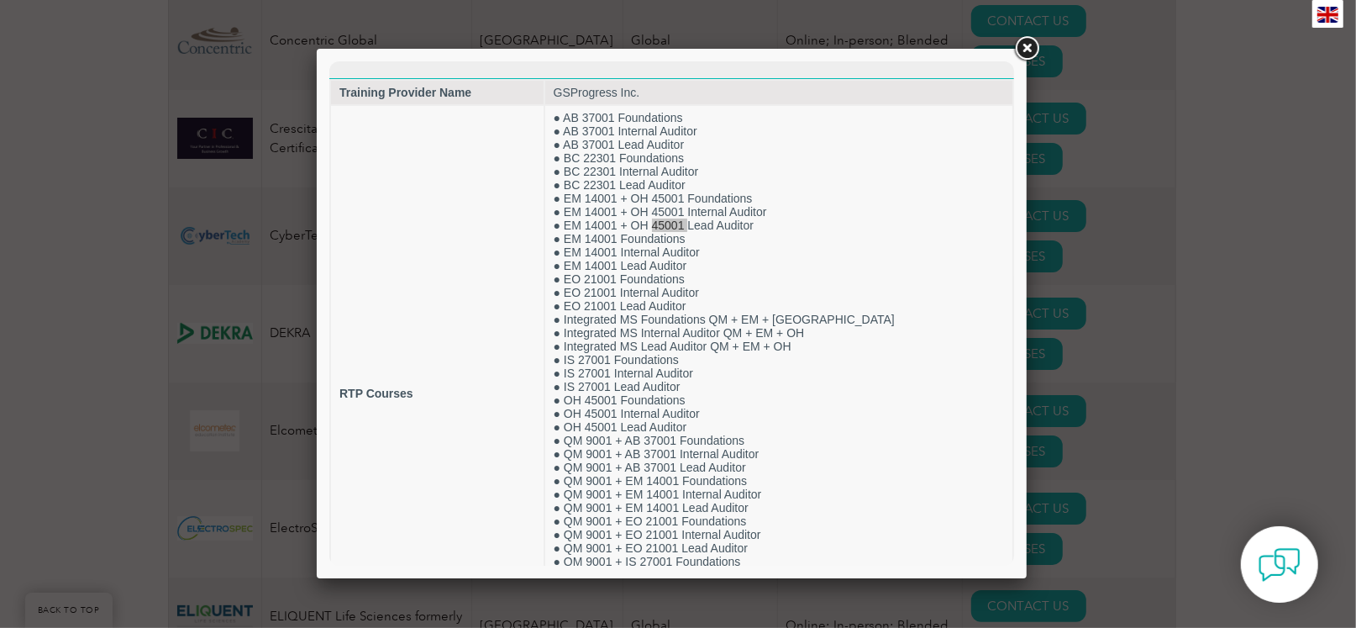
click at [1019, 43] on link at bounding box center [1027, 49] width 30 height 30
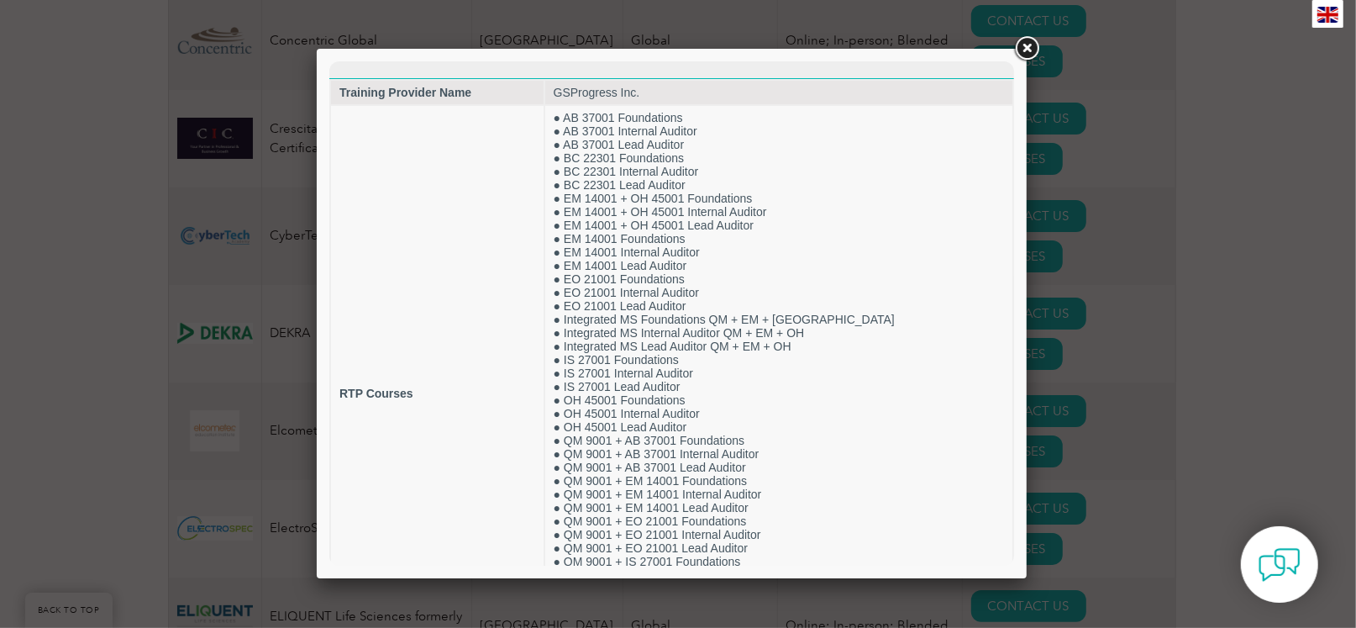
click at [1084, 523] on div at bounding box center [678, 314] width 1356 height 628
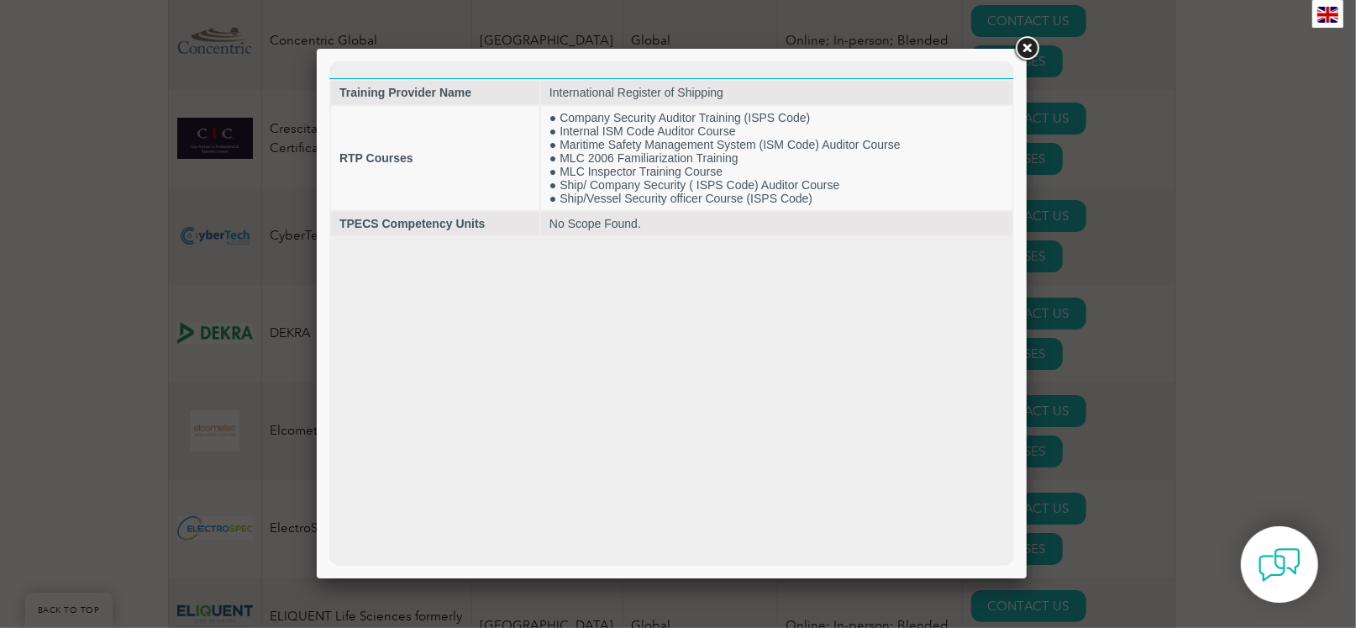
click at [1149, 557] on div at bounding box center [678, 314] width 1356 height 628
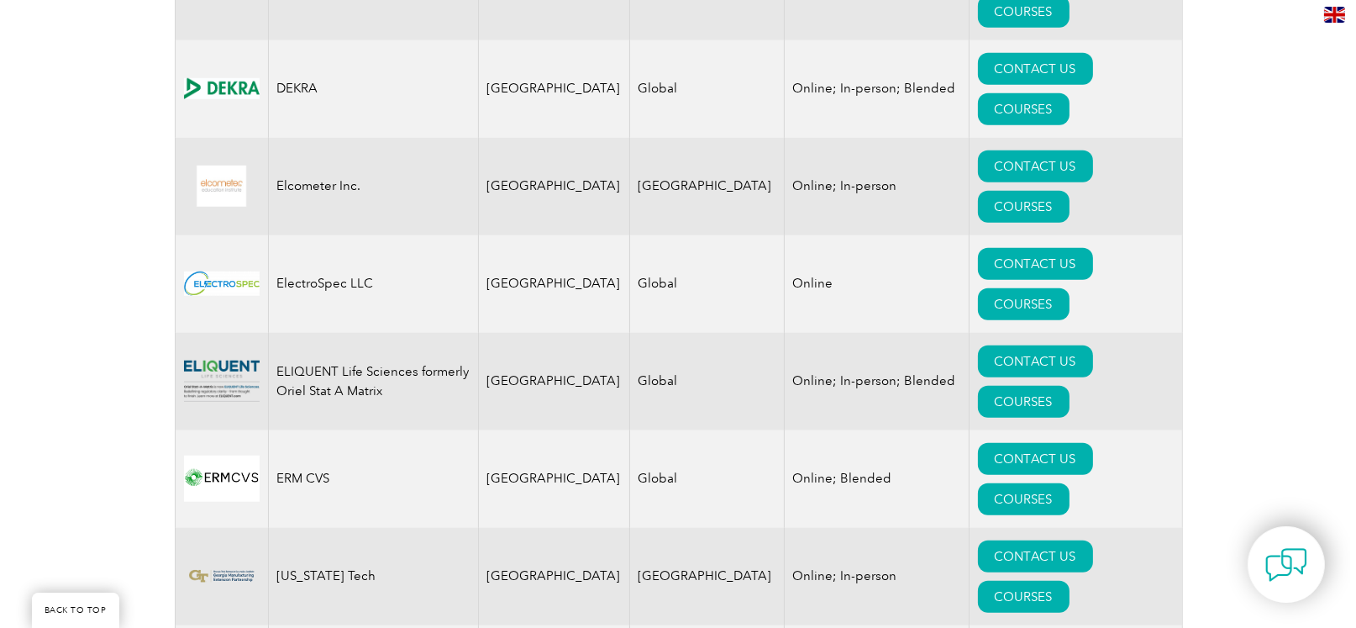
scroll to position [1724, 0]
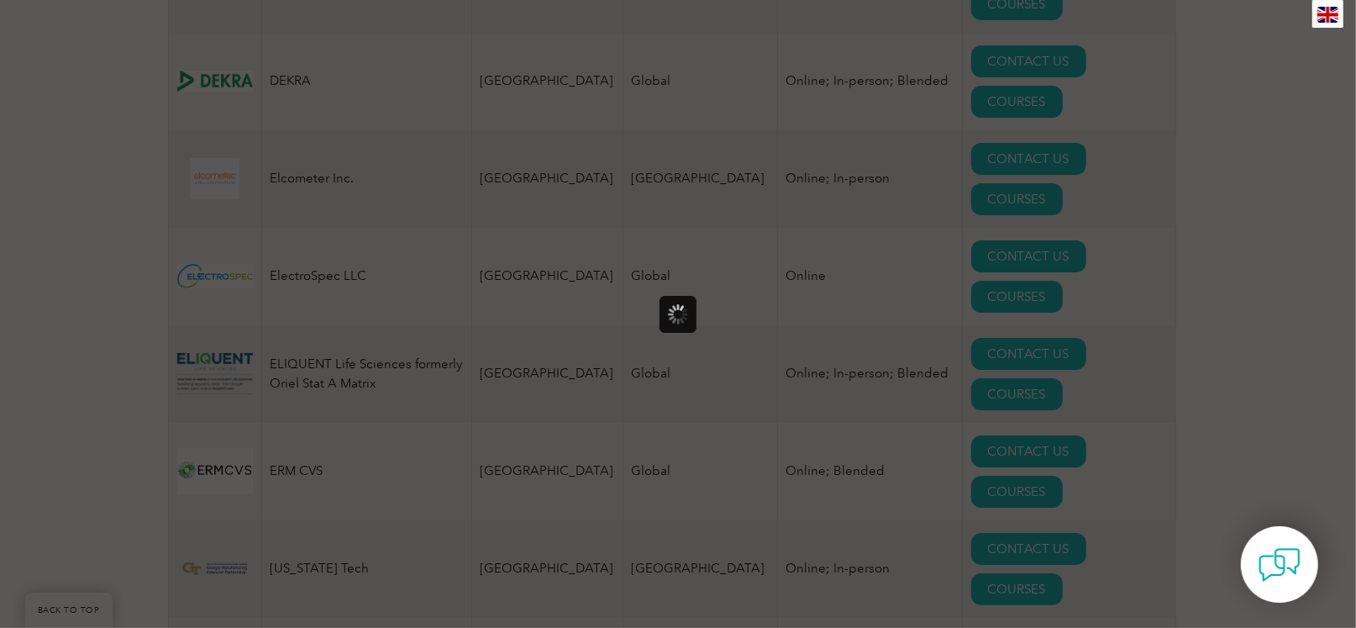
scroll to position [0, 0]
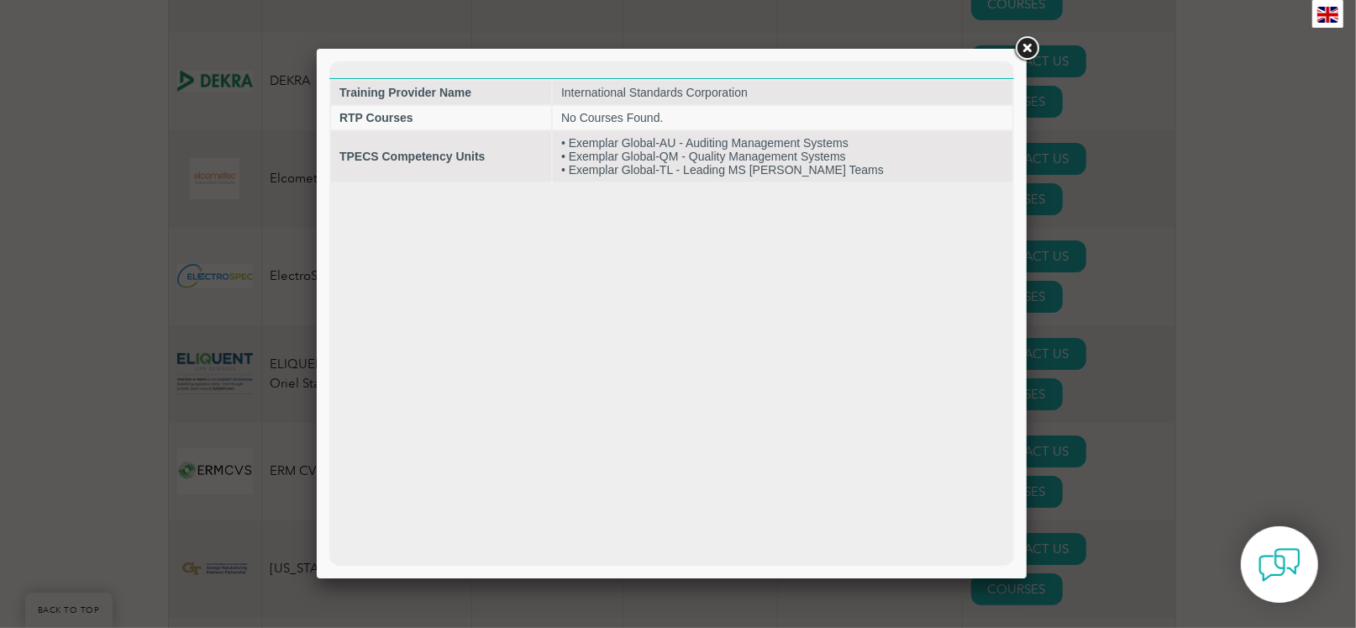
click at [1212, 394] on div at bounding box center [678, 314] width 1356 height 628
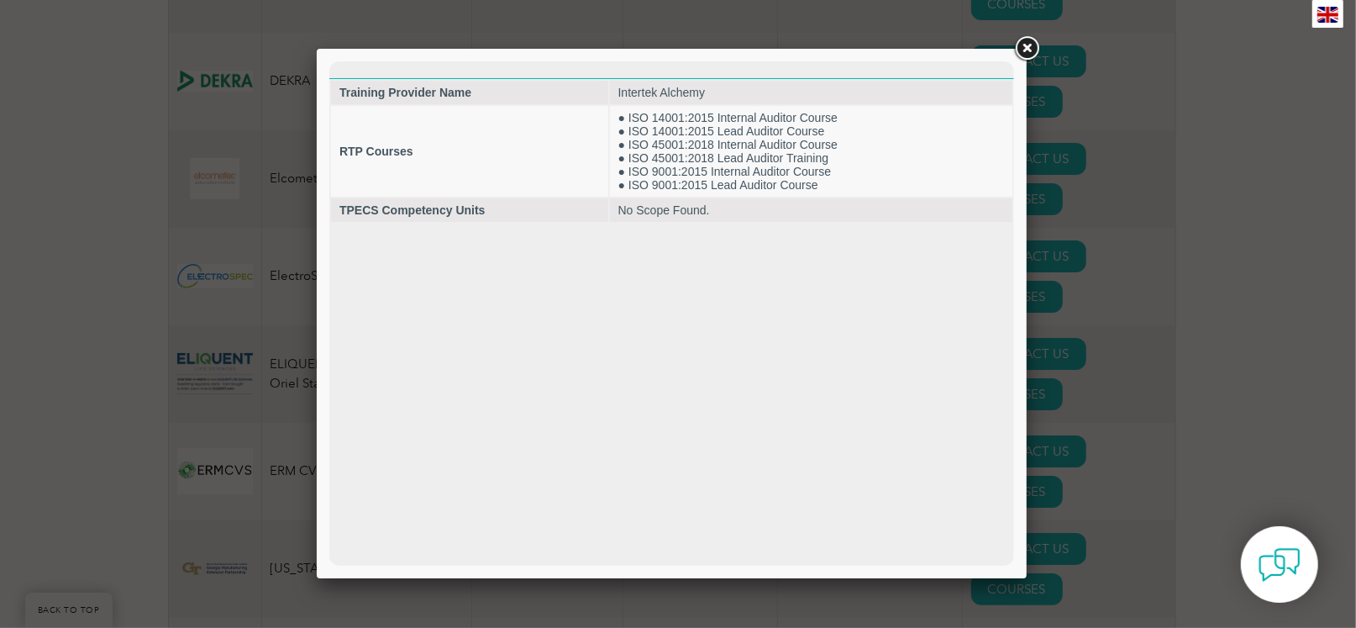
click at [1108, 514] on div at bounding box center [678, 314] width 1356 height 628
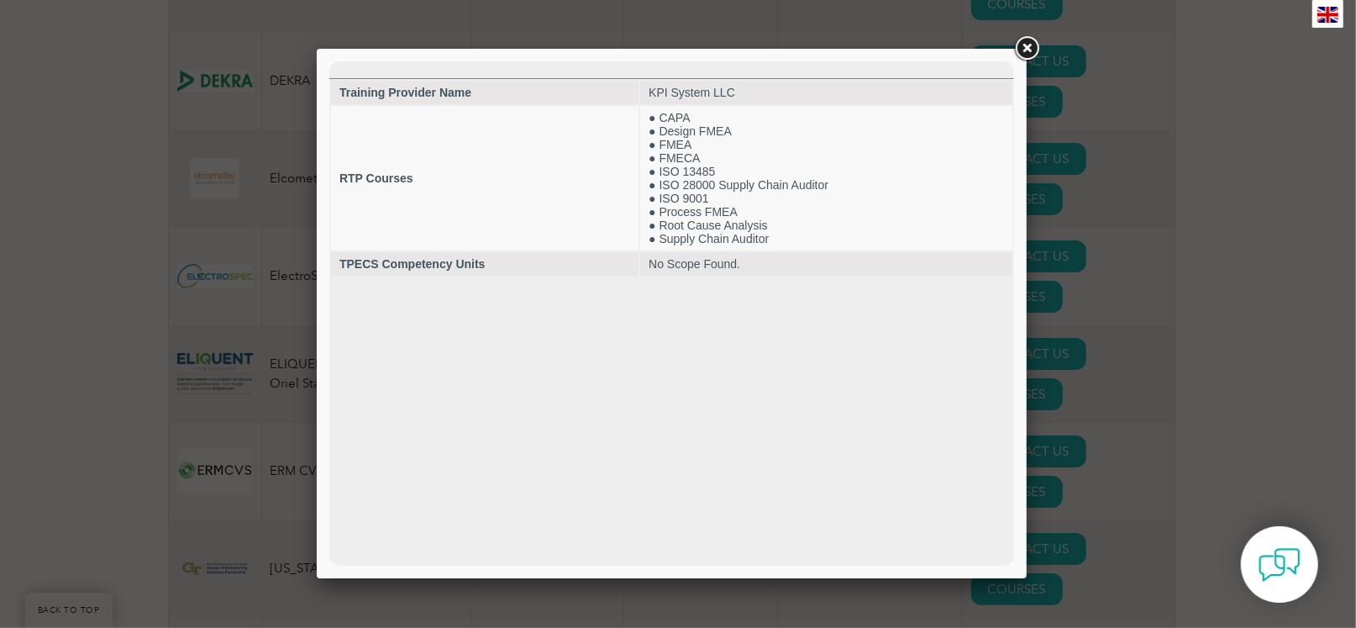
click at [1080, 551] on div at bounding box center [678, 314] width 1356 height 628
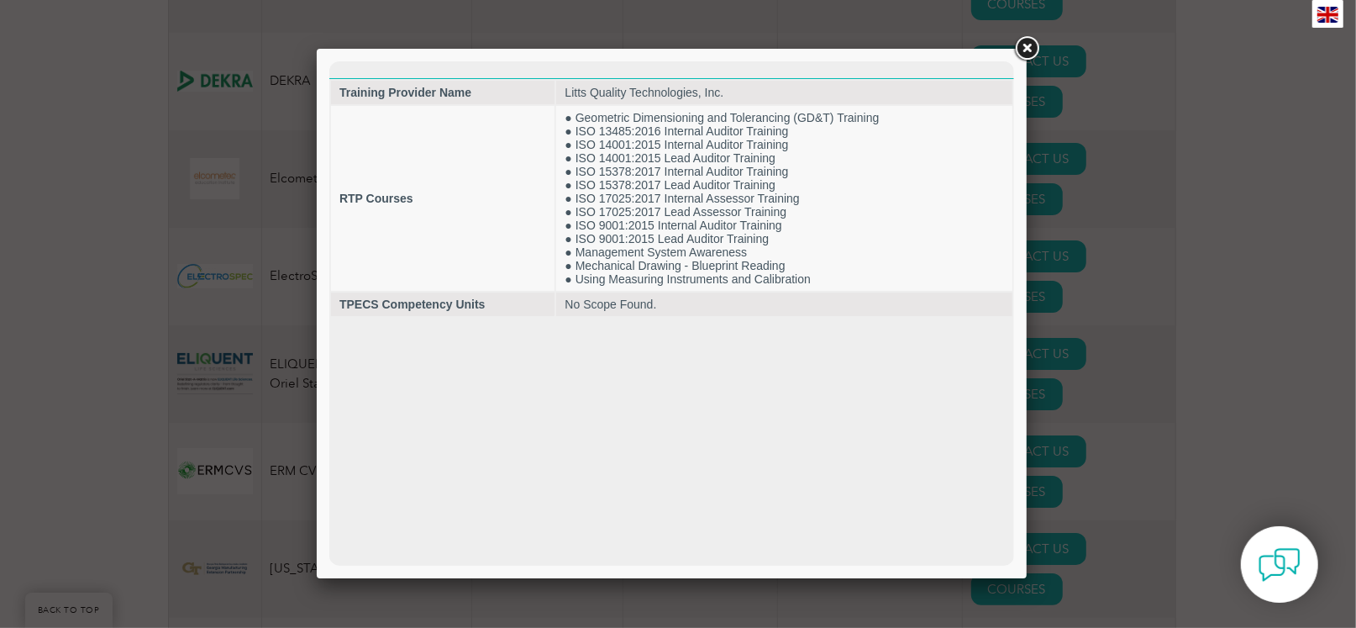
click at [1058, 616] on div at bounding box center [678, 314] width 1356 height 628
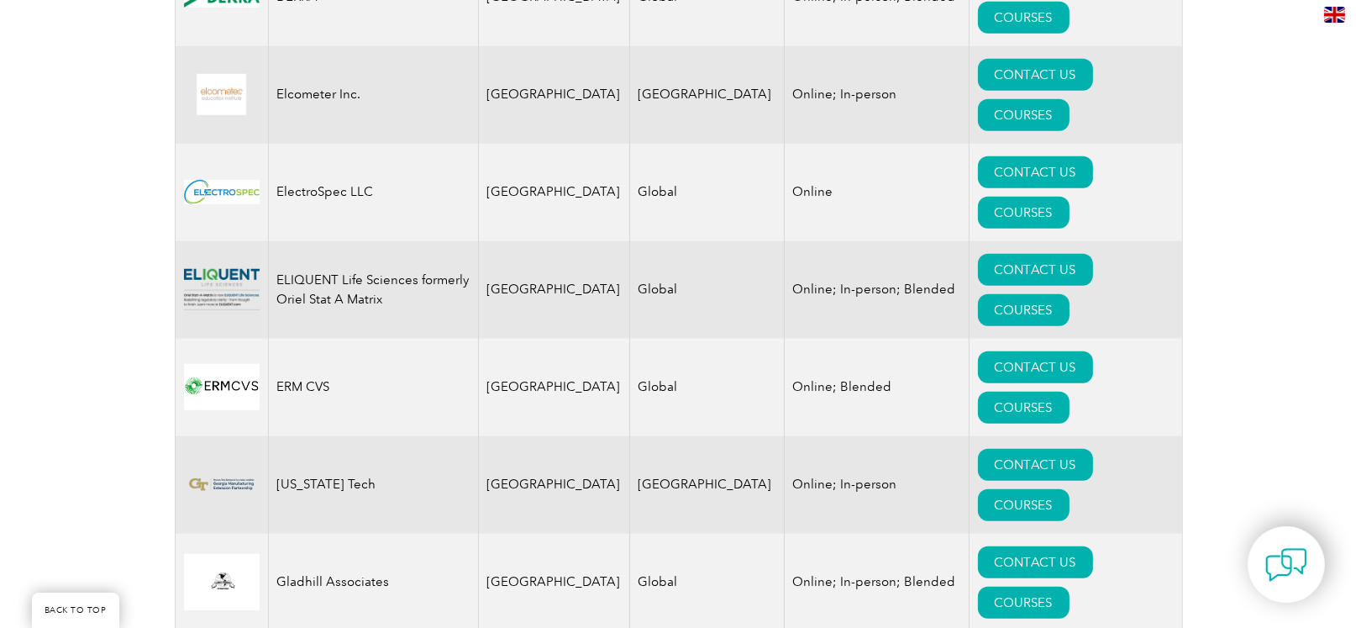
scroll to position [1892, 0]
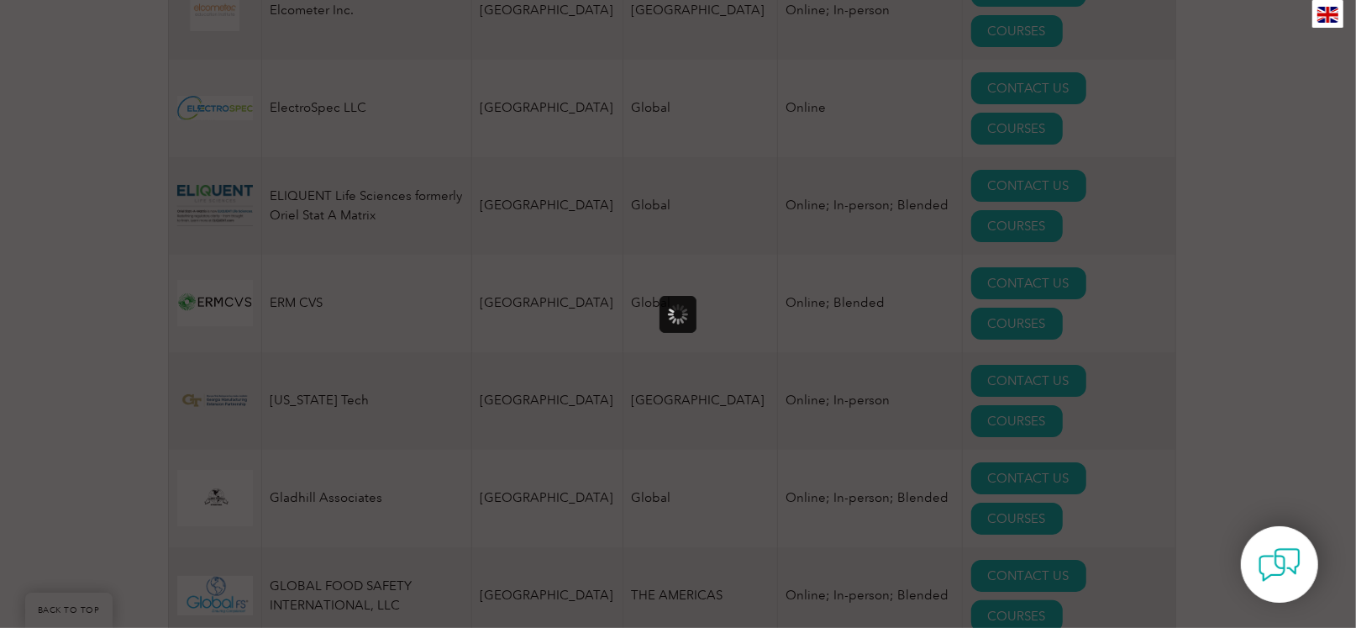
scroll to position [0, 0]
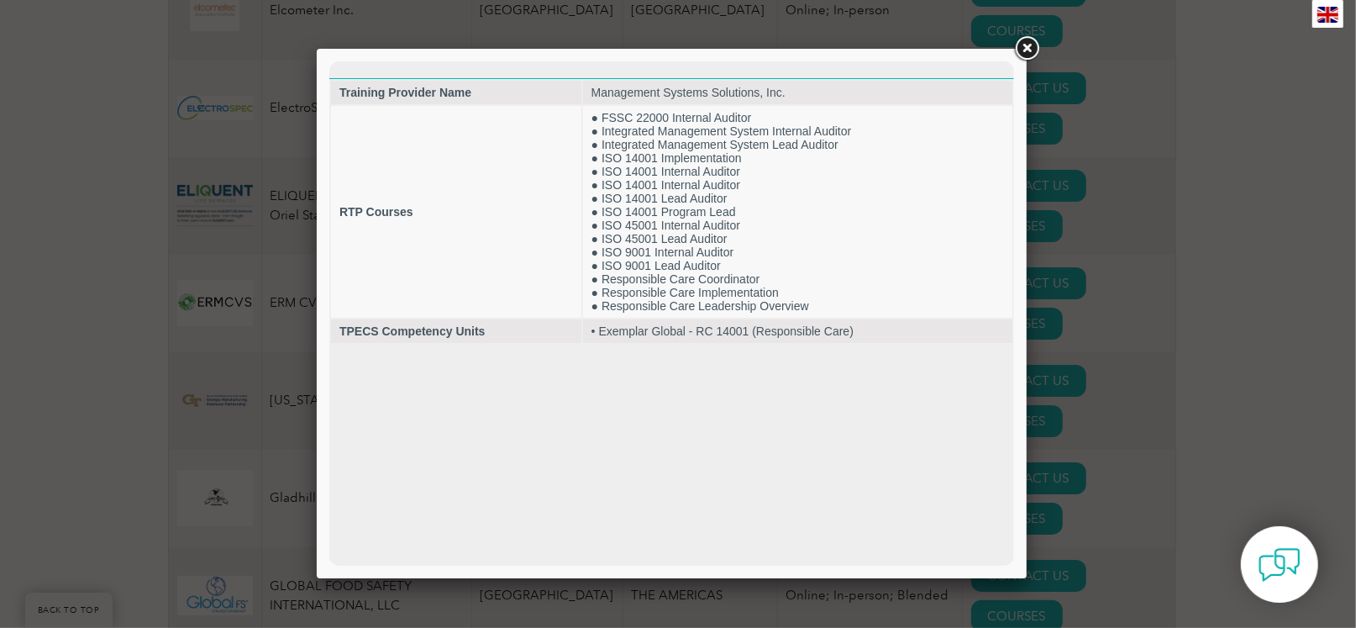
click at [1082, 528] on div at bounding box center [678, 314] width 1356 height 628
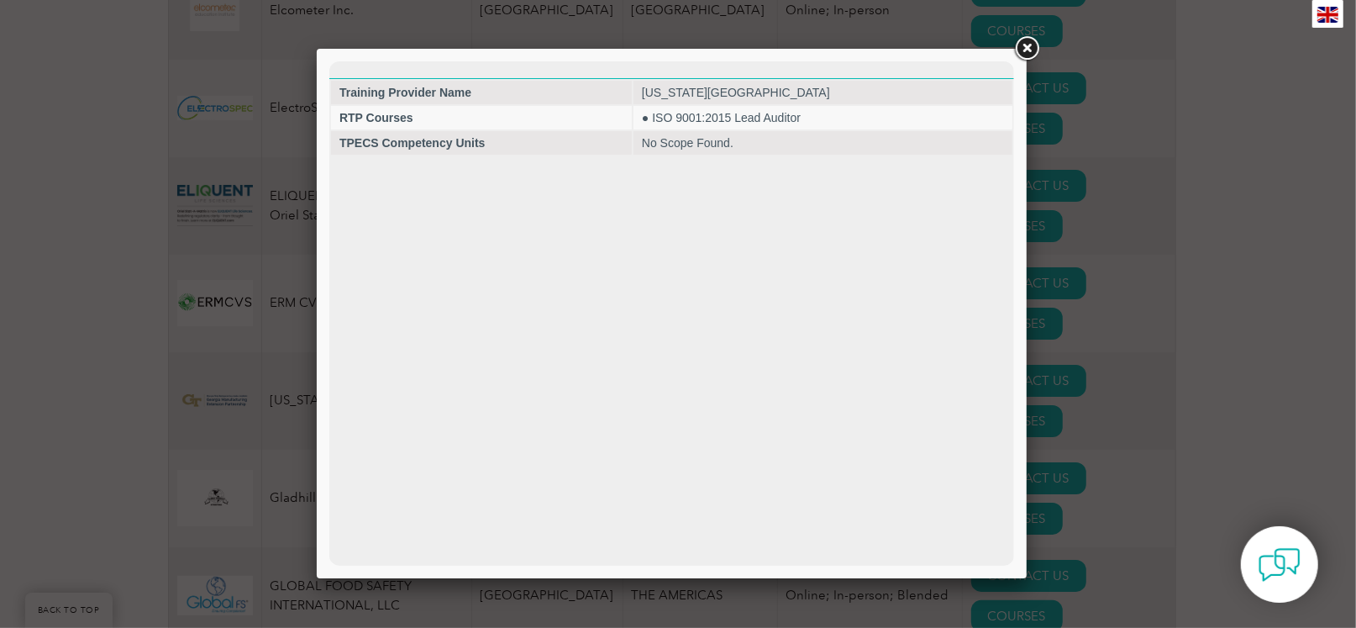
click at [1017, 51] on link at bounding box center [1027, 49] width 30 height 30
